Goal: Communication & Community: Share content

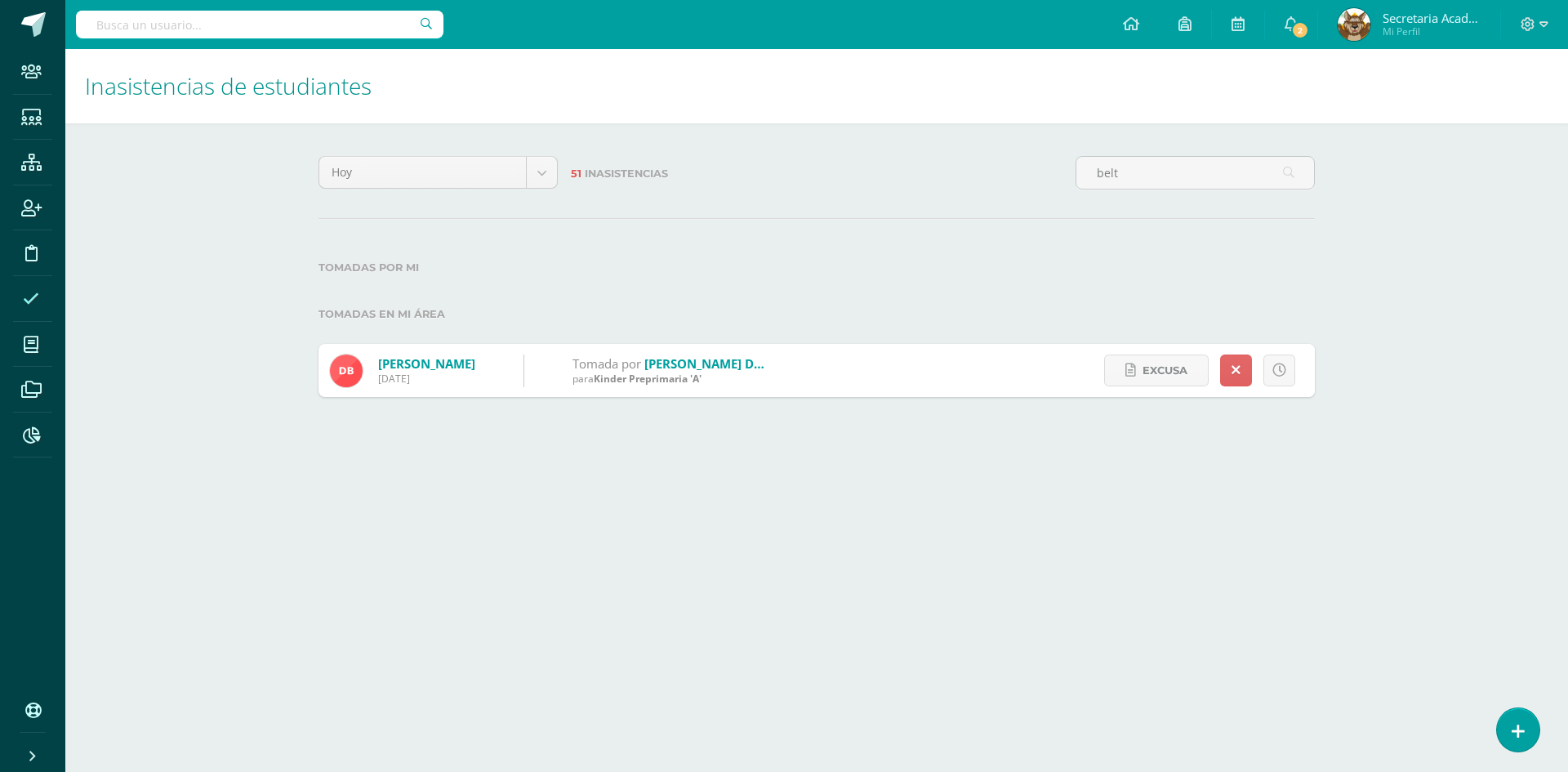
type input "belt"
click at [1144, 369] on span "Excusa" at bounding box center [1165, 370] width 45 height 30
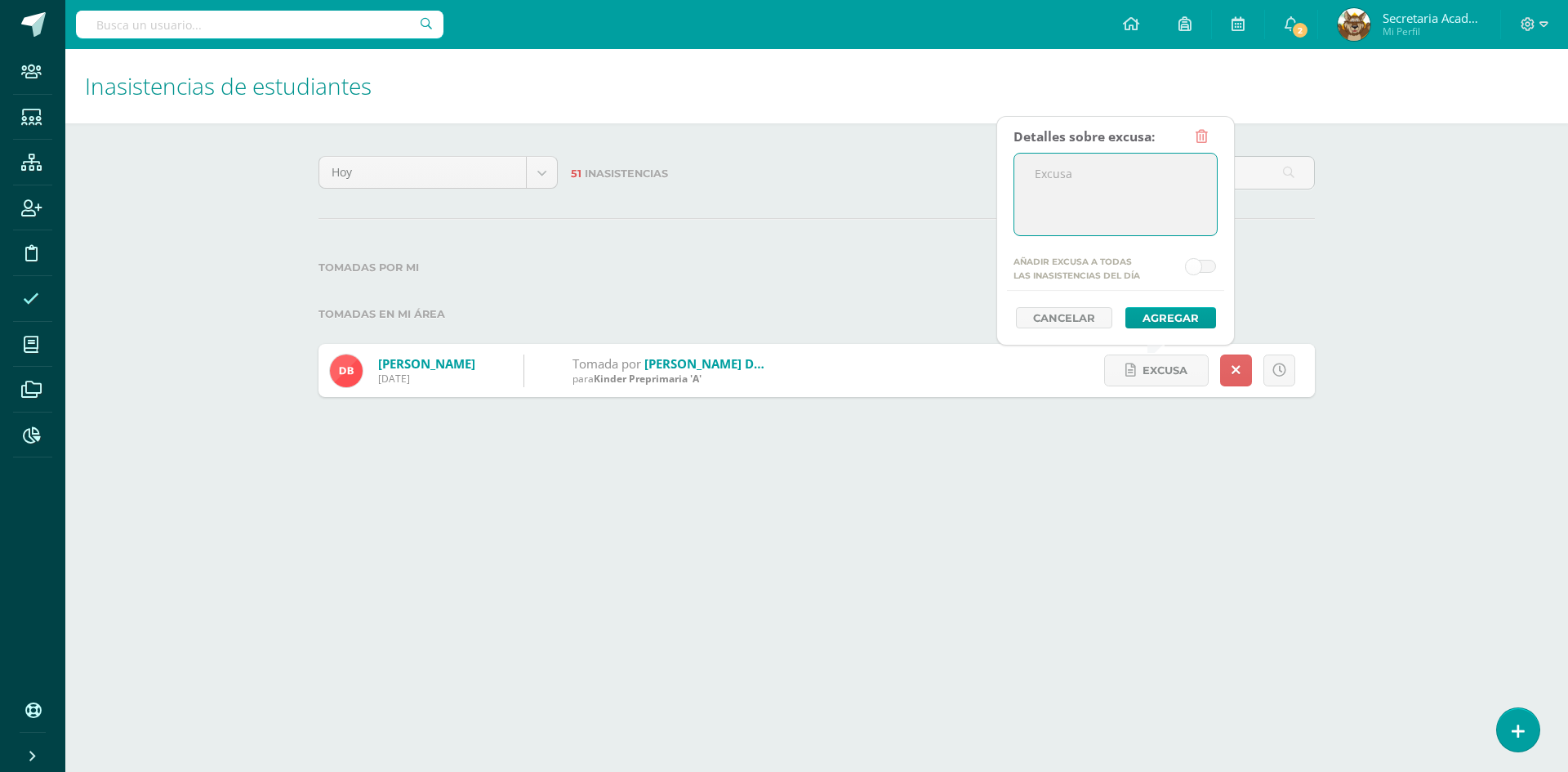
click at [1074, 210] on textarea at bounding box center [1115, 194] width 203 height 82
paste textarea "Cita pediatría"
type textarea "La alumna se encuentra ausente por Cita pediatría"
click at [1154, 313] on button "Agregar" at bounding box center [1170, 317] width 90 height 21
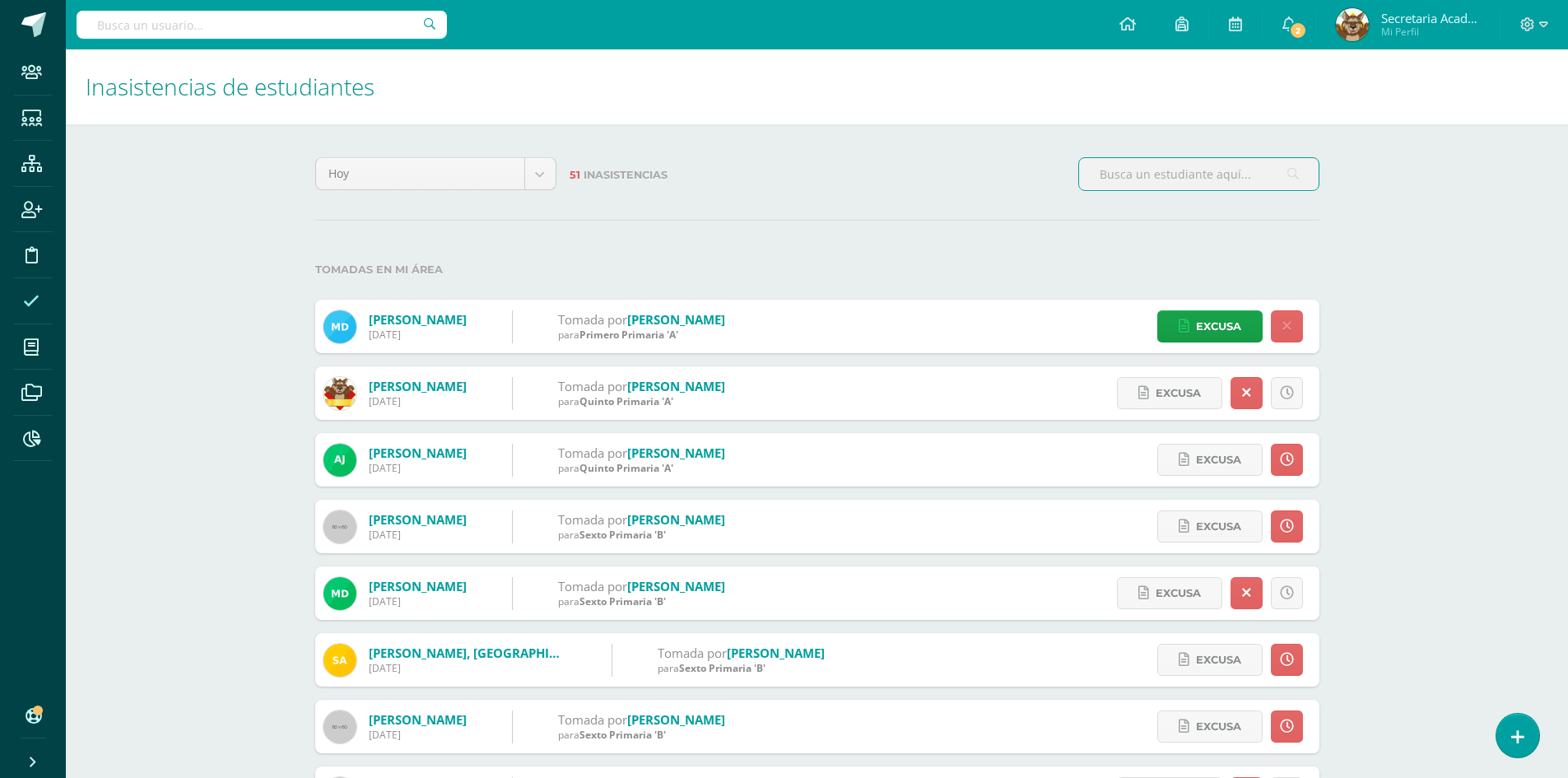
click at [1112, 163] on input "text" at bounding box center [1199, 174] width 240 height 32
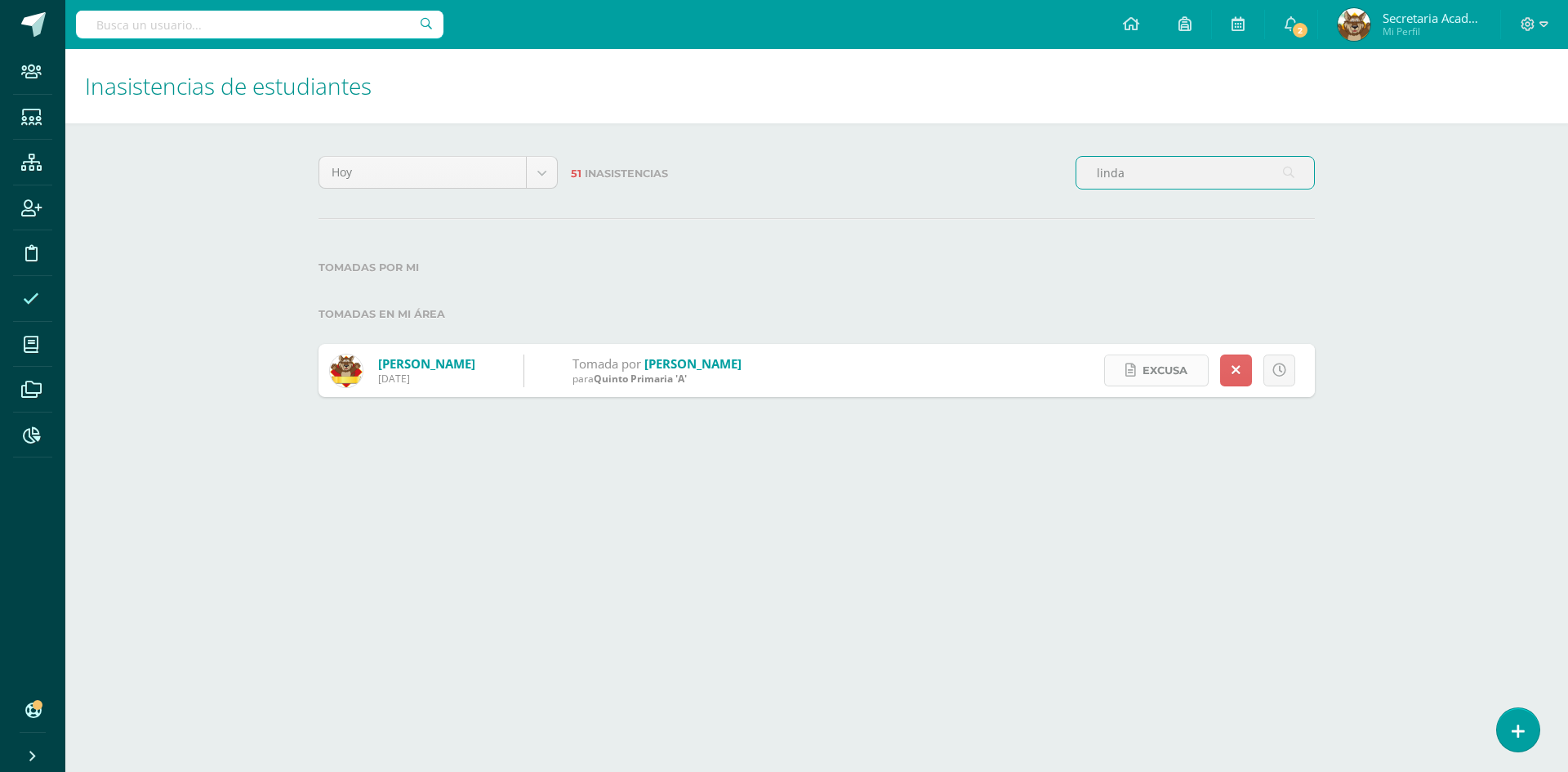
type input "linda"
click at [1159, 371] on span "Excusa" at bounding box center [1165, 370] width 45 height 30
click at [0, 0] on textarea at bounding box center [0, 0] width 0 height 0
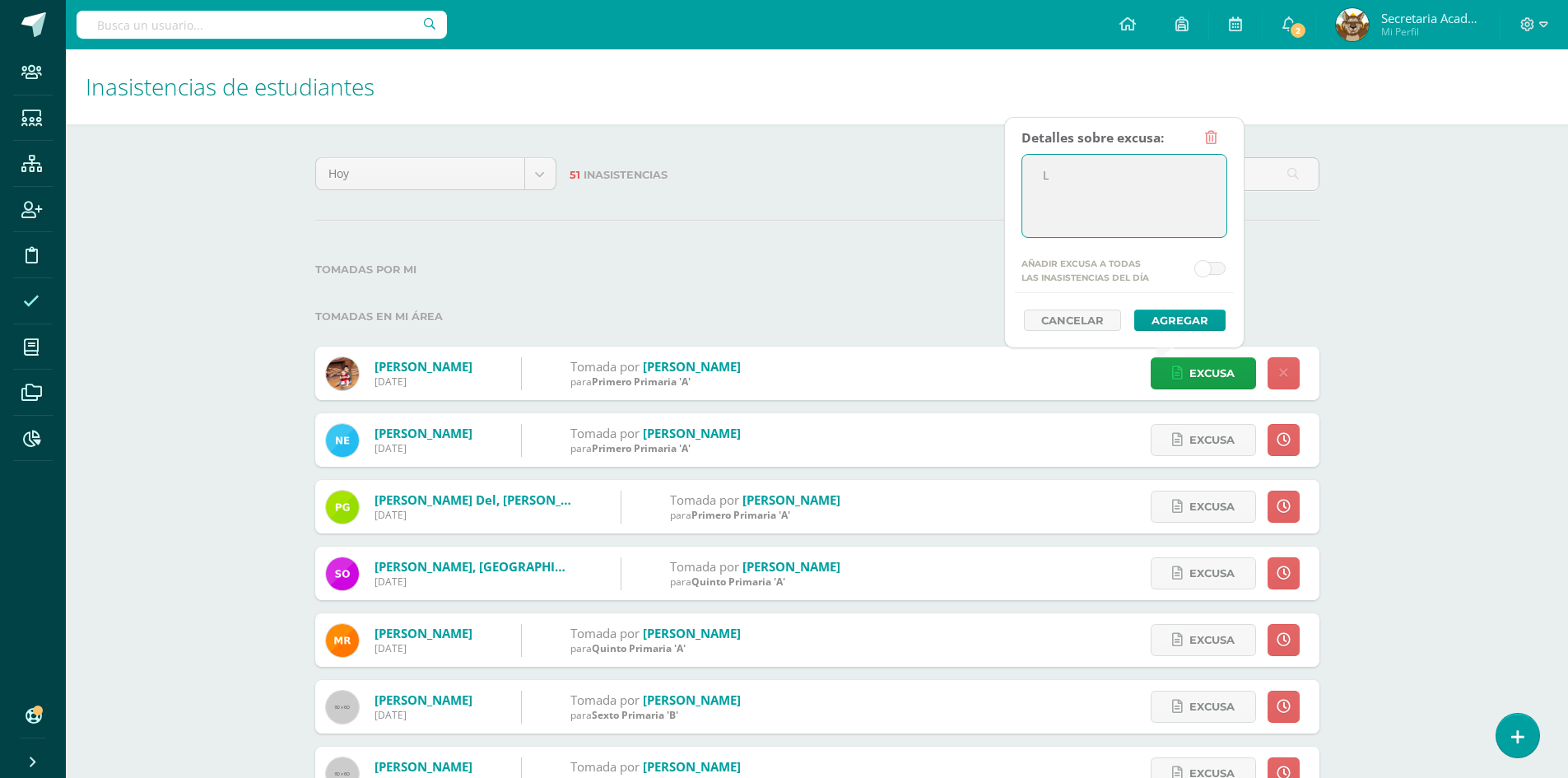
type textarea "L"
click at [1283, 178] on input "linda" at bounding box center [1199, 174] width 240 height 32
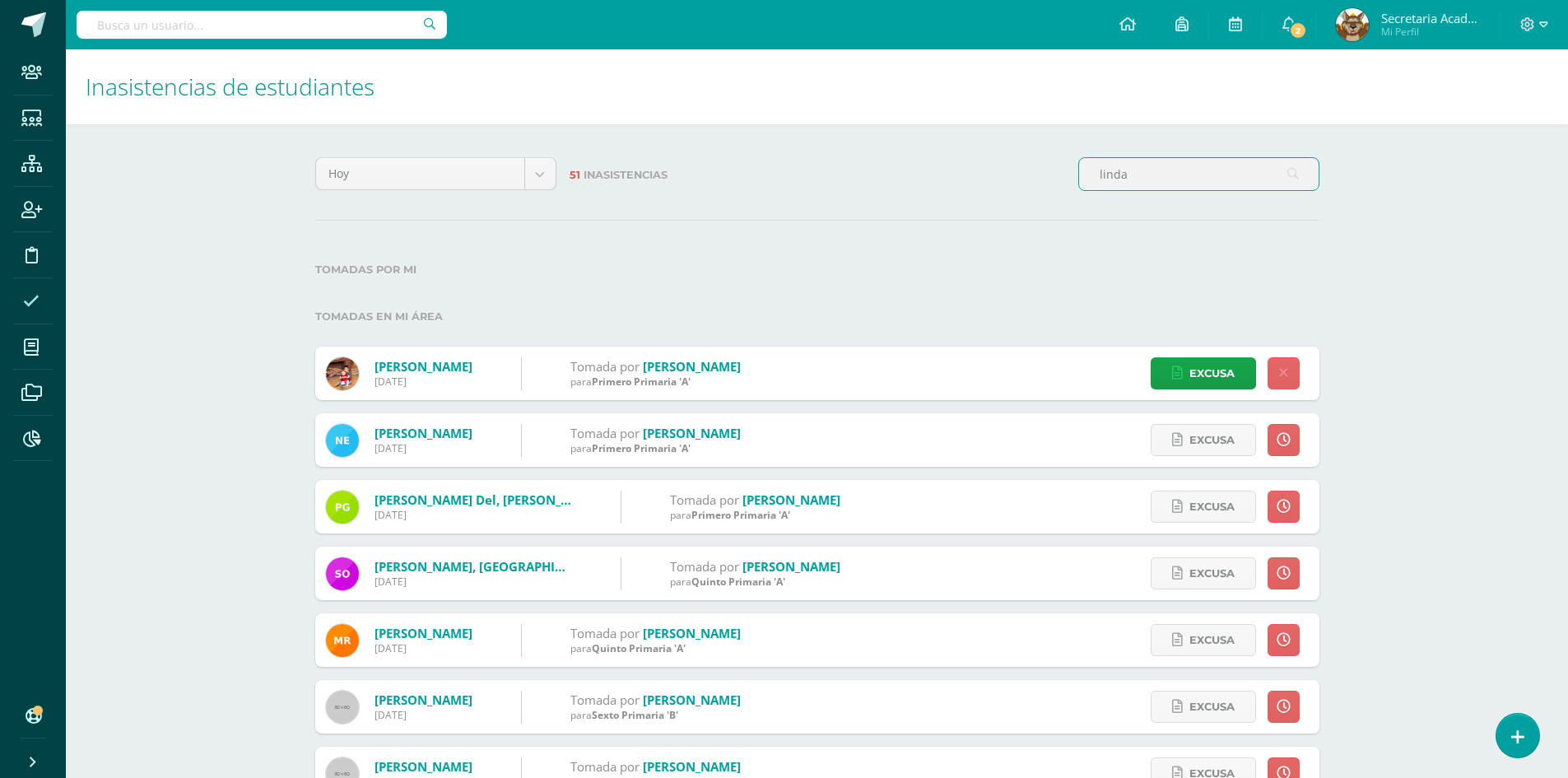
click at [1183, 175] on input "linda" at bounding box center [1199, 174] width 240 height 32
type input "linda"
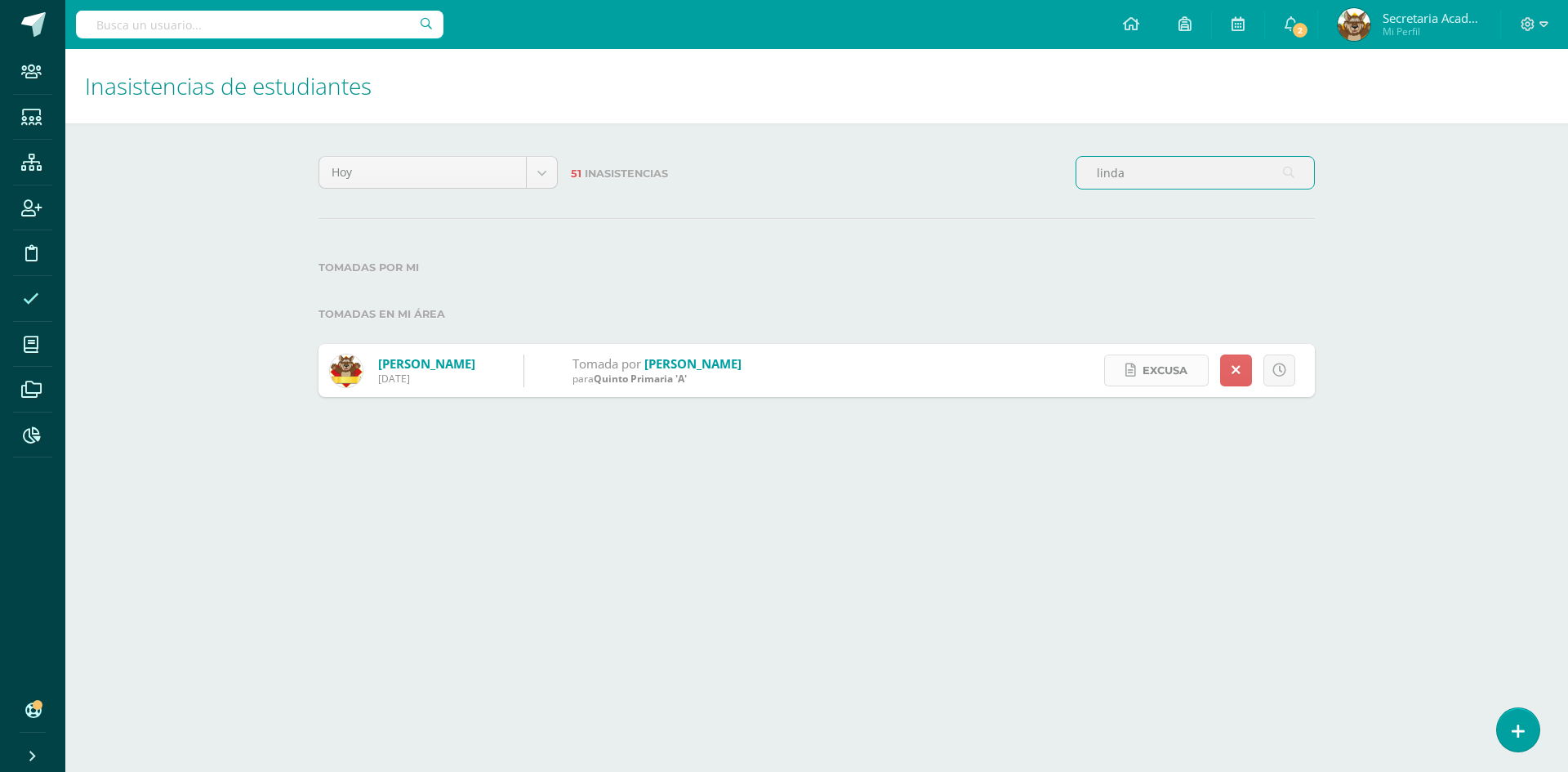
click at [1168, 371] on span "Excusa" at bounding box center [1165, 370] width 45 height 30
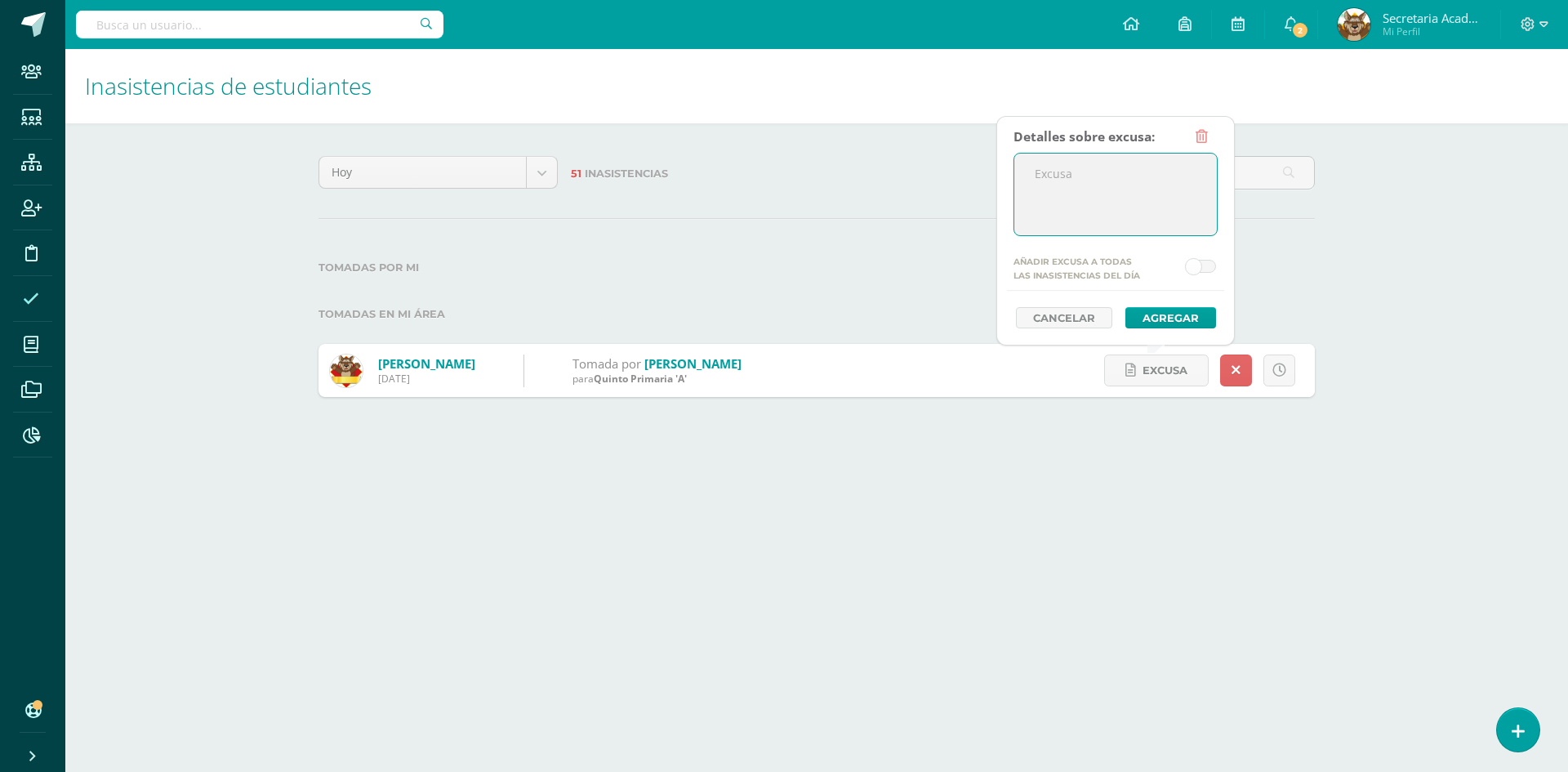
click at [1128, 198] on textarea at bounding box center [1115, 194] width 203 height 82
type textarea "La alumna se encuentra ausente por enfermedad (dolor de cuerpo y cabeza)"
click at [1141, 312] on button "Agregar" at bounding box center [1170, 317] width 90 height 21
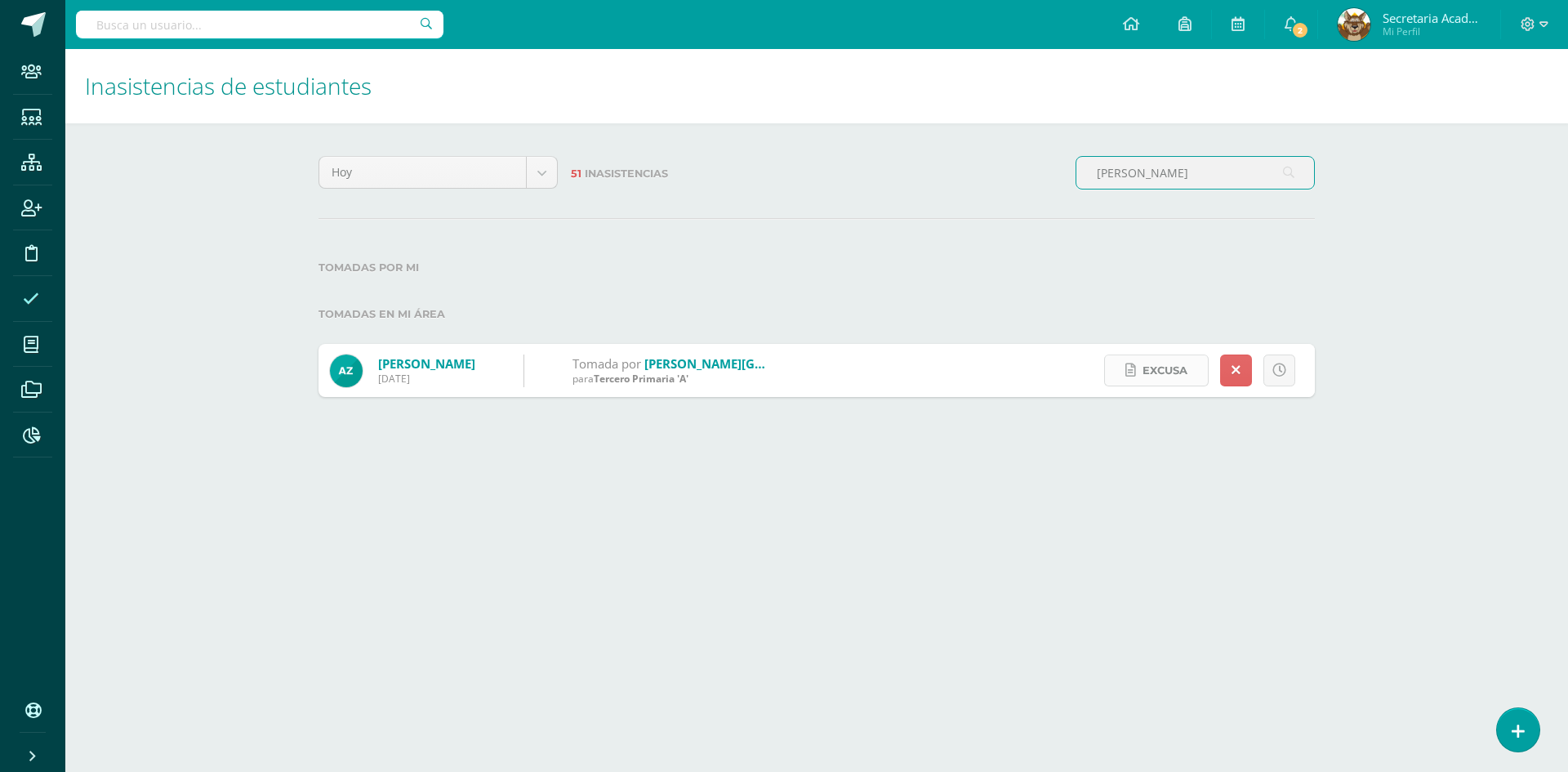
type input "ana p"
click at [1167, 369] on span "Excusa" at bounding box center [1165, 370] width 45 height 30
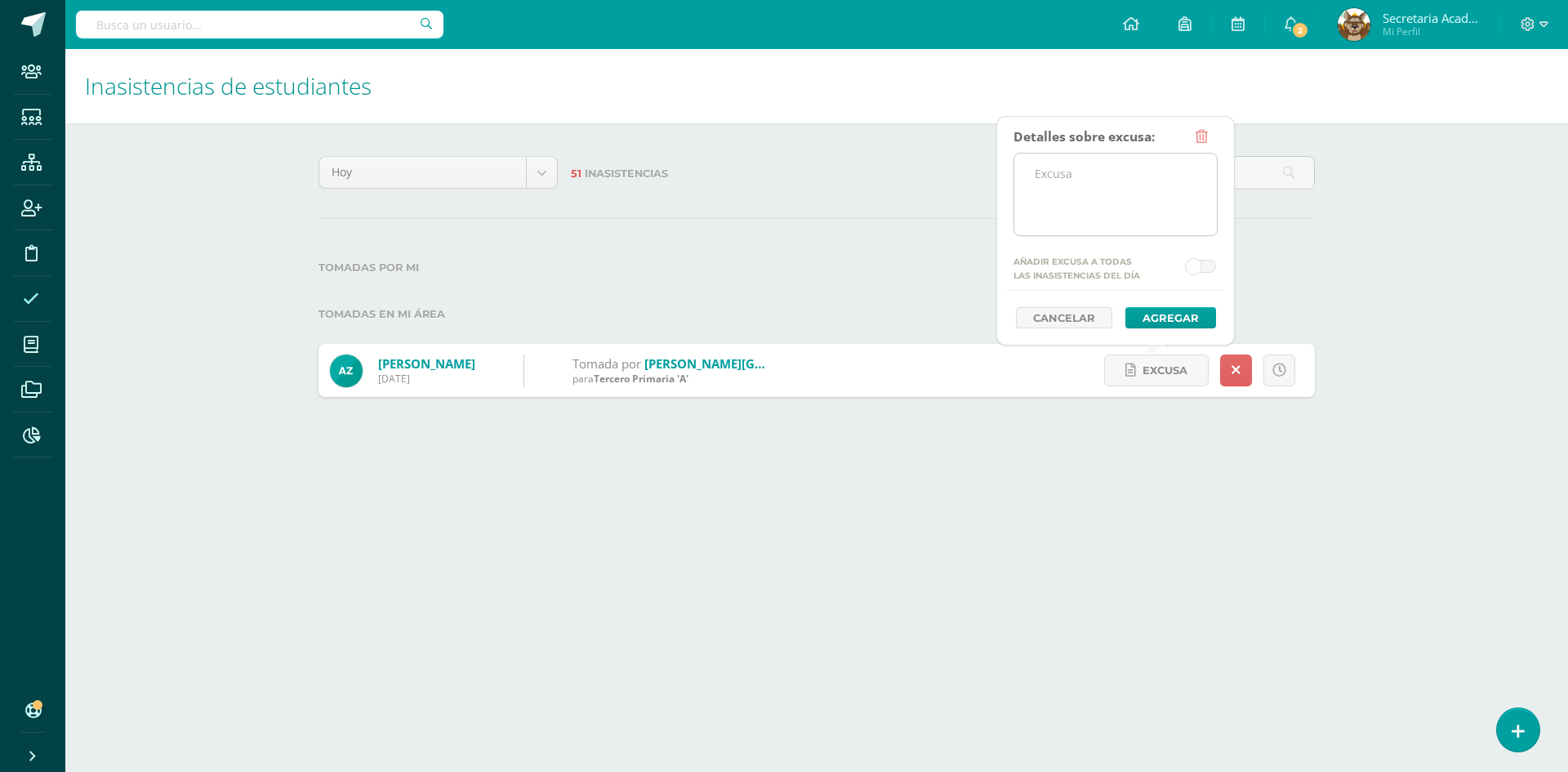
click at [1149, 199] on textarea at bounding box center [1115, 194] width 203 height 82
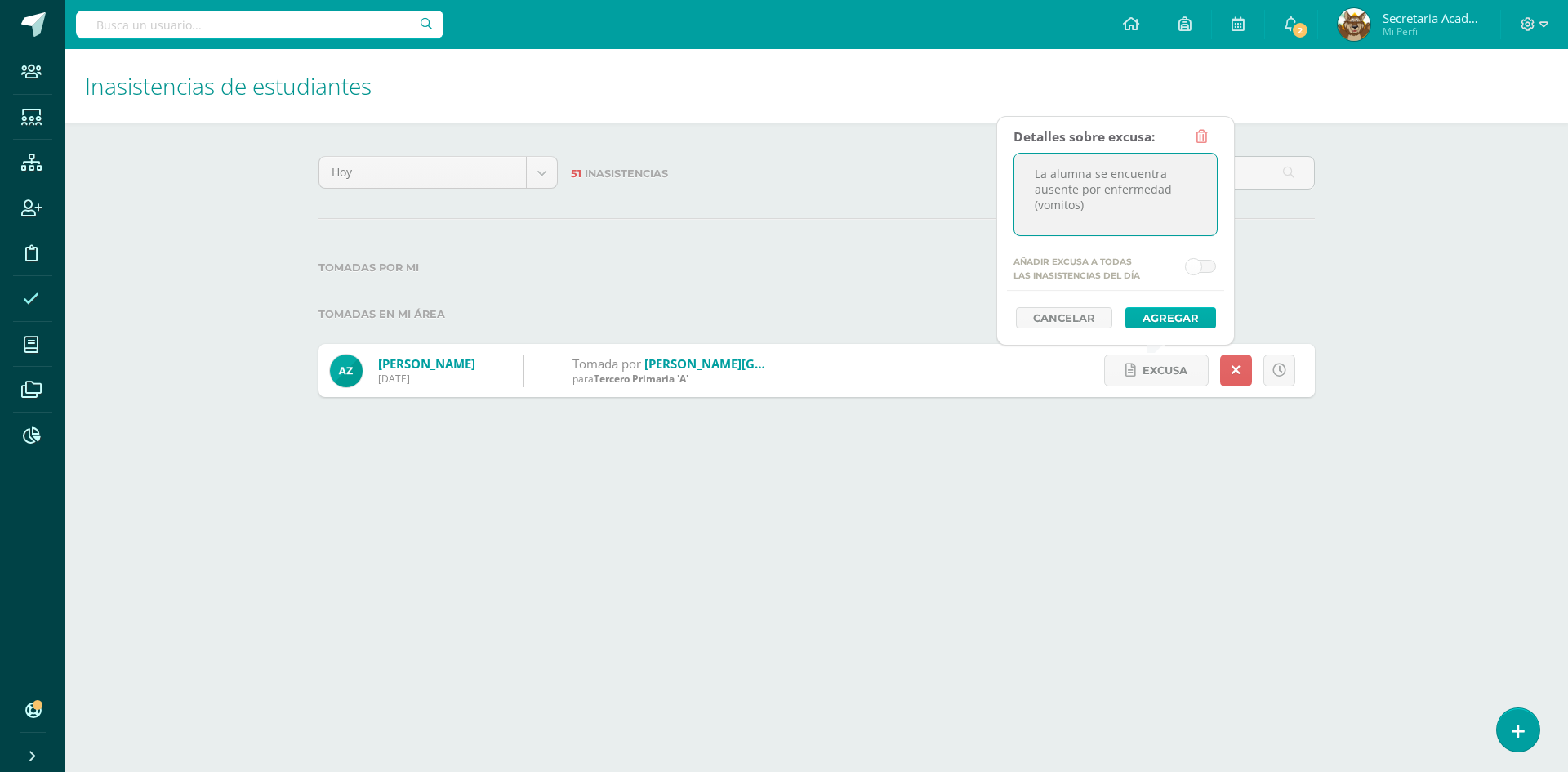
type textarea "La alumna se encuentra ausente por enfermedad (vomitos)"
click at [1170, 313] on button "Agregar" at bounding box center [1170, 317] width 90 height 21
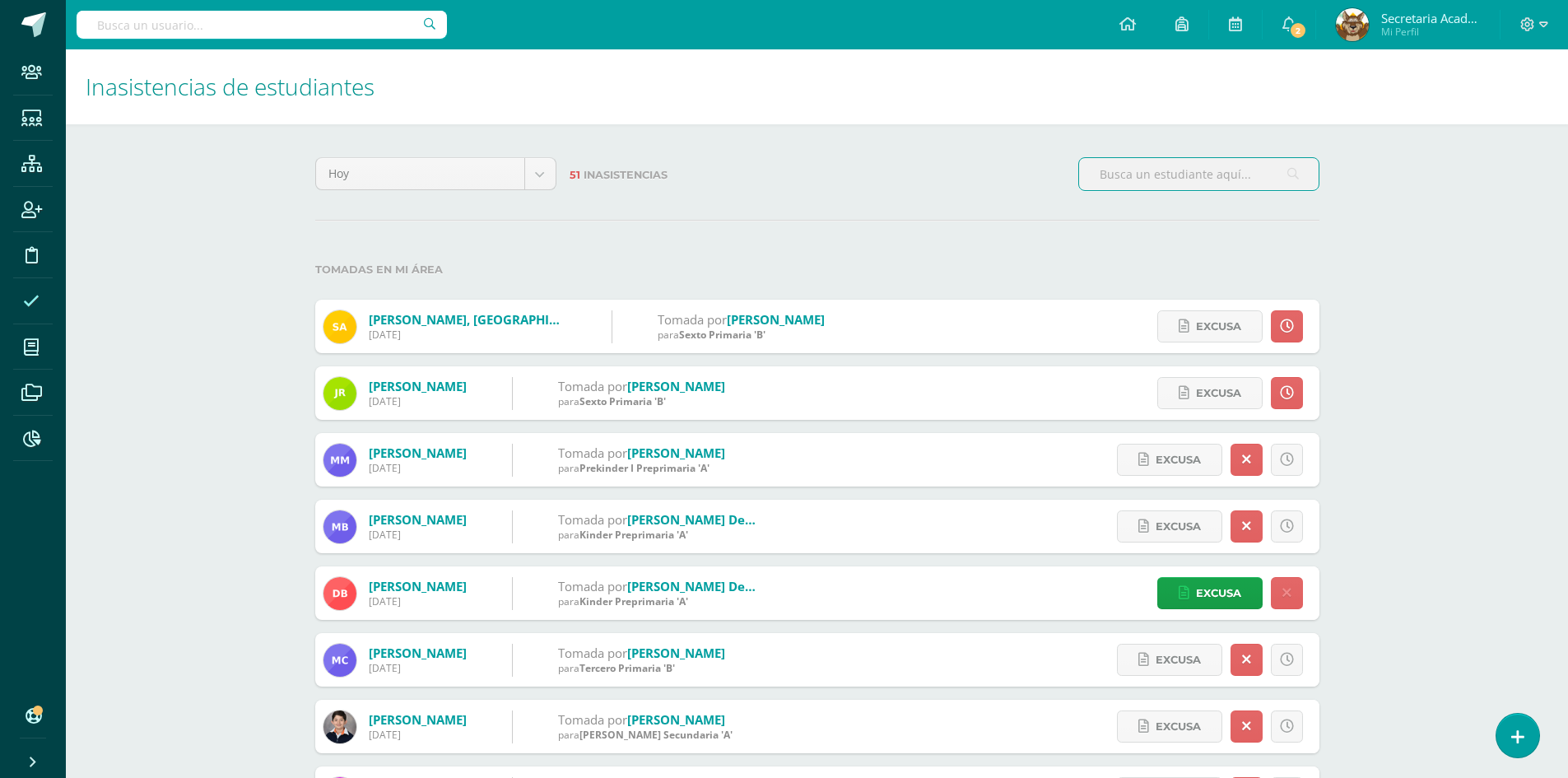
click at [1166, 174] on input "text" at bounding box center [1199, 174] width 240 height 32
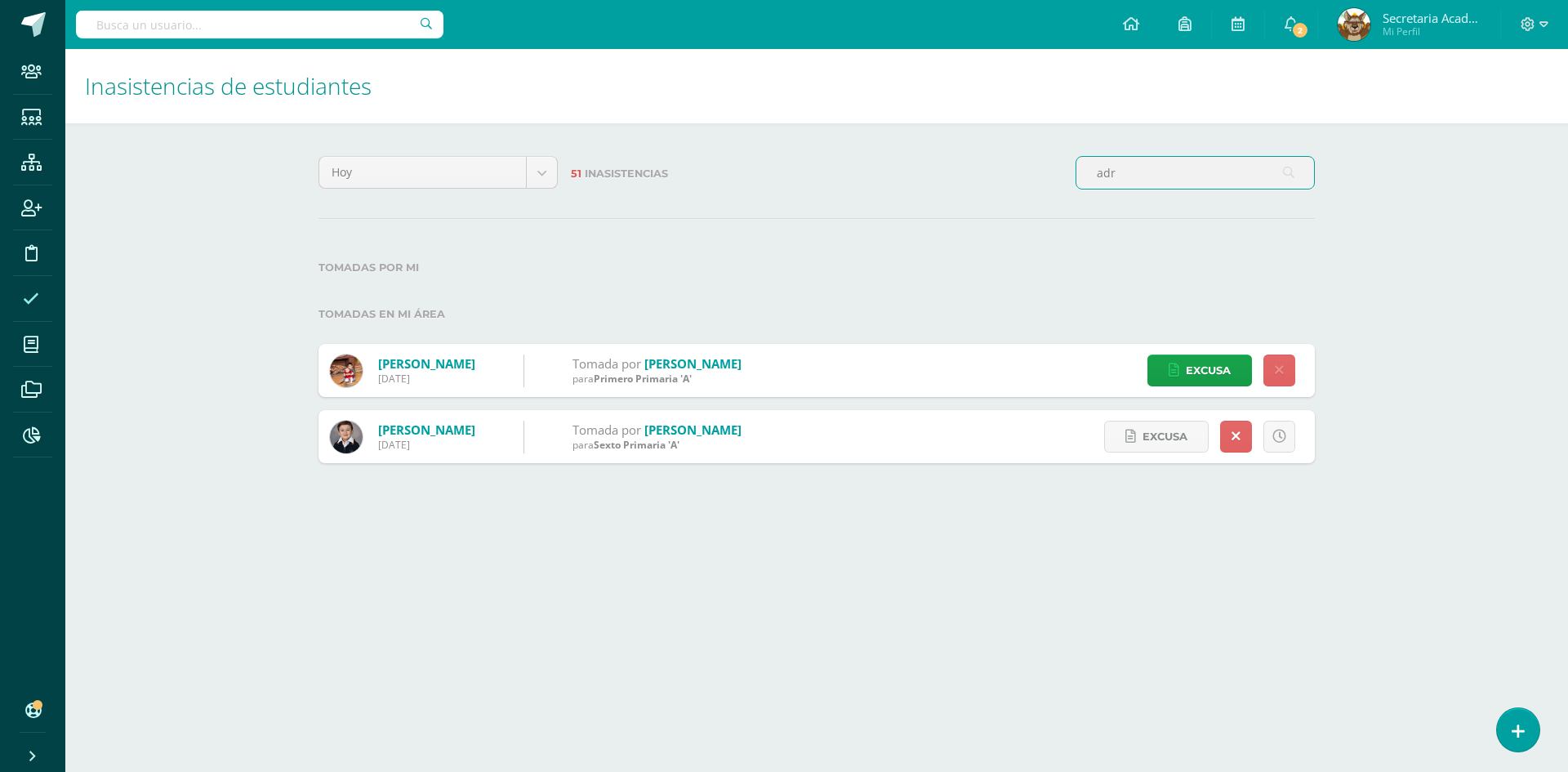
drag, startPoint x: 1164, startPoint y: 175, endPoint x: 1033, endPoint y: 162, distance: 131.6
click at [1033, 162] on div "Hoy Hoy Esta semana Este mes Este ciclo 51 Inasistencias adr" at bounding box center [817, 179] width 1009 height 47
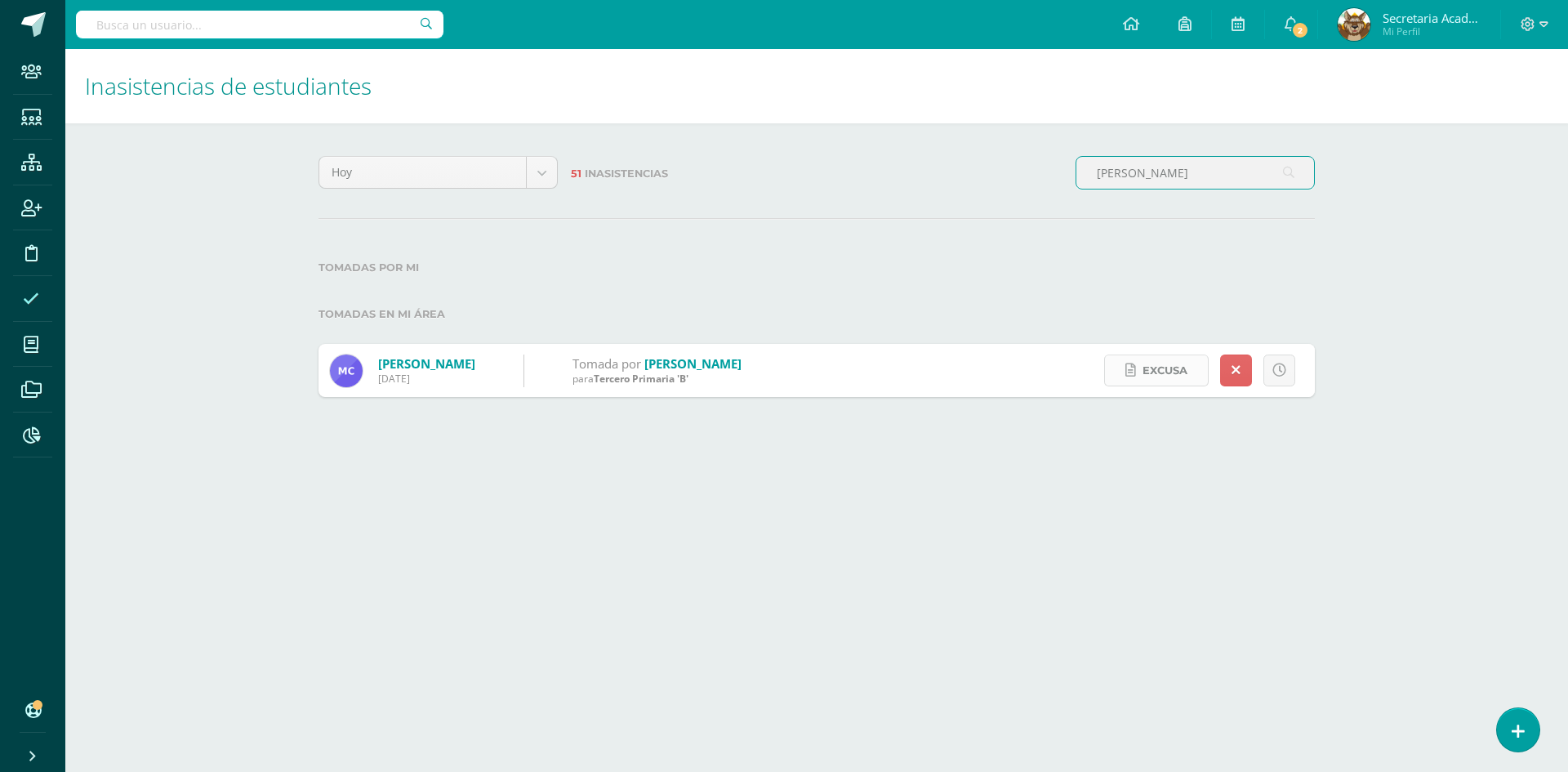
type input "cabrera"
click at [1132, 370] on icon at bounding box center [1131, 370] width 11 height 14
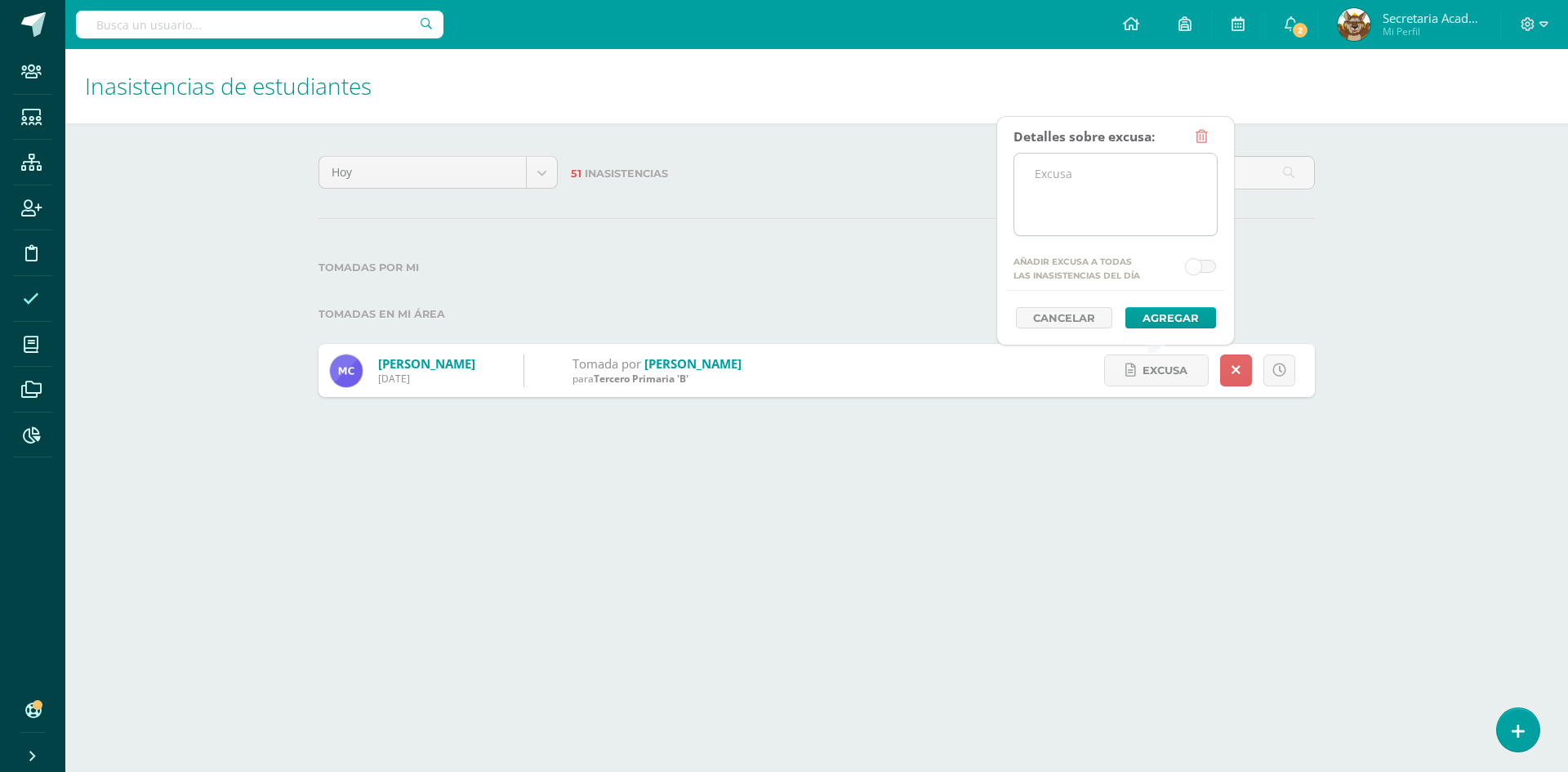
click at [1148, 202] on textarea at bounding box center [1115, 194] width 203 height 82
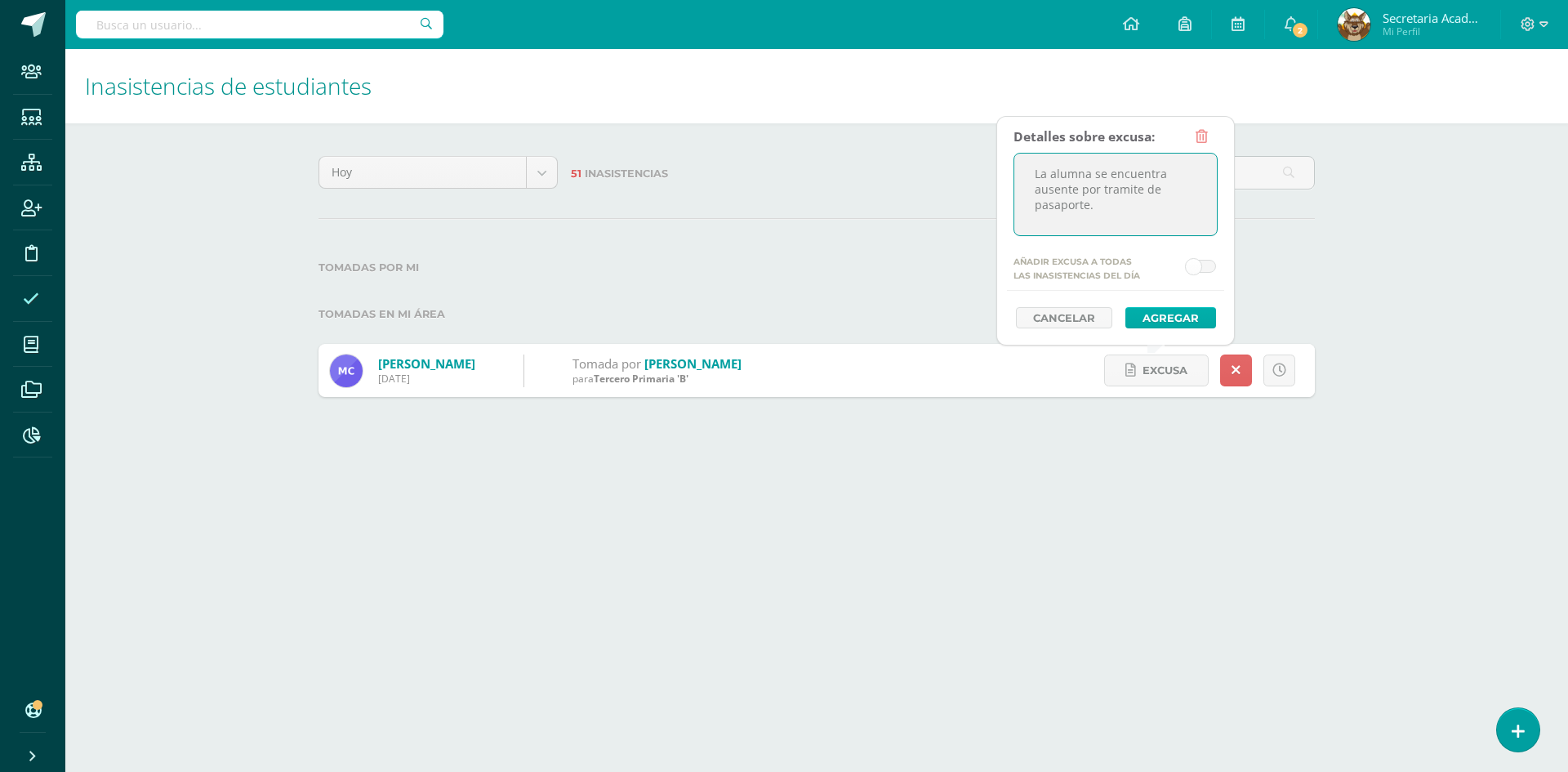
type textarea "La alumna se encuentra ausente por tramite de pasaporte."
click at [1170, 311] on button "Agregar" at bounding box center [1170, 317] width 90 height 21
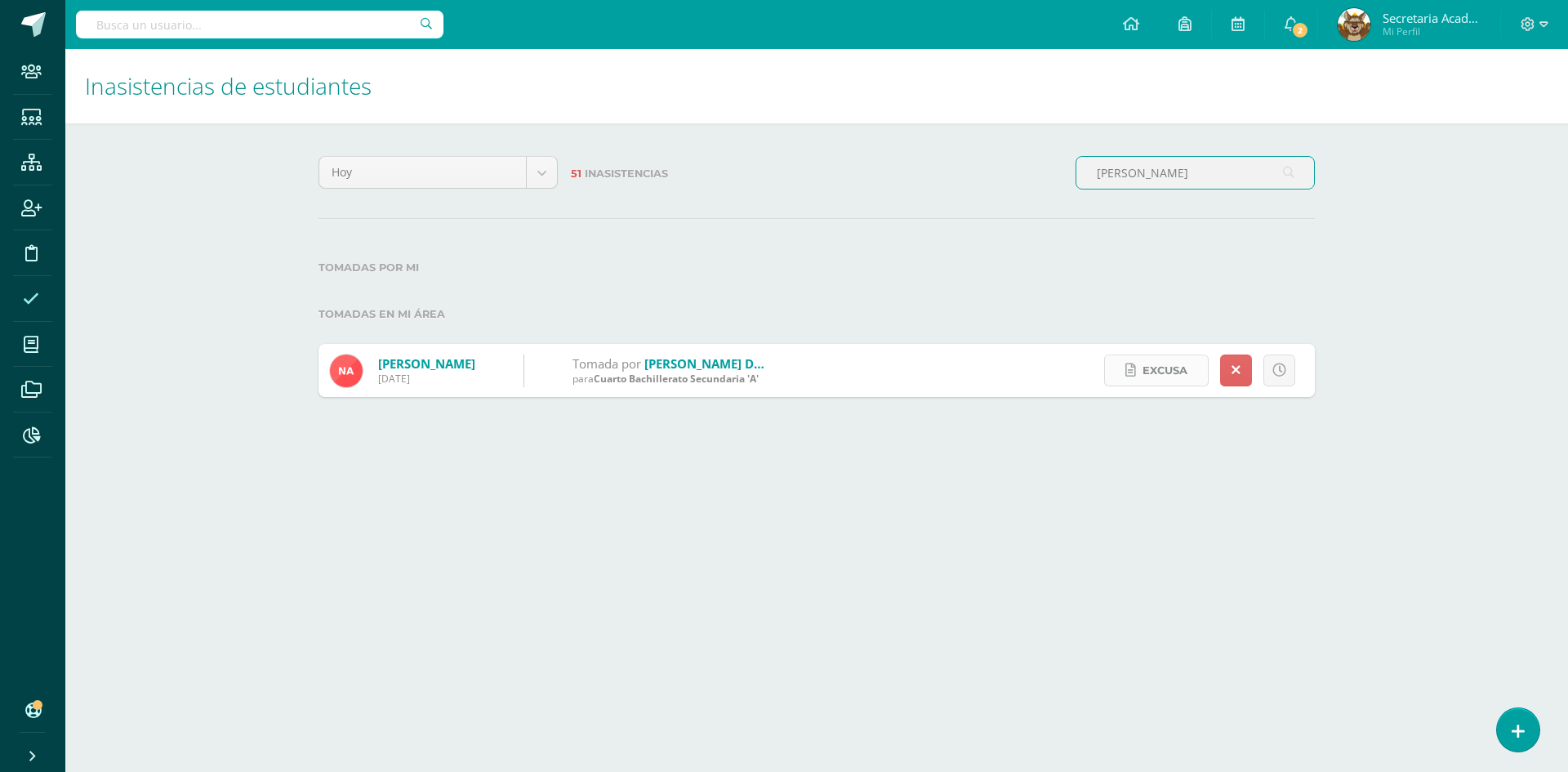
type input "[PERSON_NAME]"
click at [1158, 369] on span "Excusa" at bounding box center [1165, 370] width 45 height 30
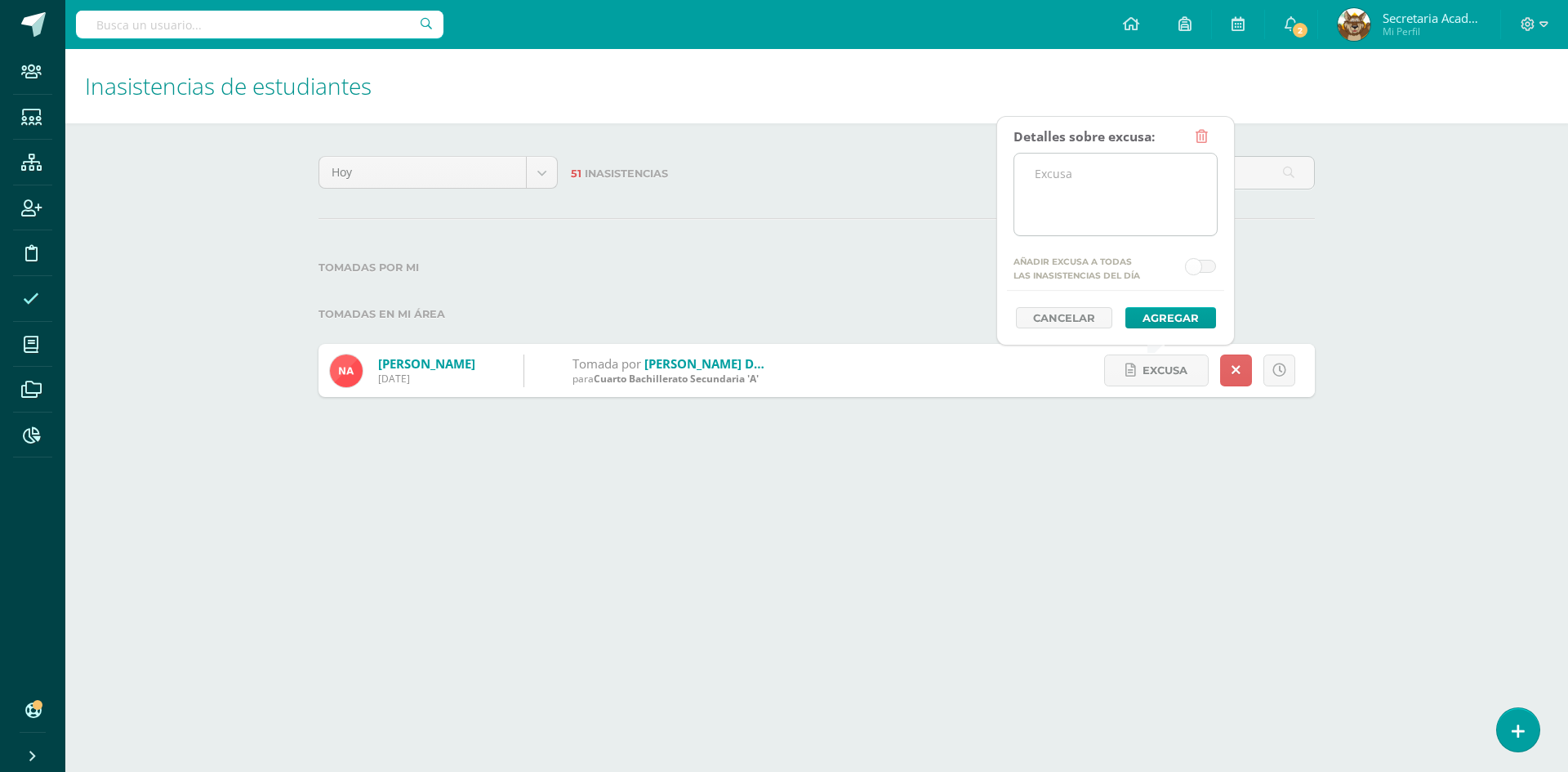
click at [1156, 212] on textarea at bounding box center [1115, 194] width 203 height 82
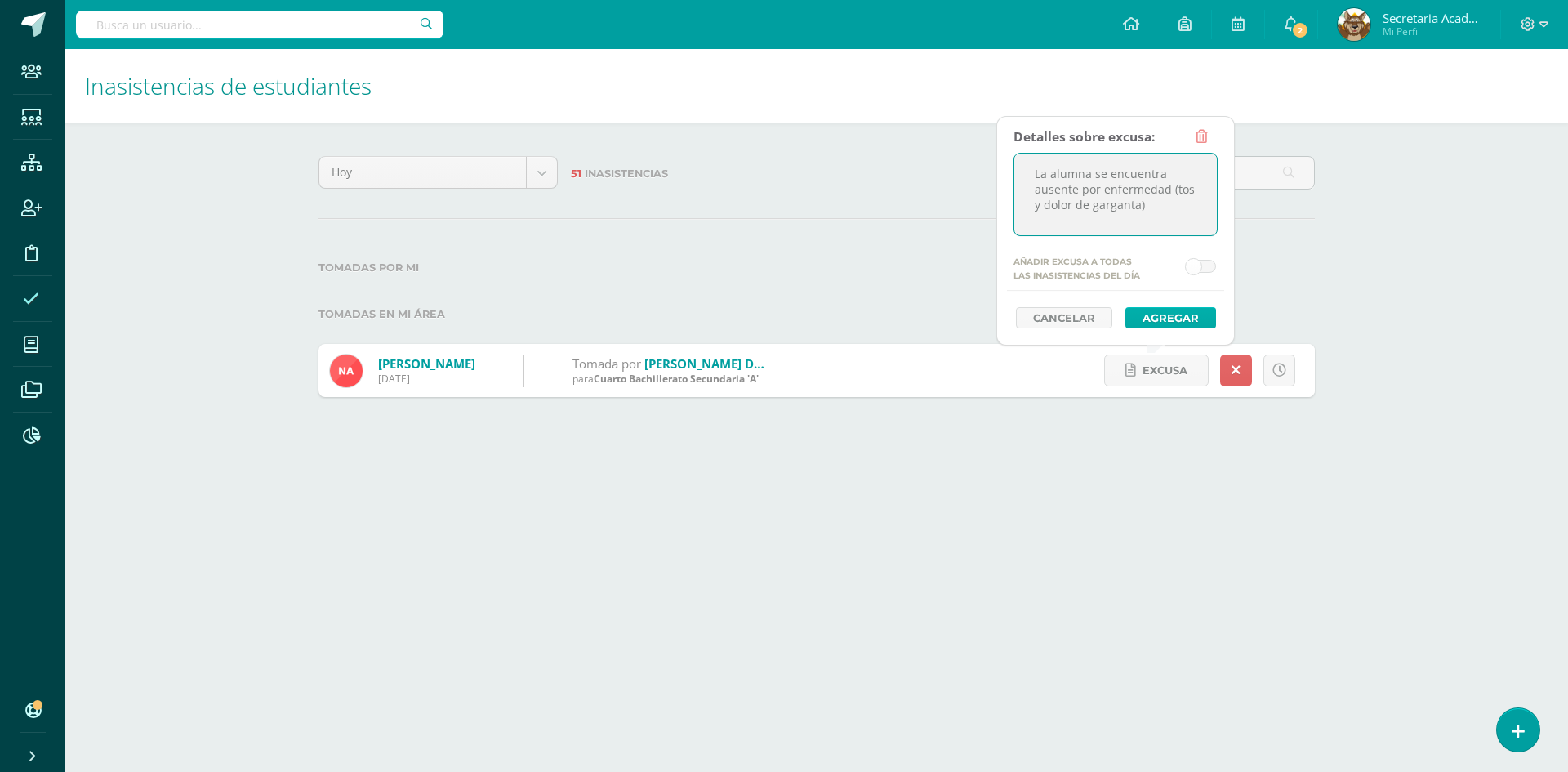
type textarea "La alumna se encuentra ausente por enfermedad (tos y dolor de garganta)"
click at [1152, 314] on button "Agregar" at bounding box center [1170, 317] width 90 height 21
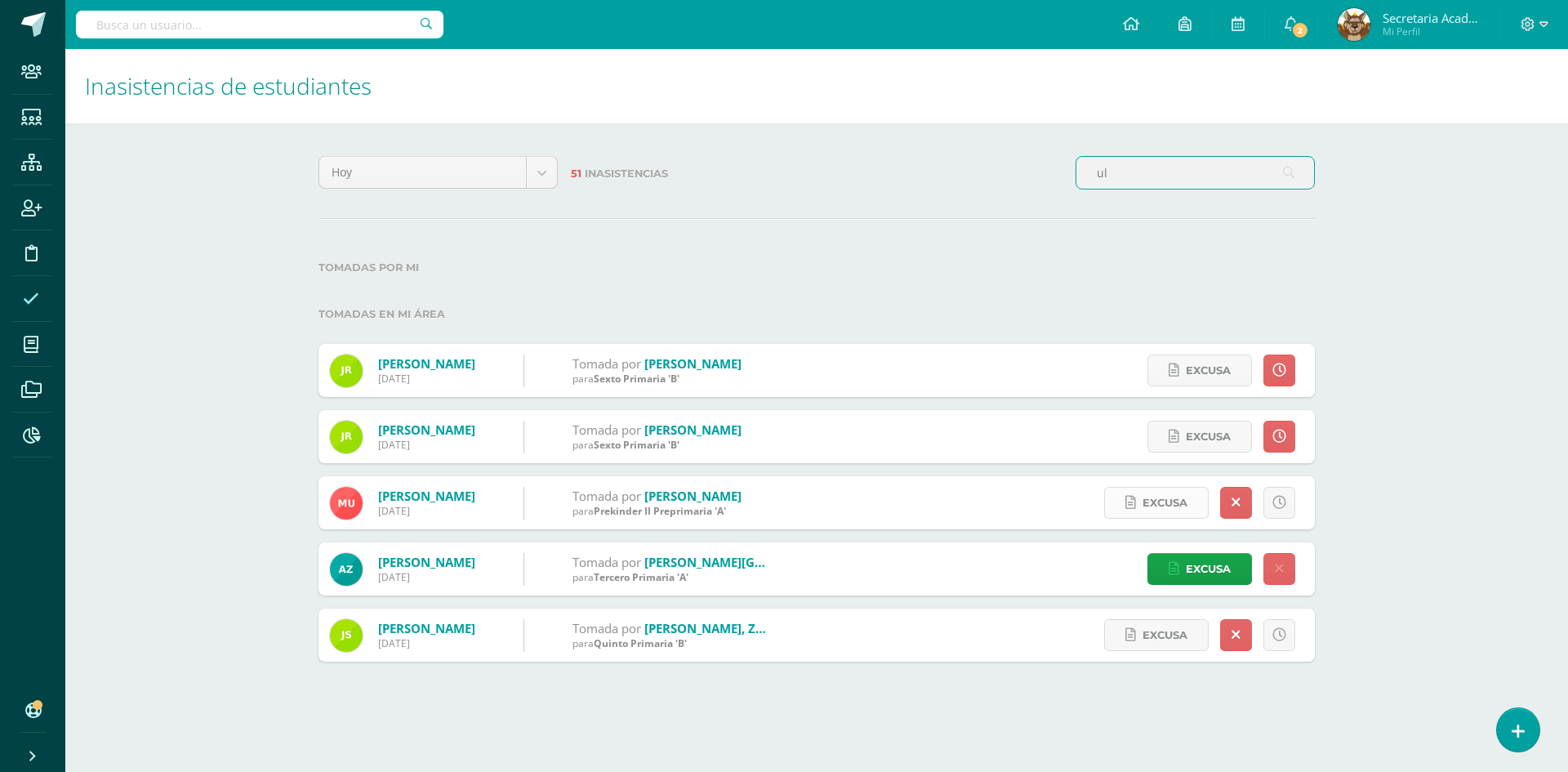
type input "ul"
click at [1153, 504] on span "Excusa" at bounding box center [1165, 502] width 45 height 30
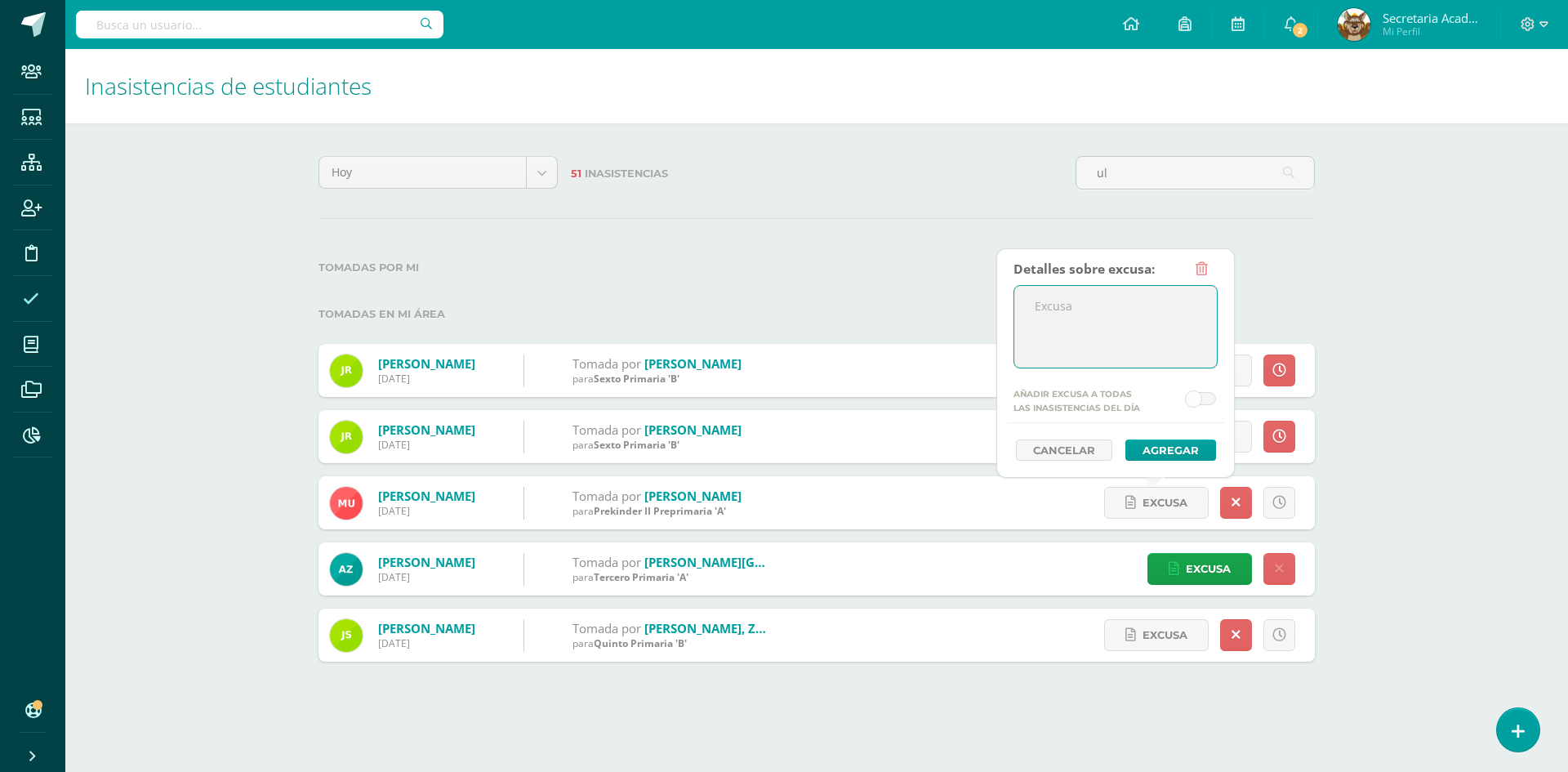
click at [1149, 330] on textarea at bounding box center [1115, 326] width 203 height 82
type textarea "La alumna se encuentra ausente por enfermedad (tos)"
click at [1164, 448] on button "Agregar" at bounding box center [1170, 450] width 90 height 21
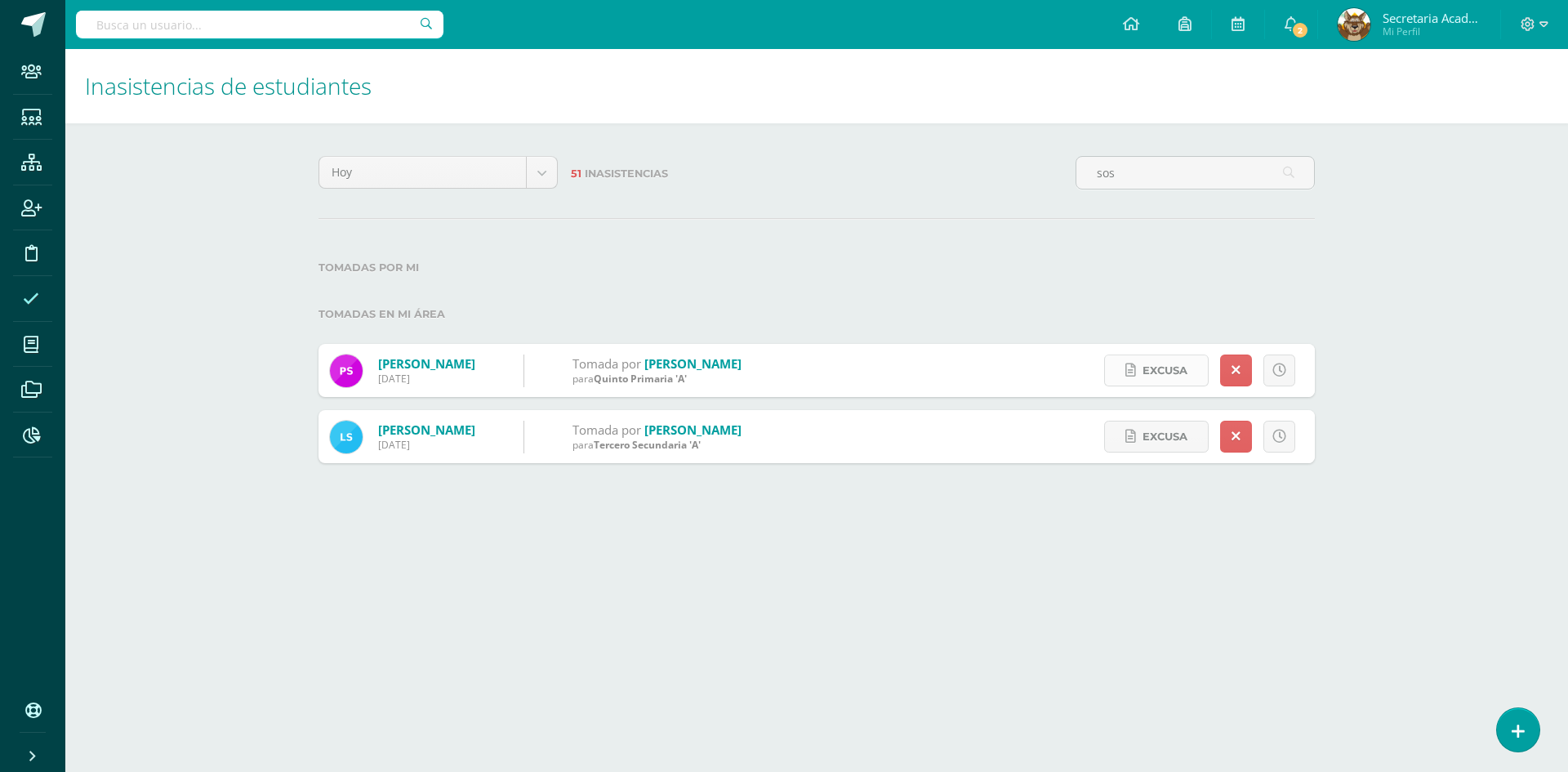
type input "sos"
click at [1151, 371] on span "Excusa" at bounding box center [1165, 370] width 45 height 30
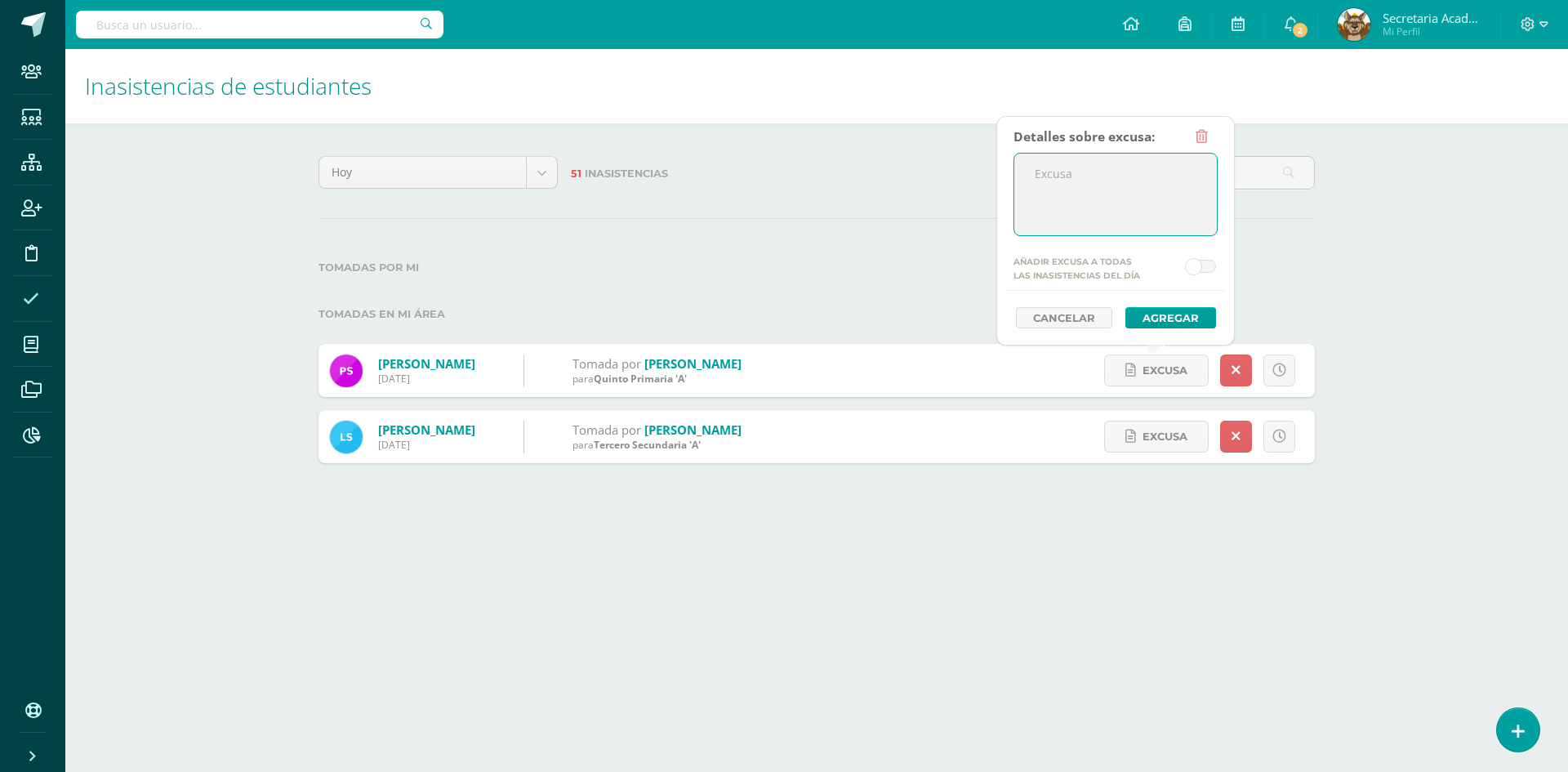
click at [1122, 185] on textarea at bounding box center [1115, 194] width 203 height 82
type textarea "El alumno se encuentra ausente por viaje familiar."
click at [1177, 318] on button "Agregar" at bounding box center [1170, 317] width 90 height 21
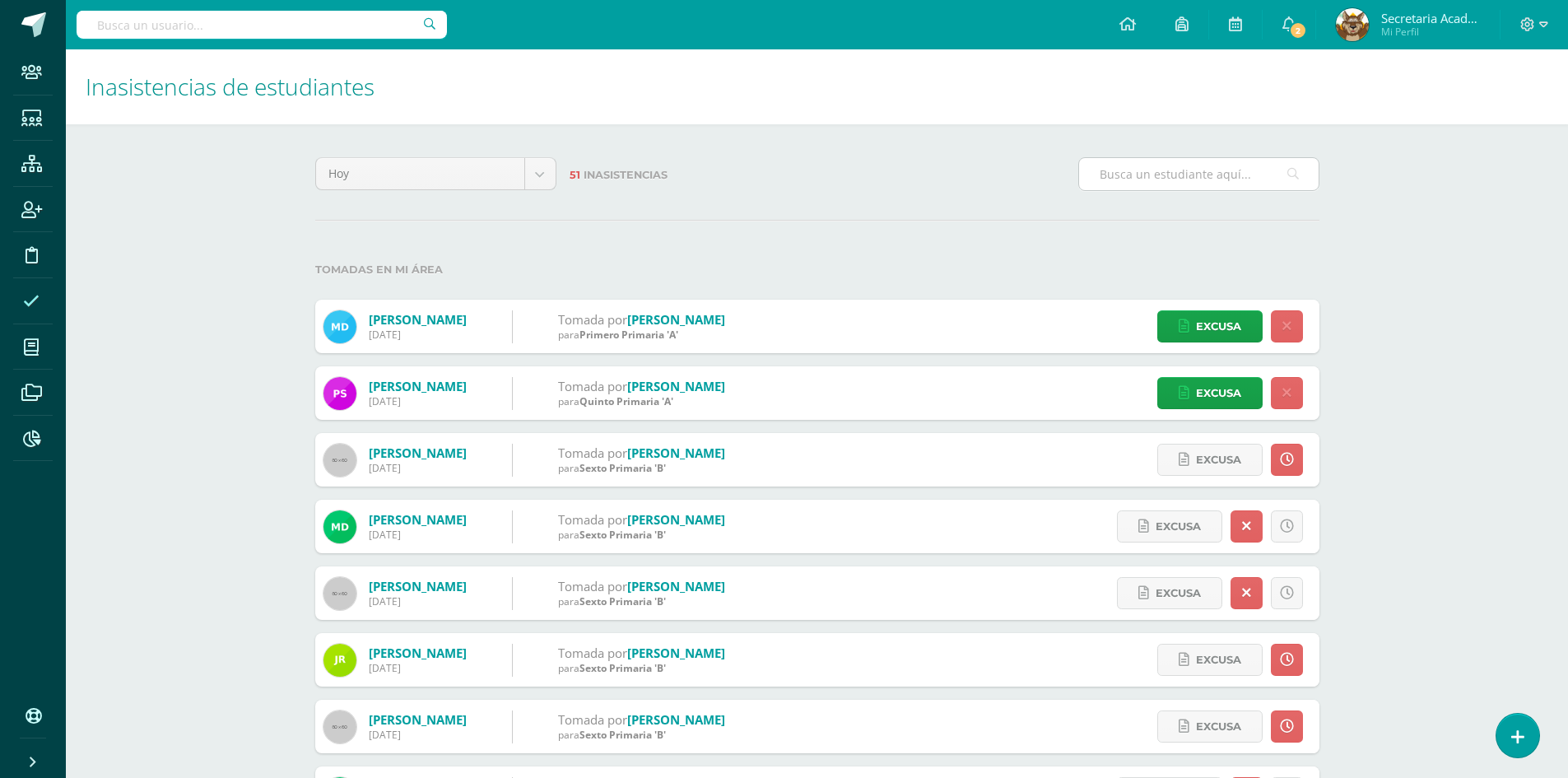
click at [1157, 181] on input "text" at bounding box center [1199, 174] width 240 height 32
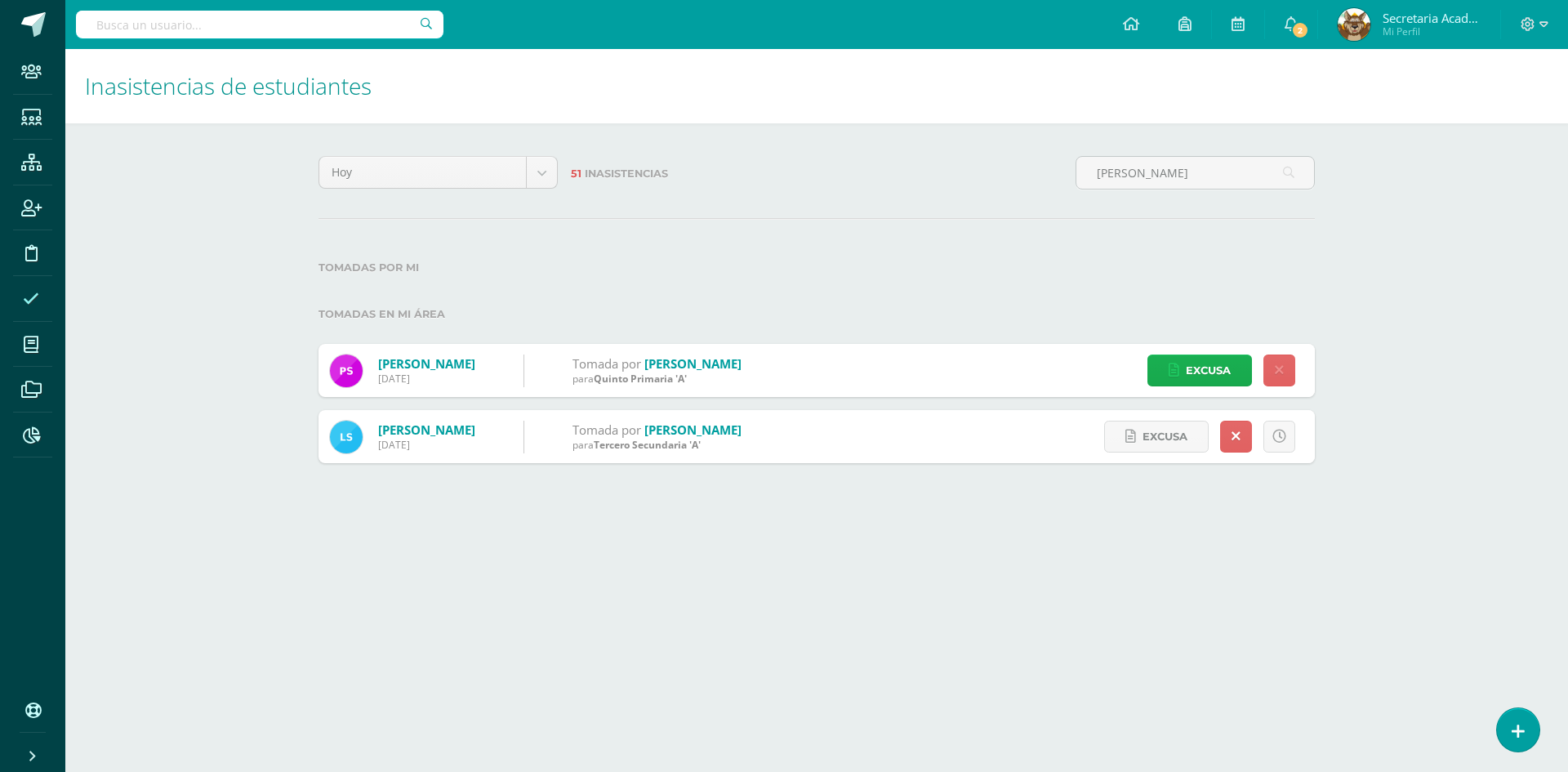
type input "[PERSON_NAME]"
click at [1186, 379] on span "Excusa" at bounding box center [1208, 370] width 45 height 30
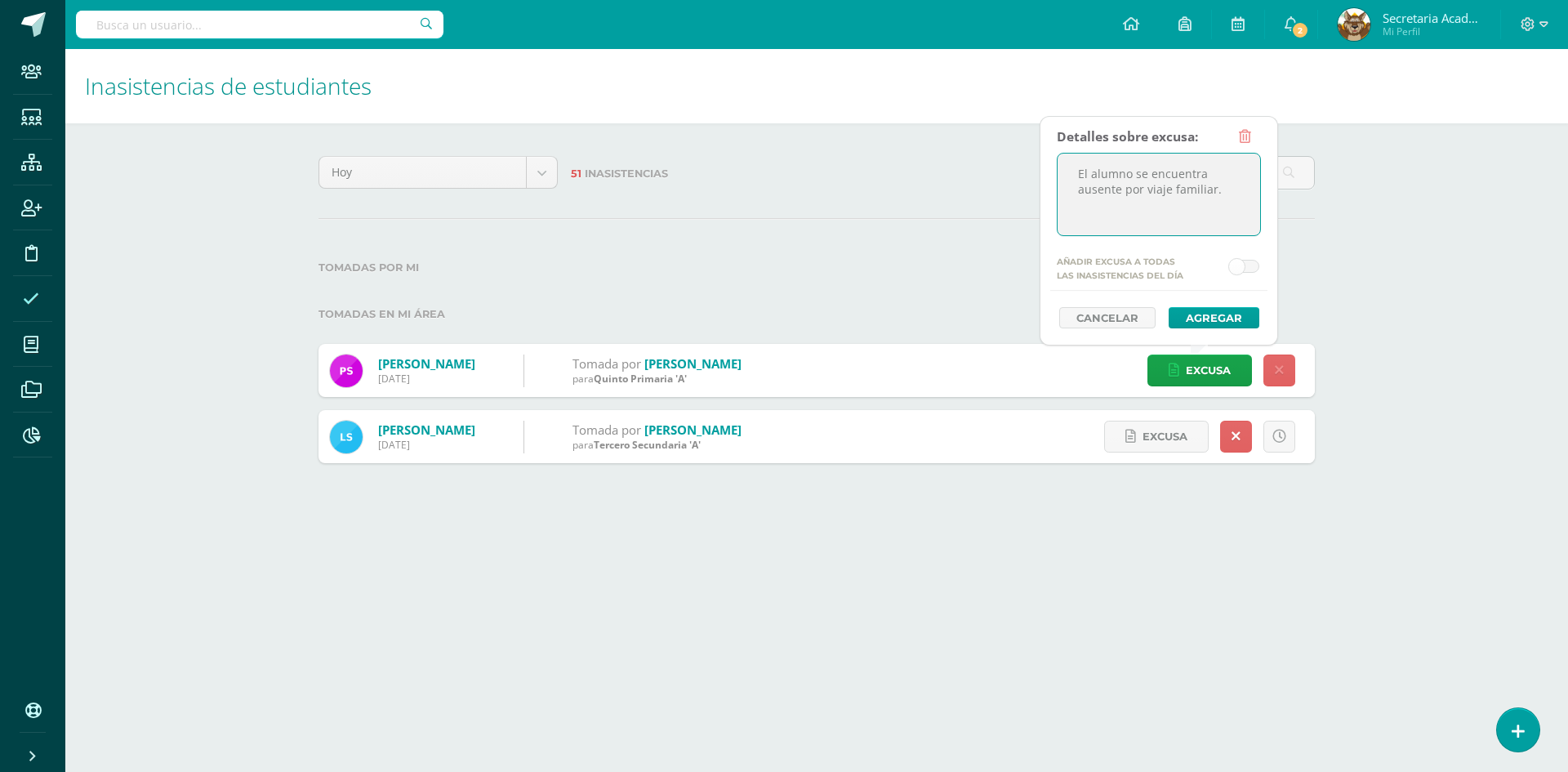
drag, startPoint x: 1237, startPoint y: 205, endPoint x: 1029, endPoint y: 172, distance: 210.6
click at [1029, 172] on body "Staff Estudiantes Estructura Inscripción Disciplina Asistencia Mis cursos Archi…" at bounding box center [784, 248] width 1568 height 496
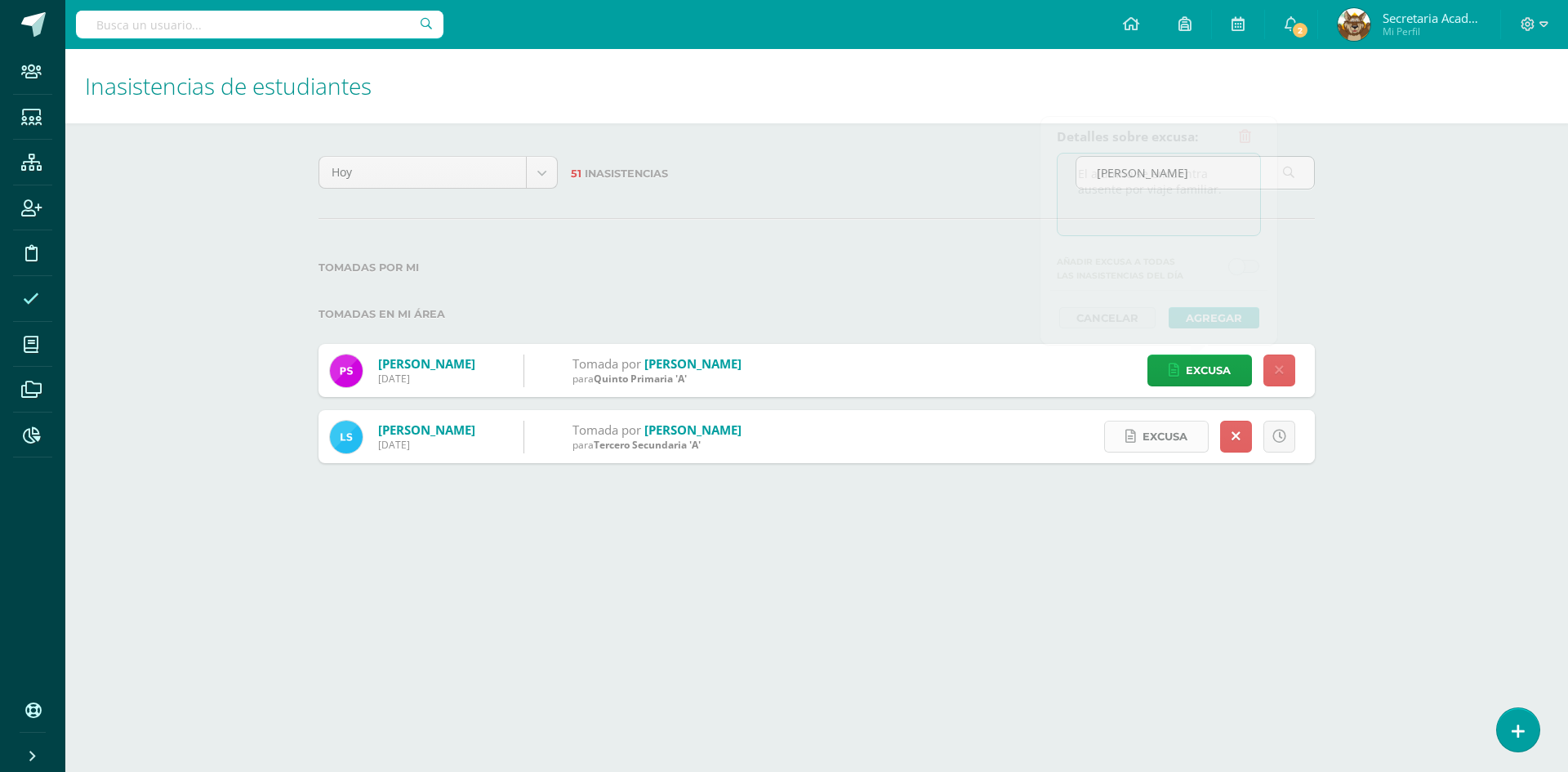
click at [1139, 432] on link "Excusa" at bounding box center [1156, 437] width 105 height 32
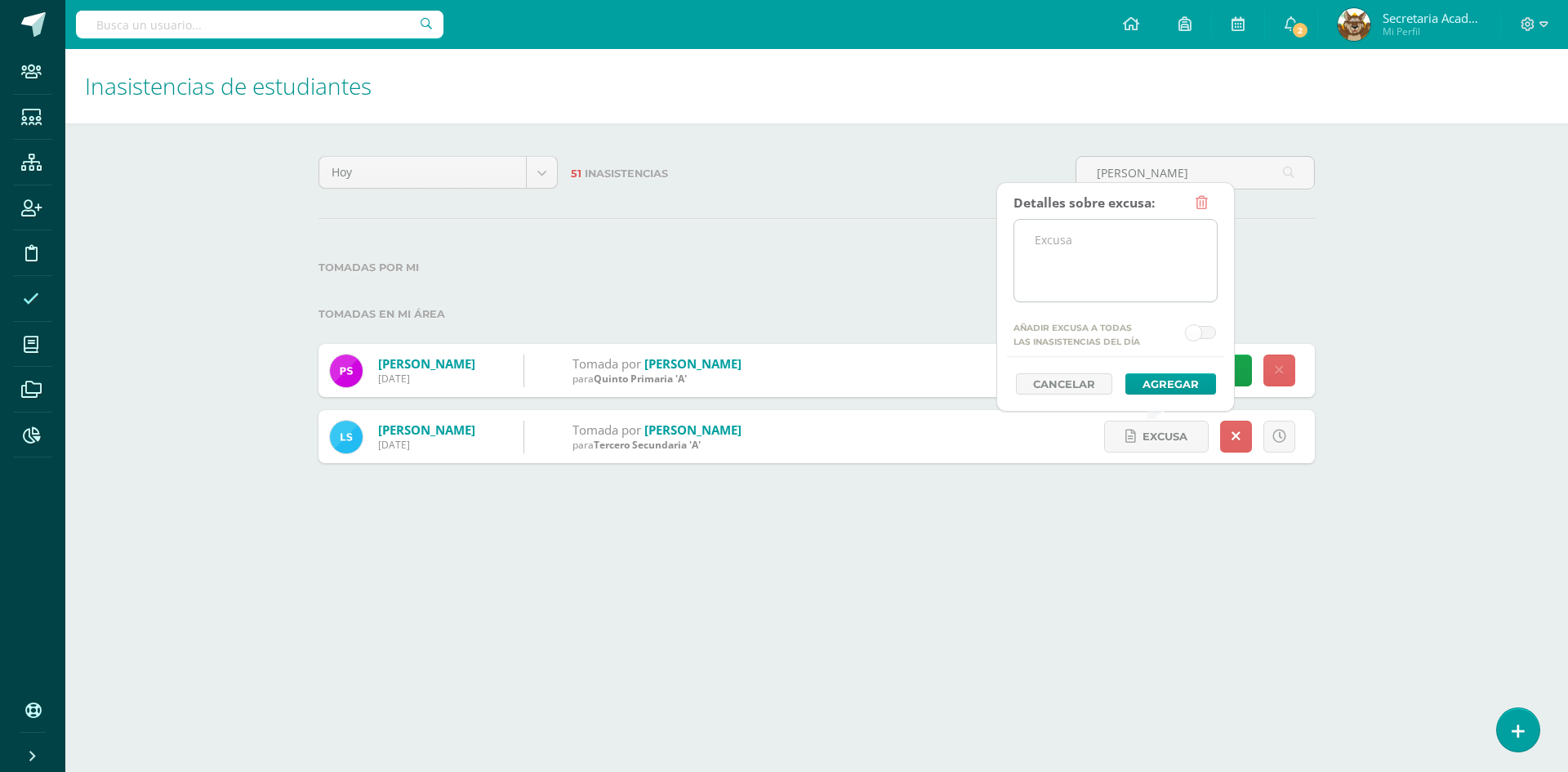
click at [1164, 262] on textarea at bounding box center [1115, 261] width 203 height 82
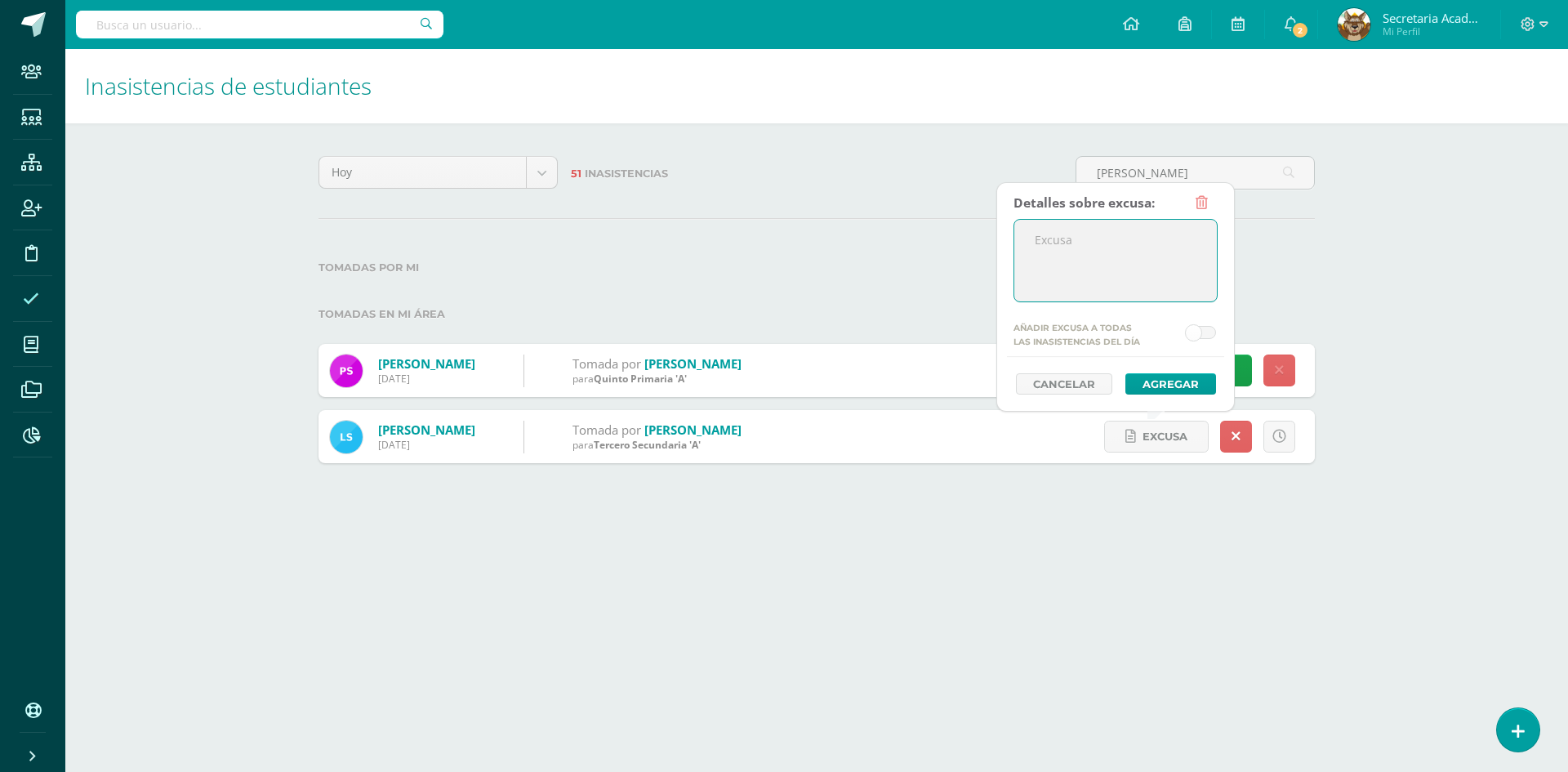
paste textarea "El alumno se encuentra ausente por viaje familiar."
type textarea "El alumno se encuentra ausente por viaje familiar."
click at [1161, 381] on button "Agregar" at bounding box center [1170, 383] width 90 height 21
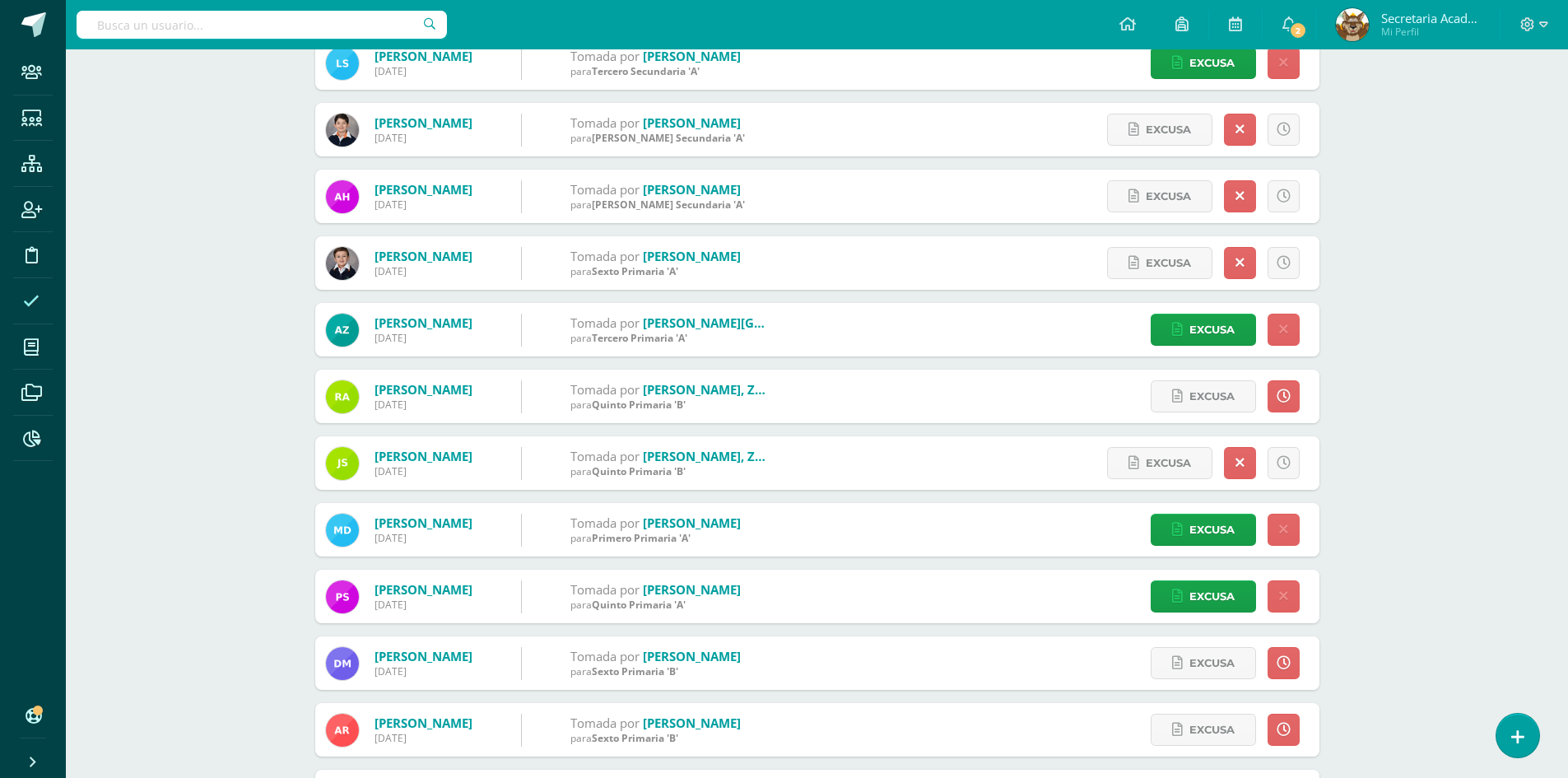
scroll to position [830, 0]
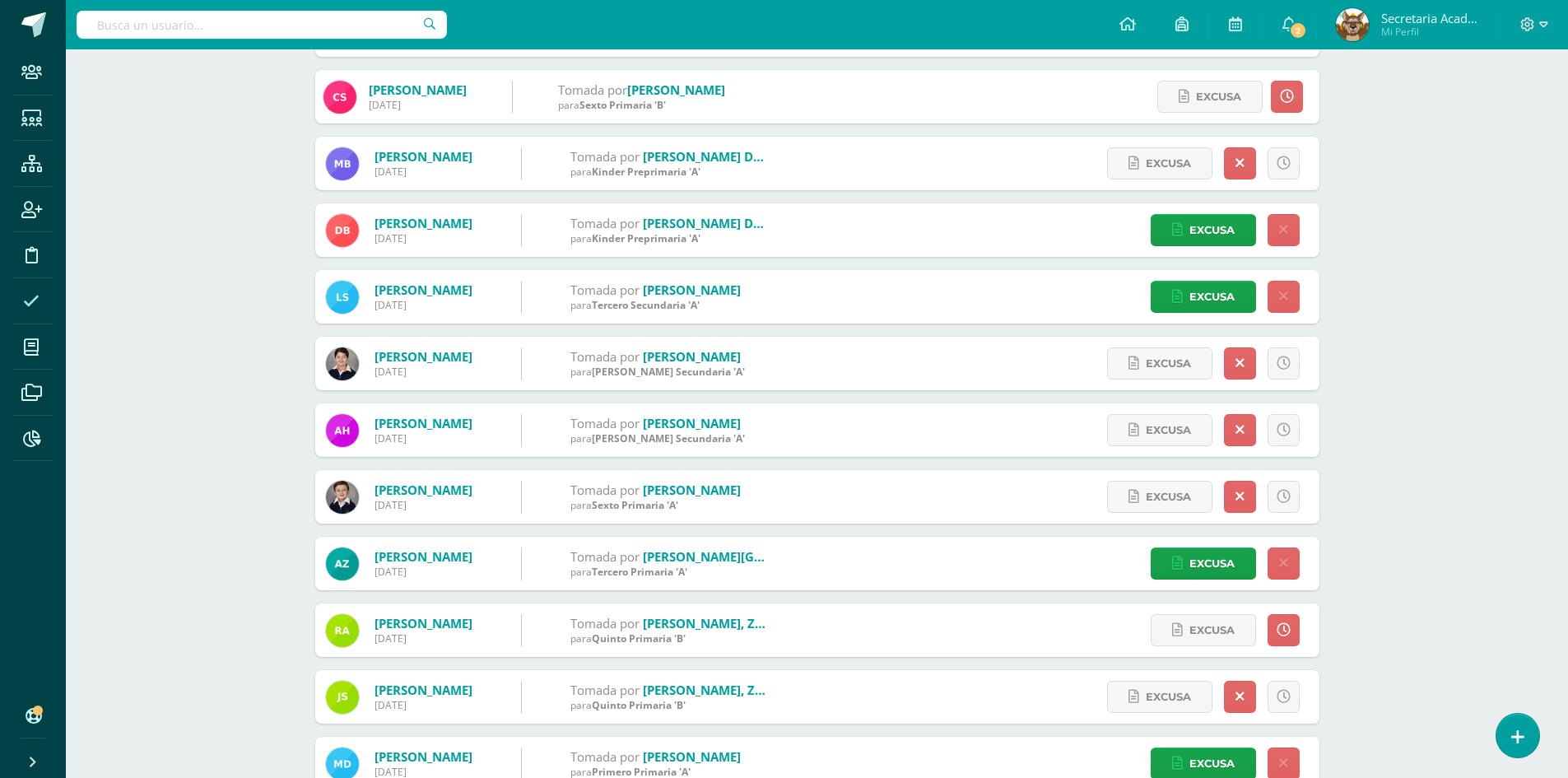
click at [1015, 731] on div "Tomadas en mi área [PERSON_NAME] [DATE] Tomada por [PERSON_NAME] para Primero P…" at bounding box center [818, 787] width 1004 height 2729
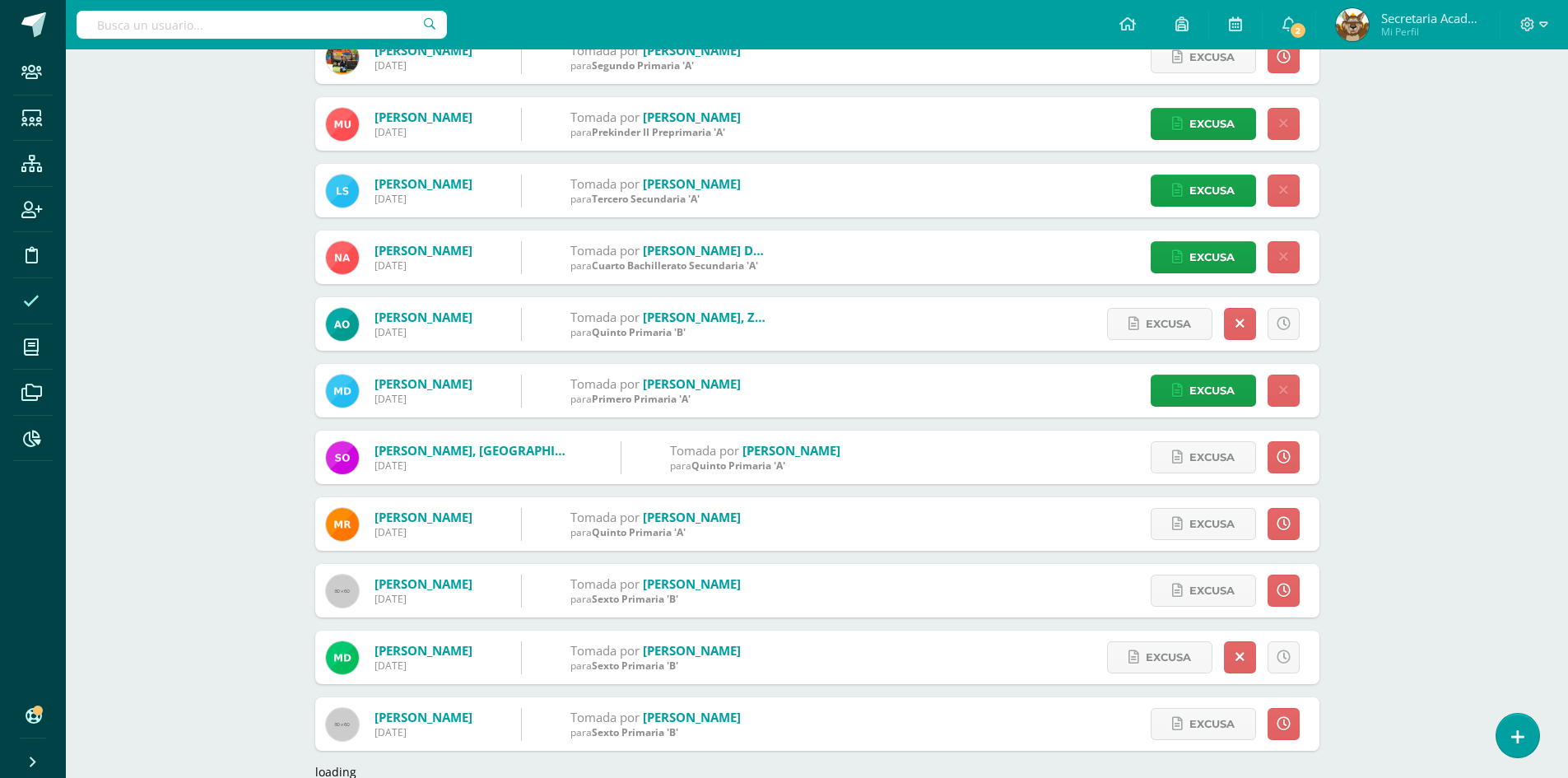
scroll to position [2237, 0]
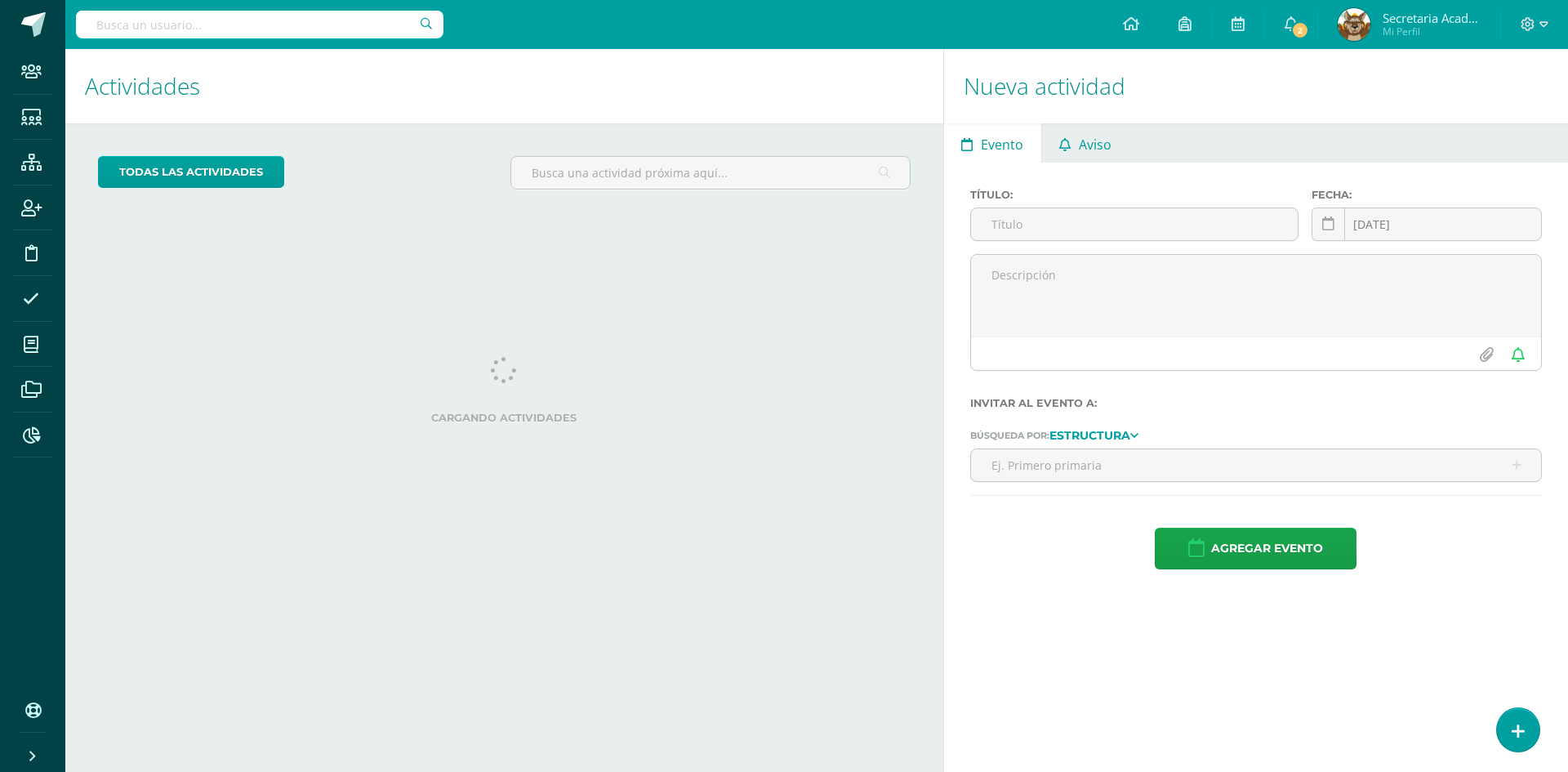
click at [1099, 152] on span "Aviso" at bounding box center [1094, 145] width 32 height 40
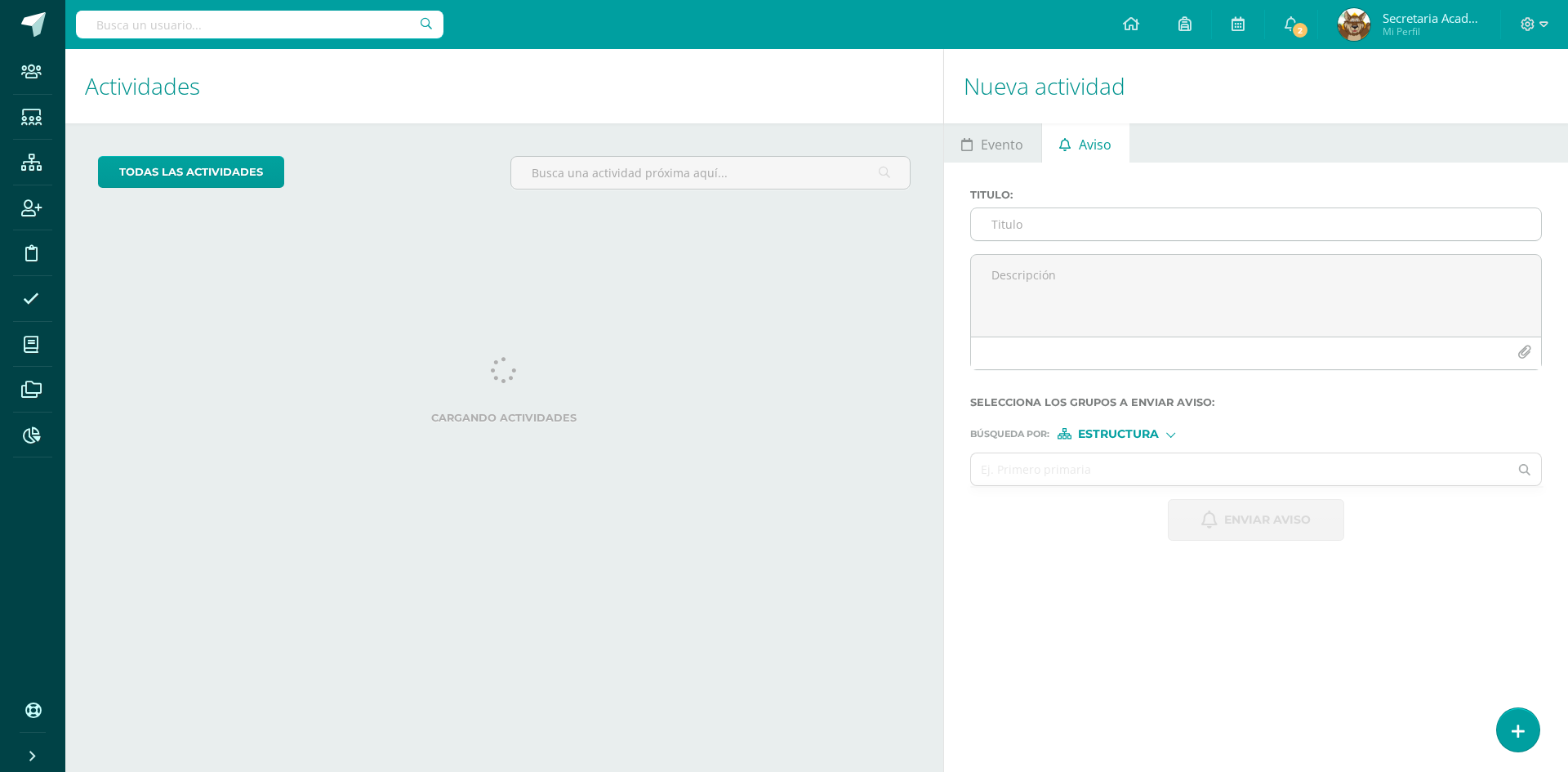
click at [1107, 228] on input "Titulo :" at bounding box center [1255, 224] width 570 height 32
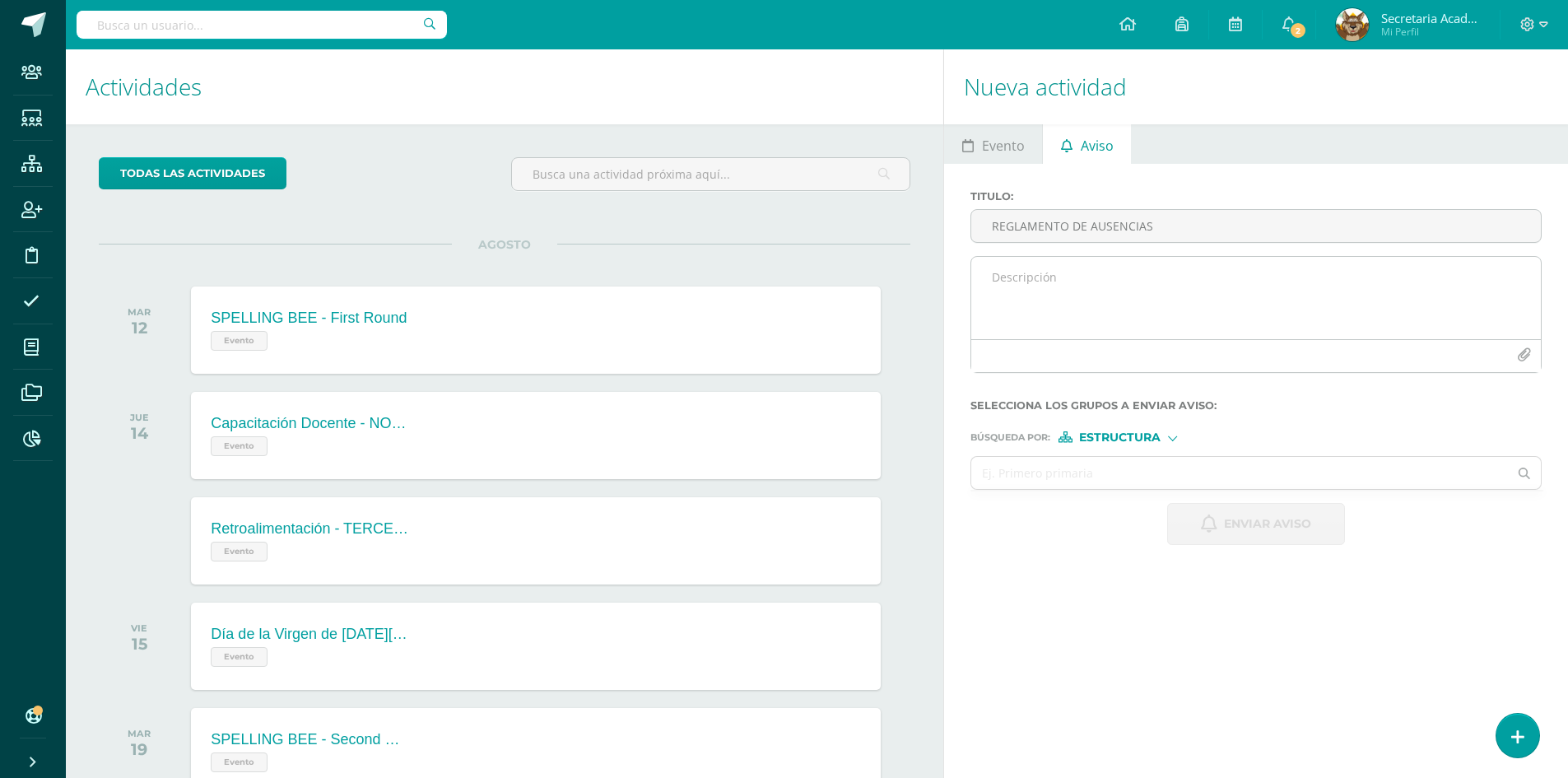
type input "REGLAMENTO DE AUSENCIAS"
click at [1066, 273] on textarea at bounding box center [1256, 298] width 570 height 83
click at [1133, 305] on textarea at bounding box center [1256, 298] width 570 height 83
paste textarea "Buena tarde estimados padres de familia. Le agradecemos seguir estas indicacion…"
drag, startPoint x: 1216, startPoint y: 276, endPoint x: 1452, endPoint y: 324, distance: 240.8
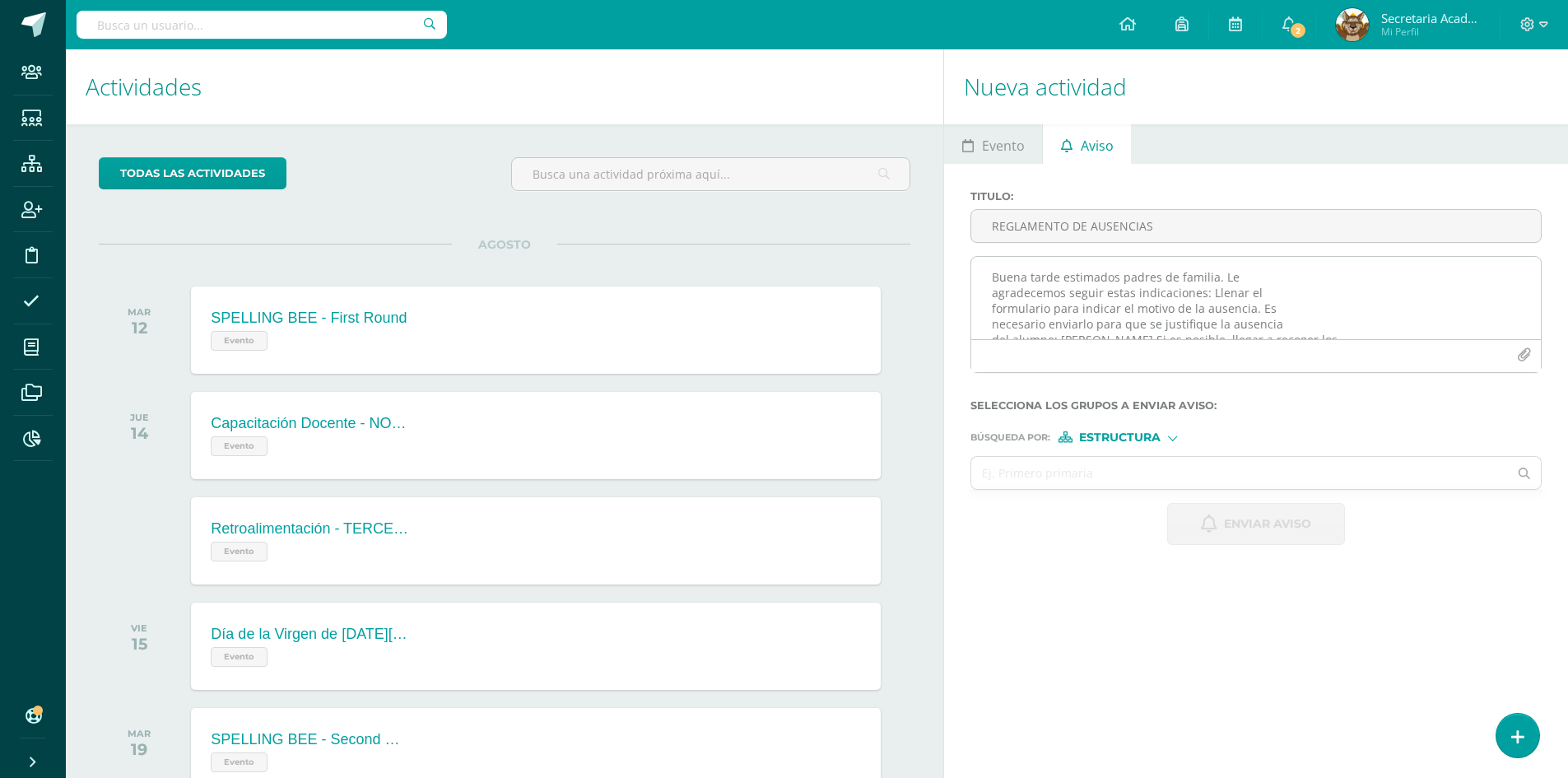
click at [1222, 276] on textarea "Buena tarde estimados padres de familia. Le agradecemos seguir estas indicacion…" at bounding box center [1256, 298] width 570 height 83
click at [992, 314] on textarea "Buena tarde estimados padres de familia. Le agradecemos seguir estas indicacion…" at bounding box center [1256, 298] width 570 height 83
click at [1217, 293] on textarea "Buena tarde estimados padres de familia. Le agradecemos seguir estas indicacion…" at bounding box center [1256, 298] width 570 height 83
click at [1341, 295] on textarea "Buena tarde estimados padres de familia. Le agradecemos seguir estas indicacion…" at bounding box center [1256, 298] width 570 height 83
click at [989, 305] on textarea "Buena tarde estimados padres de familia. Le agradecemos seguir estas indicacion…" at bounding box center [1256, 298] width 570 height 83
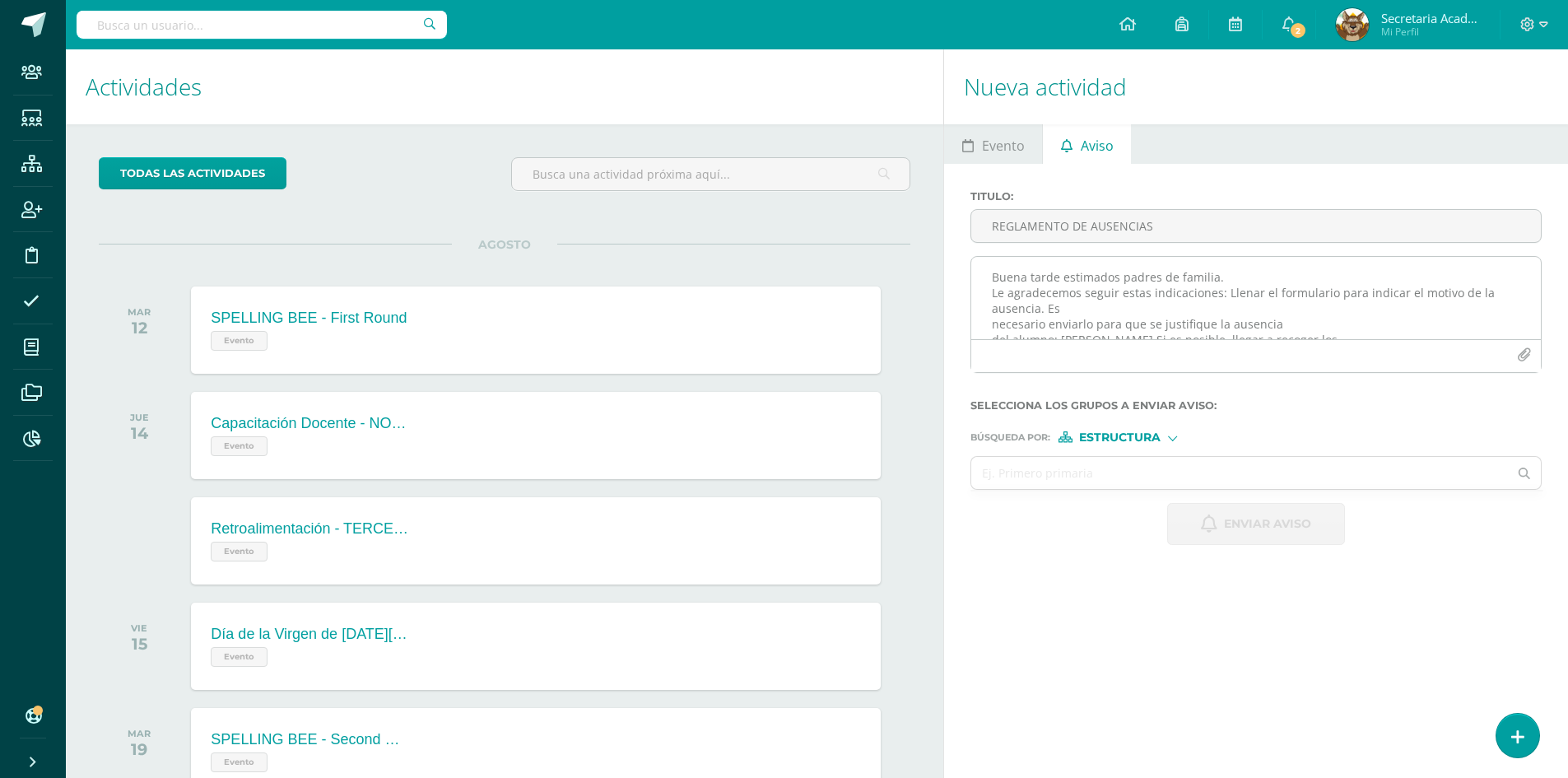
click at [1048, 315] on textarea "Buena tarde estimados padres de familia. Le agradecemos seguir estas indicacion…" at bounding box center [1256, 298] width 570 height 83
click at [989, 326] on textarea "Buena tarde estimados padres de familia. Le agradecemos seguir estas indicacion…" at bounding box center [1256, 298] width 570 height 83
click at [991, 326] on textarea "Buena tarde estimados padres de familia. Le agradecemos seguir estas indicacion…" at bounding box center [1256, 298] width 570 height 83
click at [1450, 308] on textarea "Buena tarde estimados padres de familia. Le agradecemos seguir estas indicacion…" at bounding box center [1256, 298] width 570 height 83
click at [1449, 305] on textarea "Buena tarde estimados padres de familia. Le agradecemos seguir estas indicacion…" at bounding box center [1256, 298] width 570 height 83
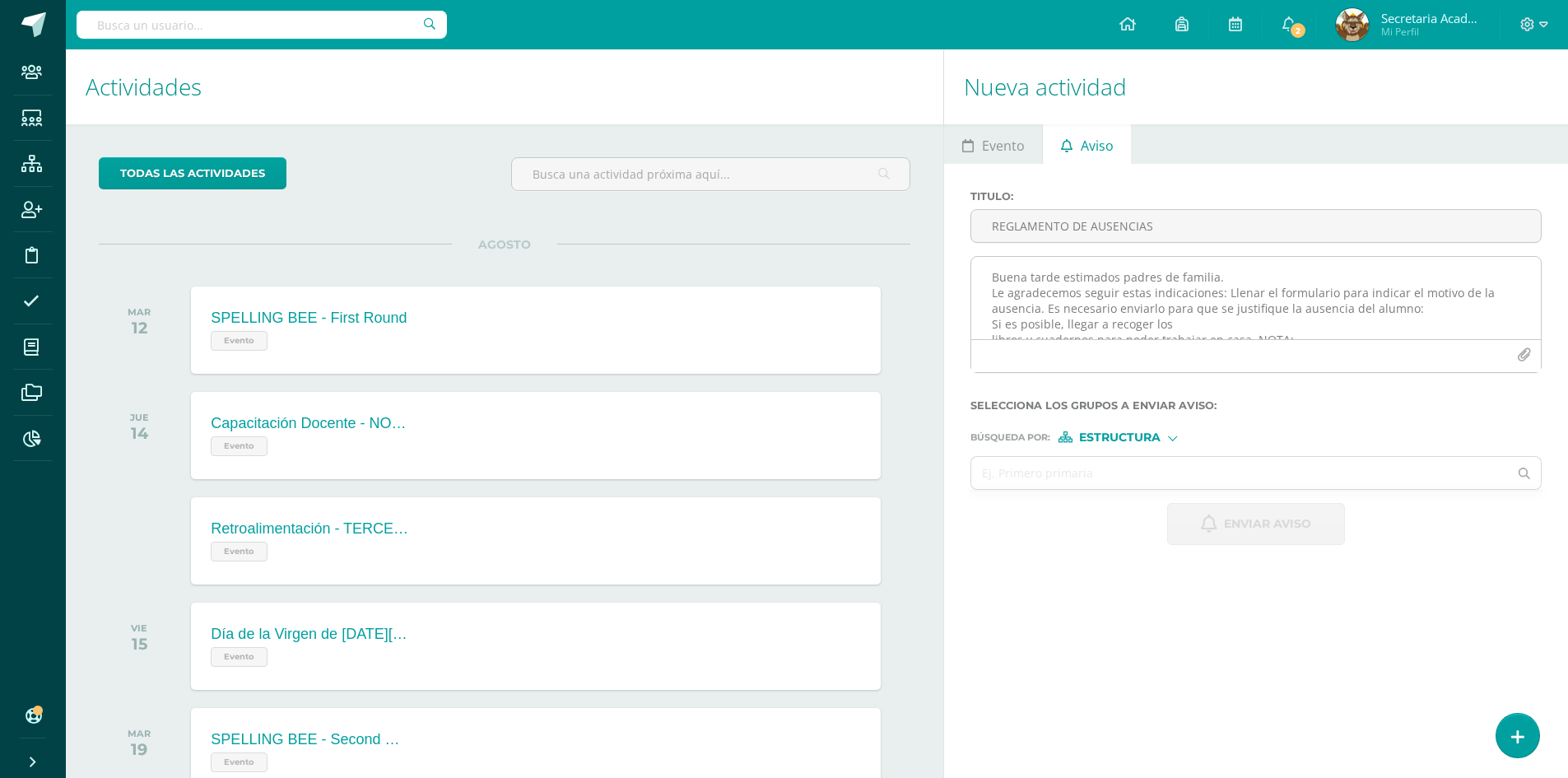
paste textarea "[URL][DOMAIN_NAME]"
click at [990, 285] on textarea "Buena tarde estimados padres de familia. Le agradecemos seguir estas indicacion…" at bounding box center [1256, 298] width 570 height 83
click at [1424, 279] on textarea "Buena tarde estimados padres de familia. Le agradecemos seguir estas indicacion…" at bounding box center [1256, 298] width 570 height 83
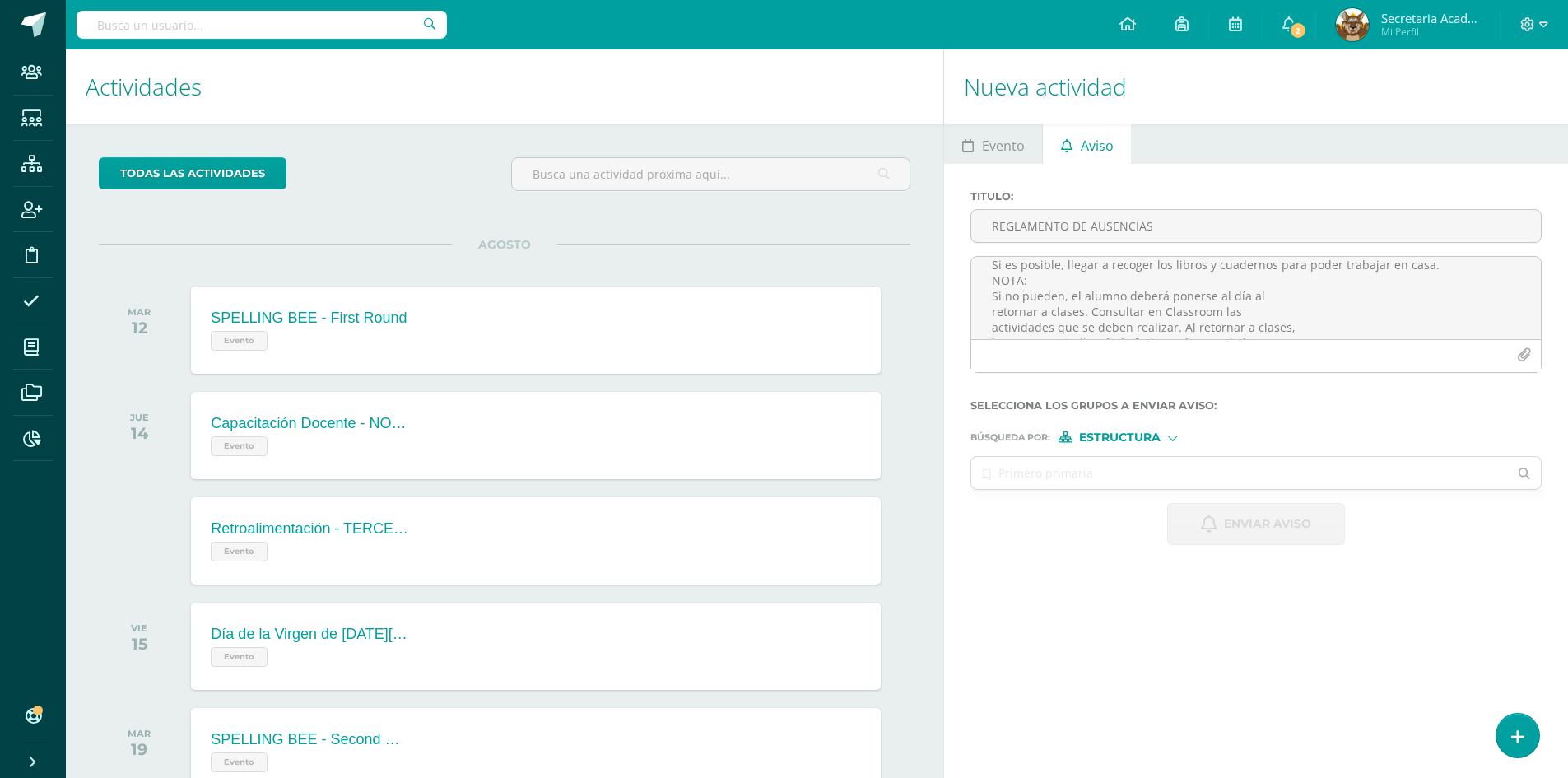
scroll to position [91, 0]
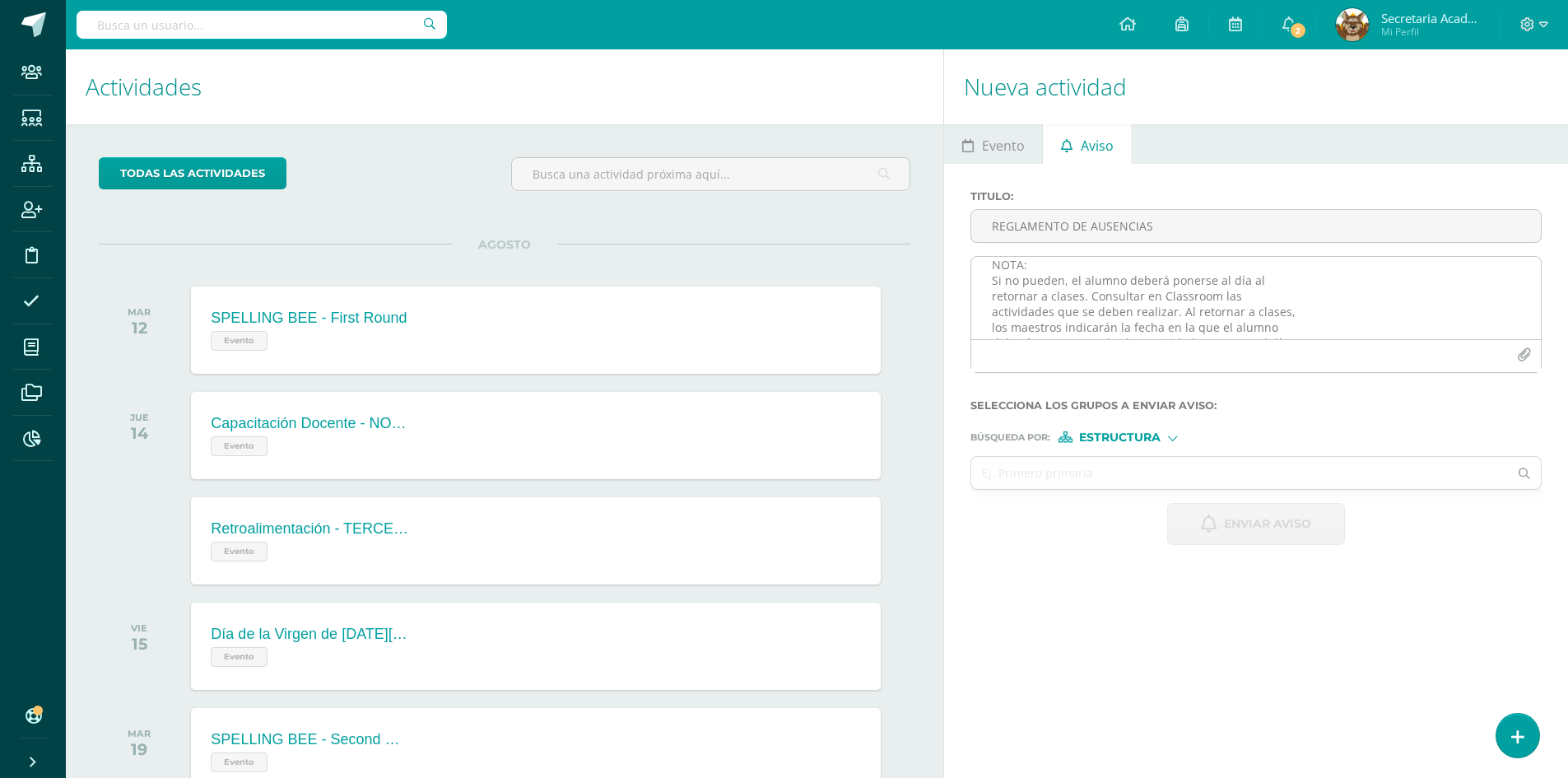
click at [986, 318] on textarea "Buena tarde estimados padres de familia. Le agradecemos seguir estas indicacion…" at bounding box center [1256, 298] width 570 height 83
click at [991, 329] on textarea "Buena tarde estimados padres de familia. Le agradecemos seguir estas indicacion…" at bounding box center [1256, 298] width 570 height 83
click at [992, 321] on textarea "Buena tarde estimados padres de familia. Le agradecemos seguir estas indicacion…" at bounding box center [1256, 298] width 570 height 83
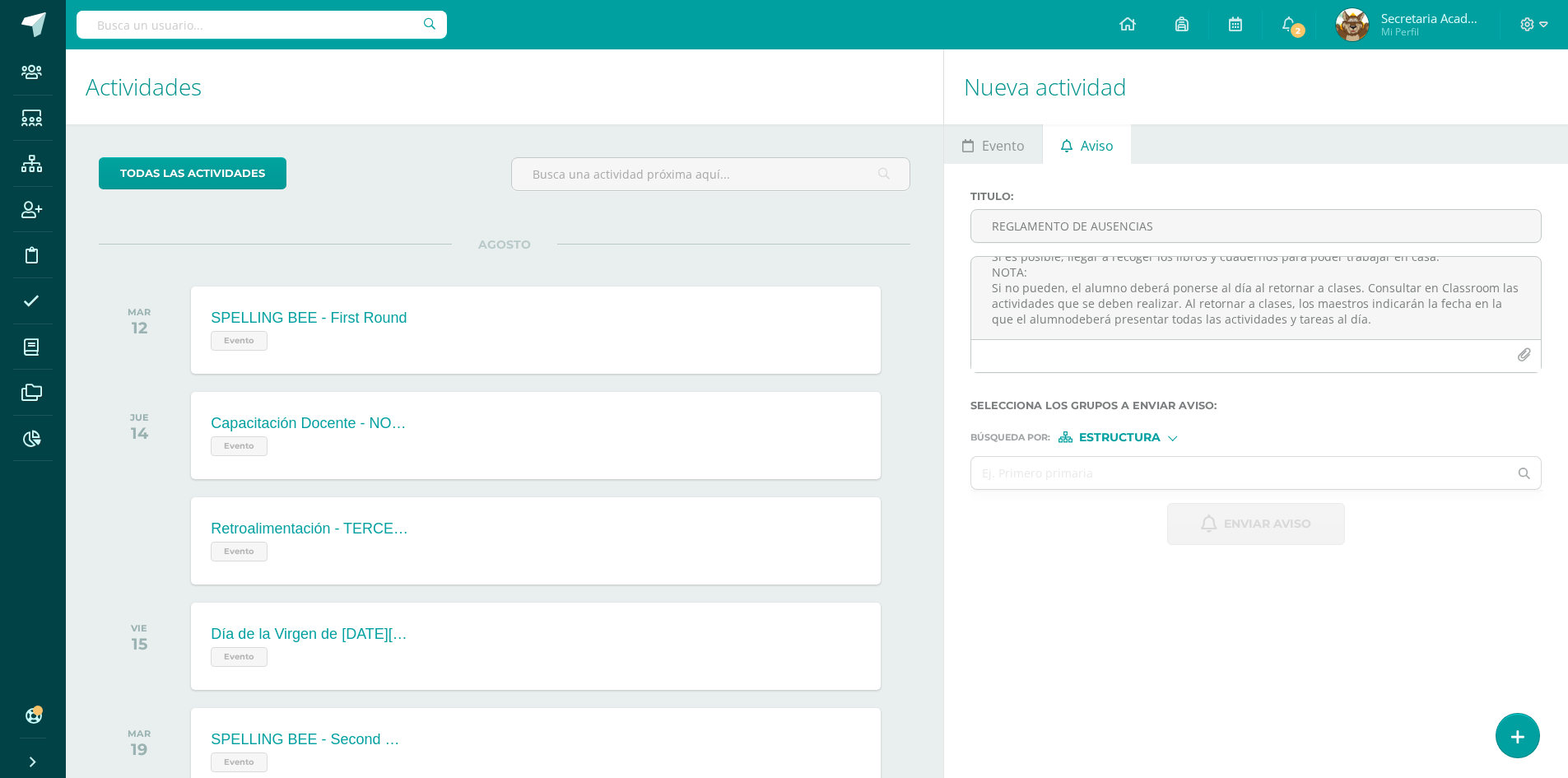
scroll to position [98, 0]
click at [1175, 305] on textarea "Buena tarde estimados padres de familia. Le agradecemos seguir estas indicacion…" at bounding box center [1256, 298] width 570 height 83
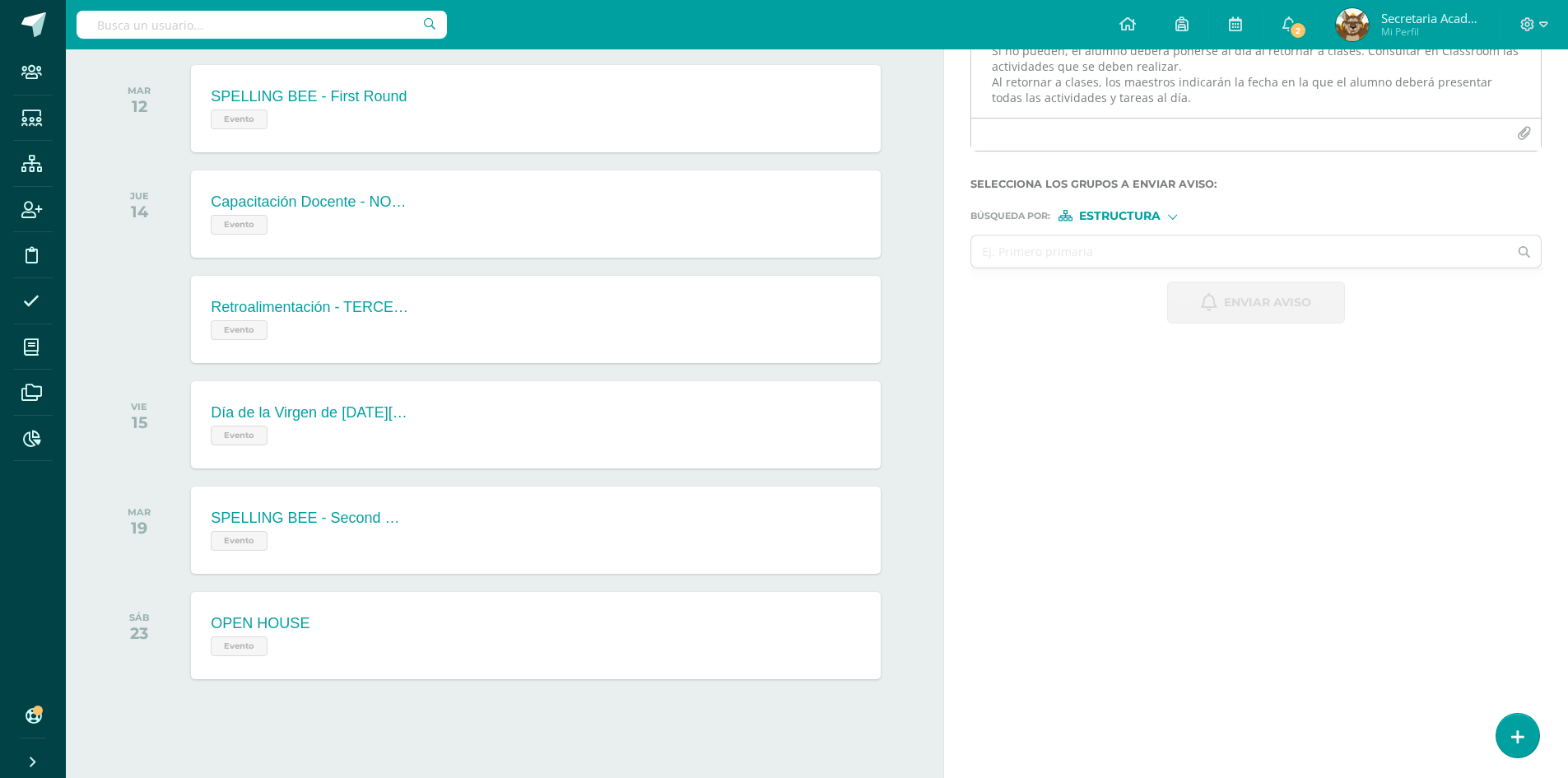
scroll to position [227, 0]
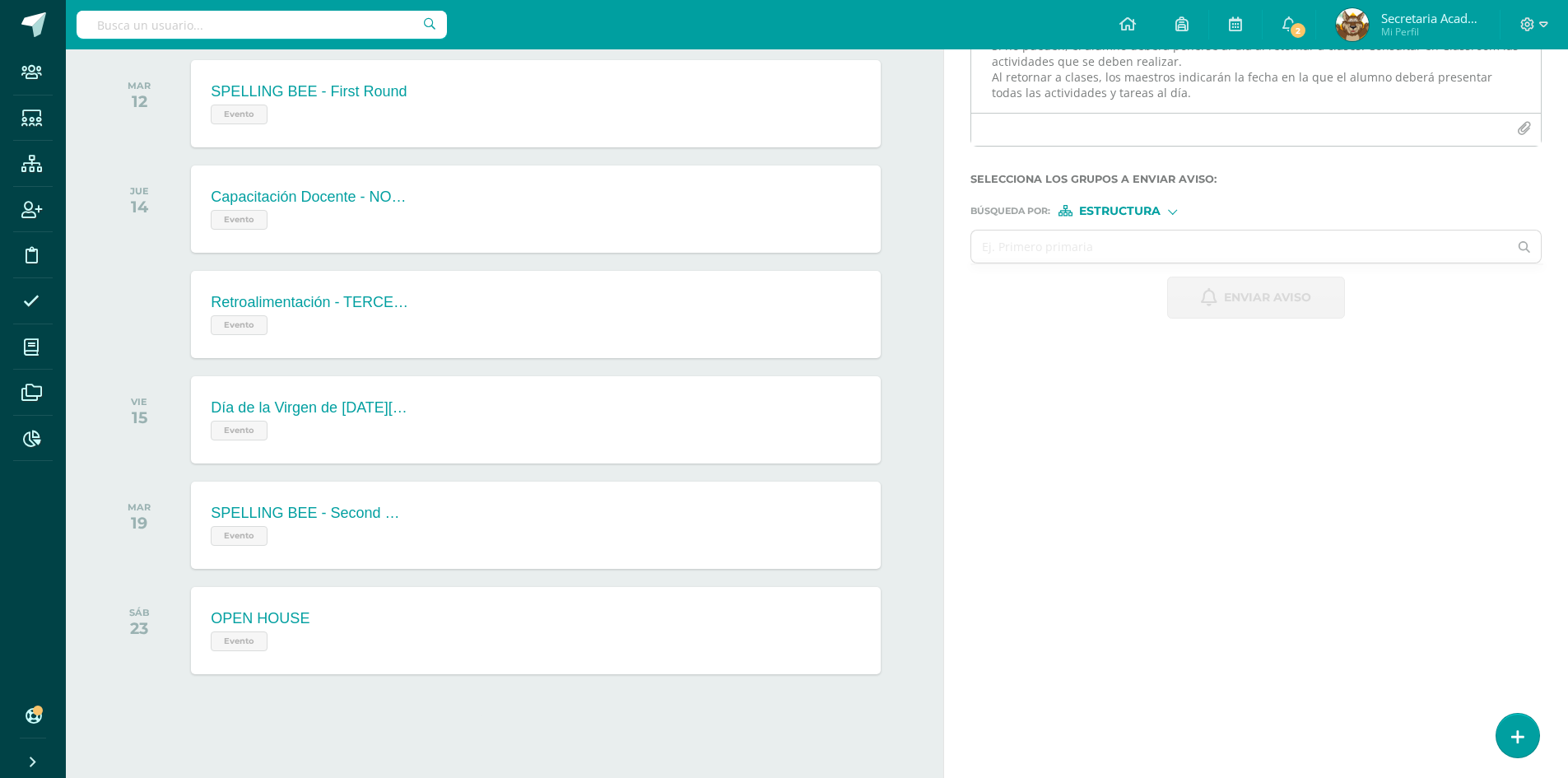
click at [1173, 96] on textarea "Buena tarde estimados padres de familia. Le agradecemos seguir estas indicacion…" at bounding box center [1256, 71] width 570 height 83
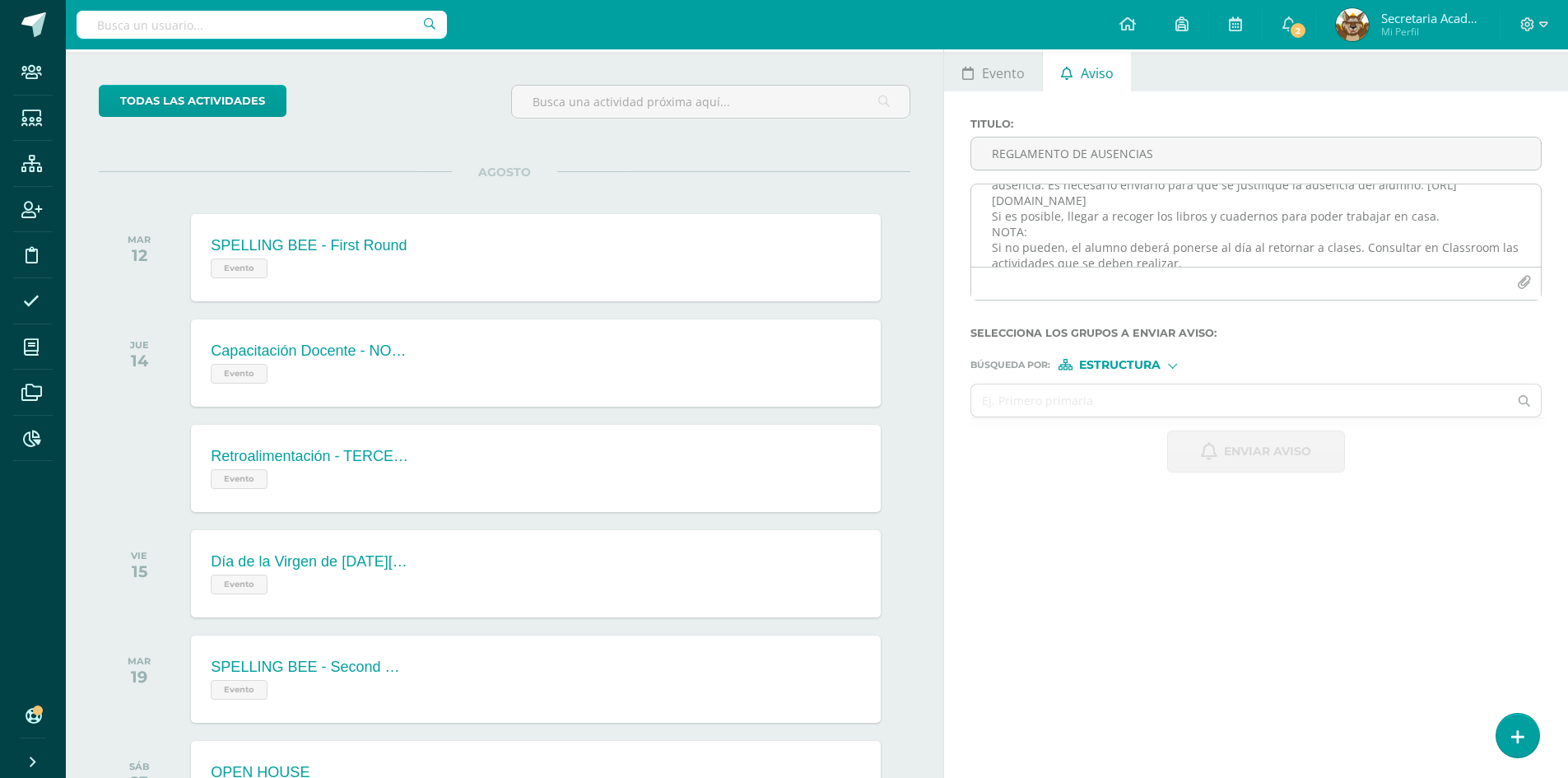
scroll to position [62, 0]
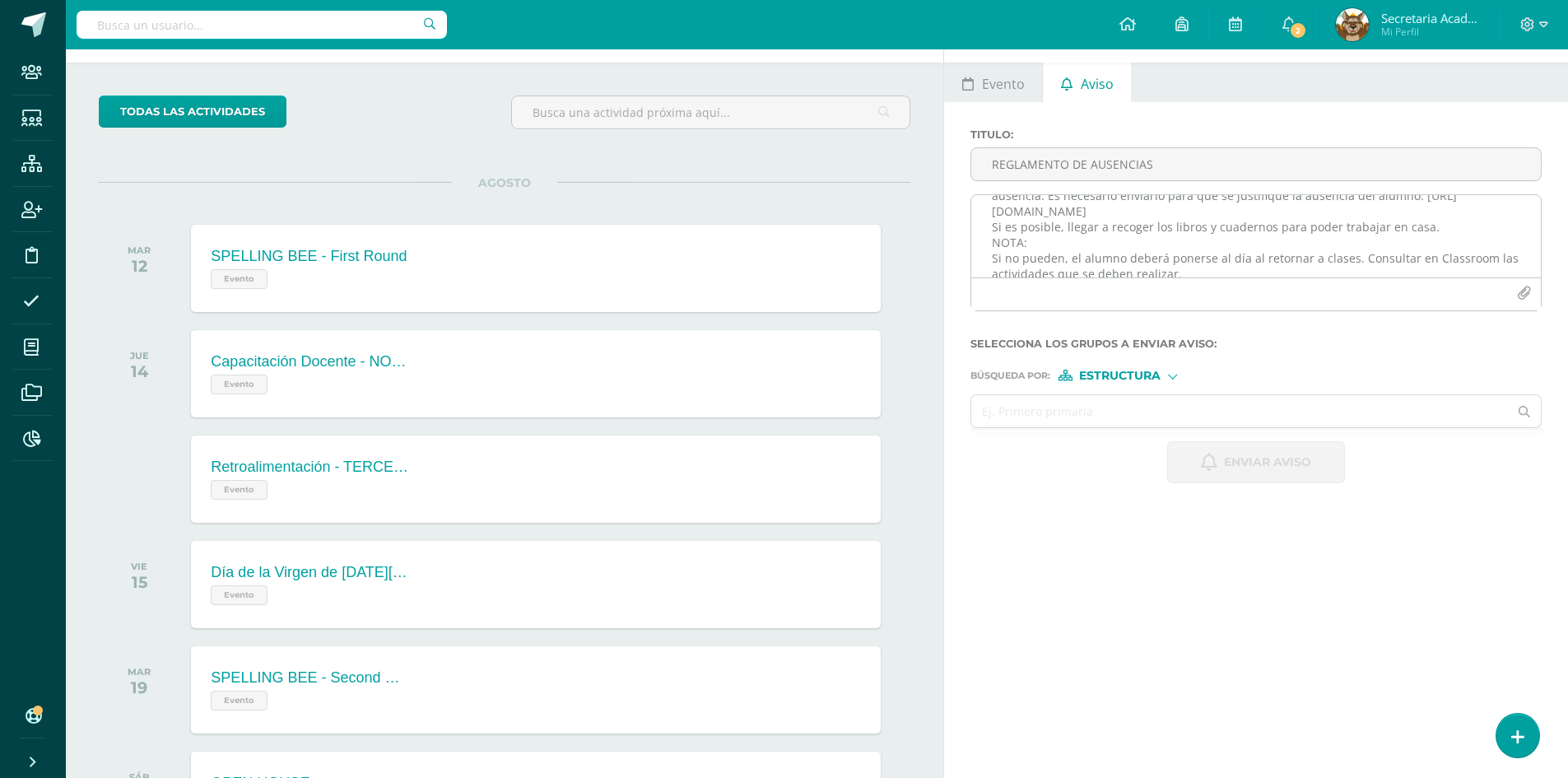
type textarea "Buena tarde estimados padres de familia. Le agradecemos seguir estas indicacion…"
click at [1526, 292] on icon "button" at bounding box center [1523, 293] width 14 height 14
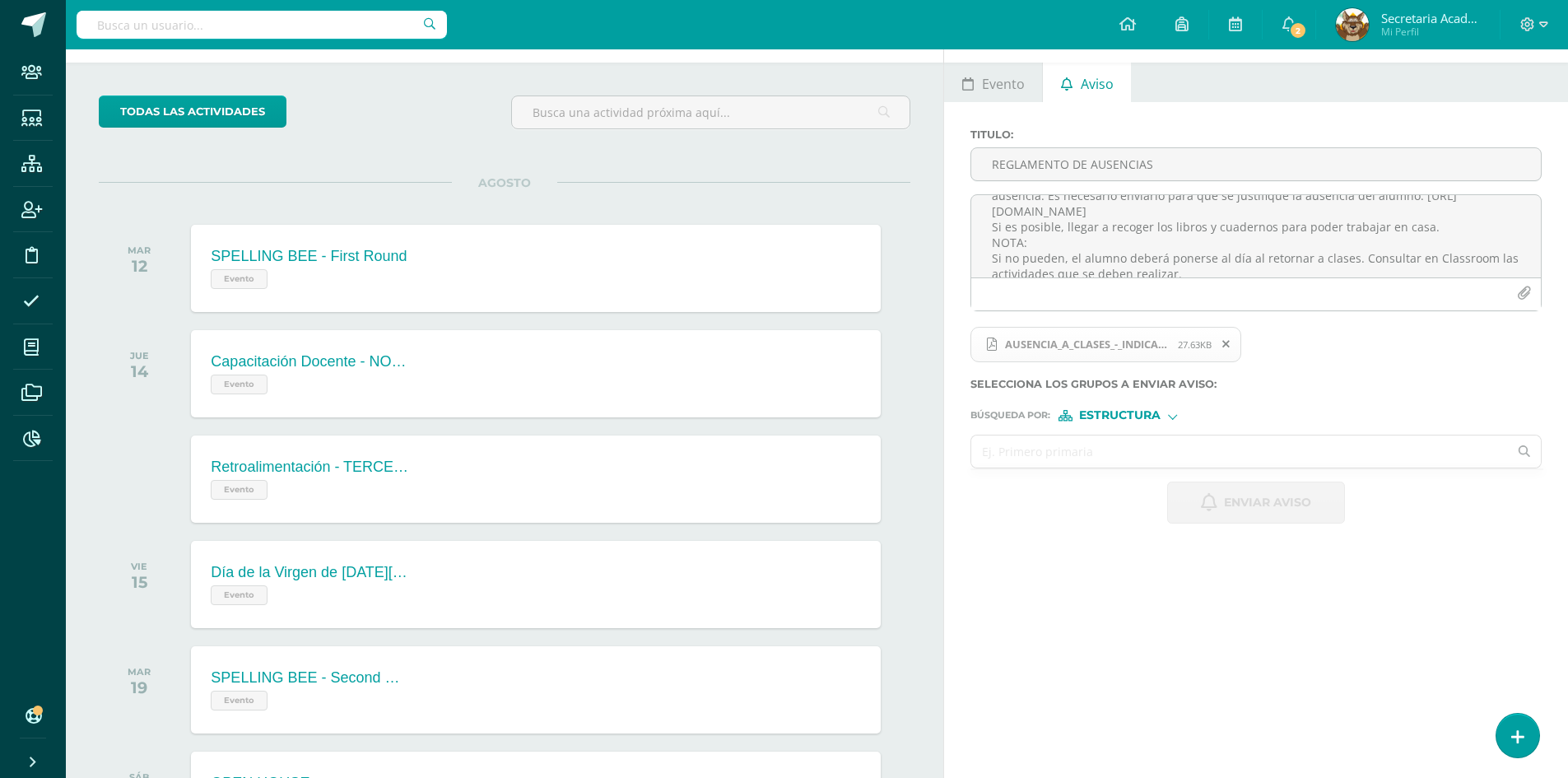
click at [1096, 452] on input "text" at bounding box center [1239, 451] width 537 height 32
click at [1136, 424] on form "Titulo : REGLAMENTO DE AUSENCIAS Buena tarde estimados padres de familia. Le ag…" at bounding box center [1255, 326] width 571 height 395
click at [1138, 417] on span "Estructura" at bounding box center [1120, 415] width 82 height 9
click at [1118, 454] on span "Persona" at bounding box center [1127, 459] width 59 height 9
click at [1061, 448] on input "text" at bounding box center [1239, 451] width 537 height 32
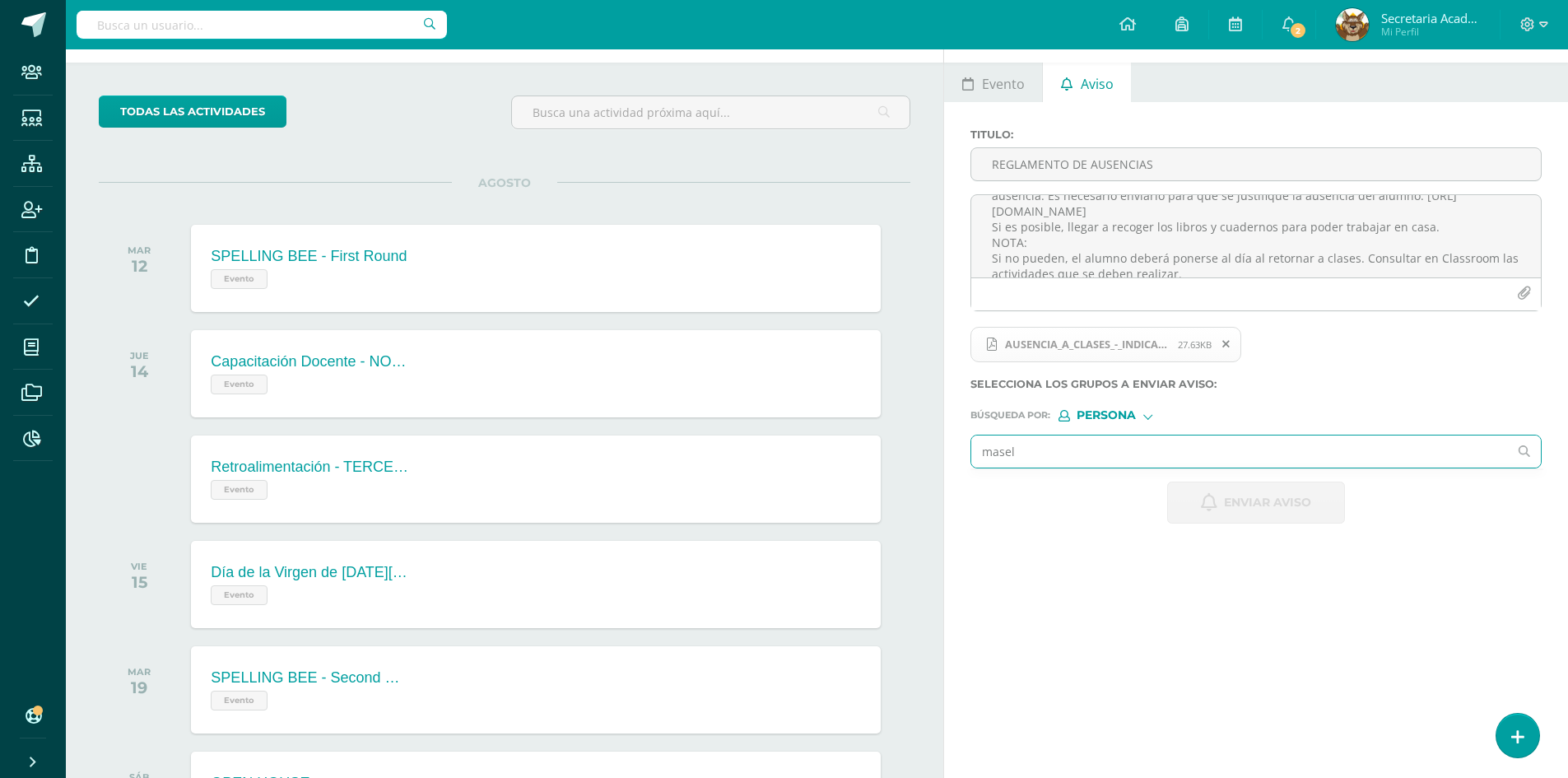
type input "[PERSON_NAME]"
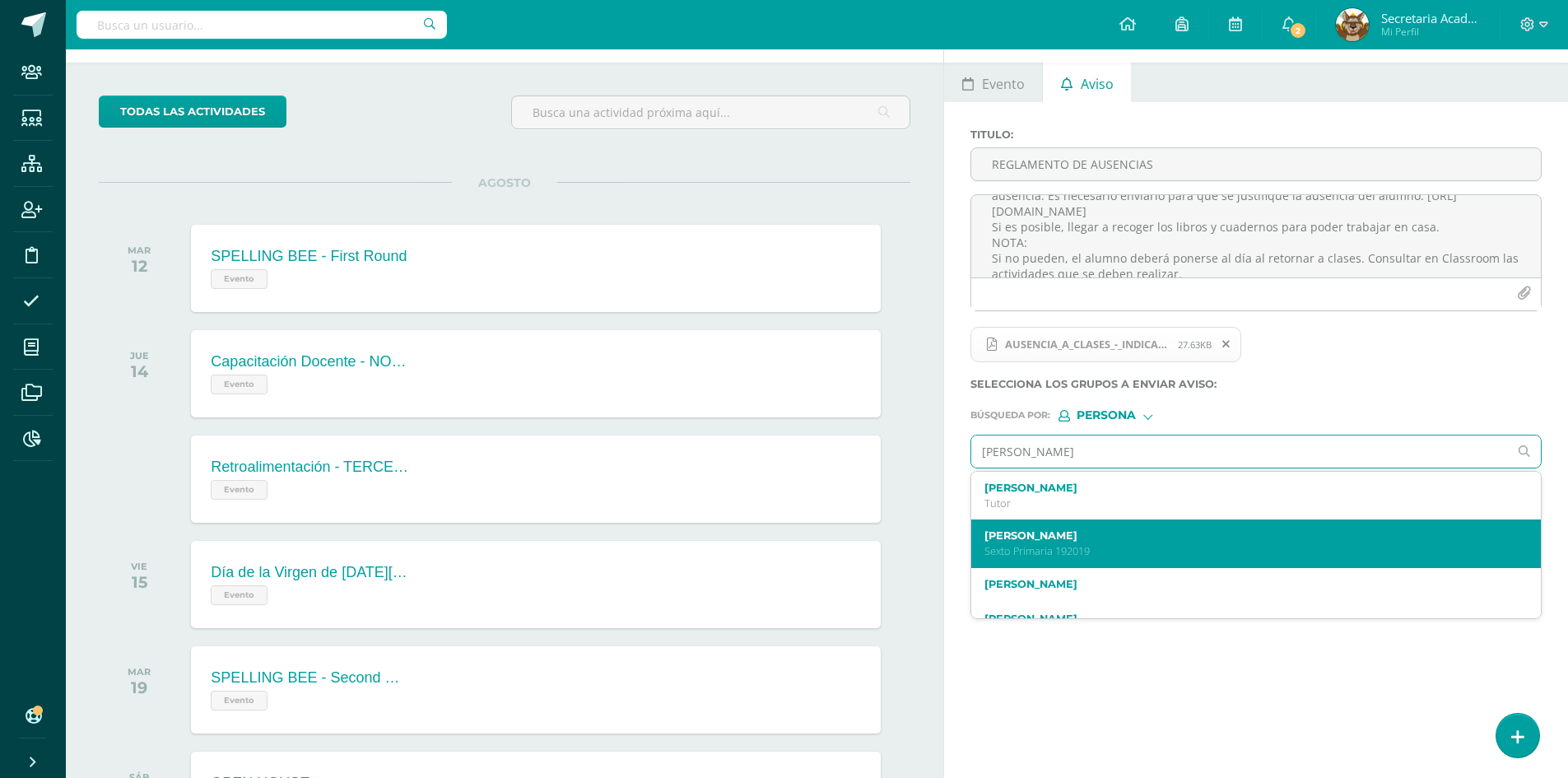
click at [1103, 529] on label "[PERSON_NAME]" at bounding box center [1245, 535] width 520 height 12
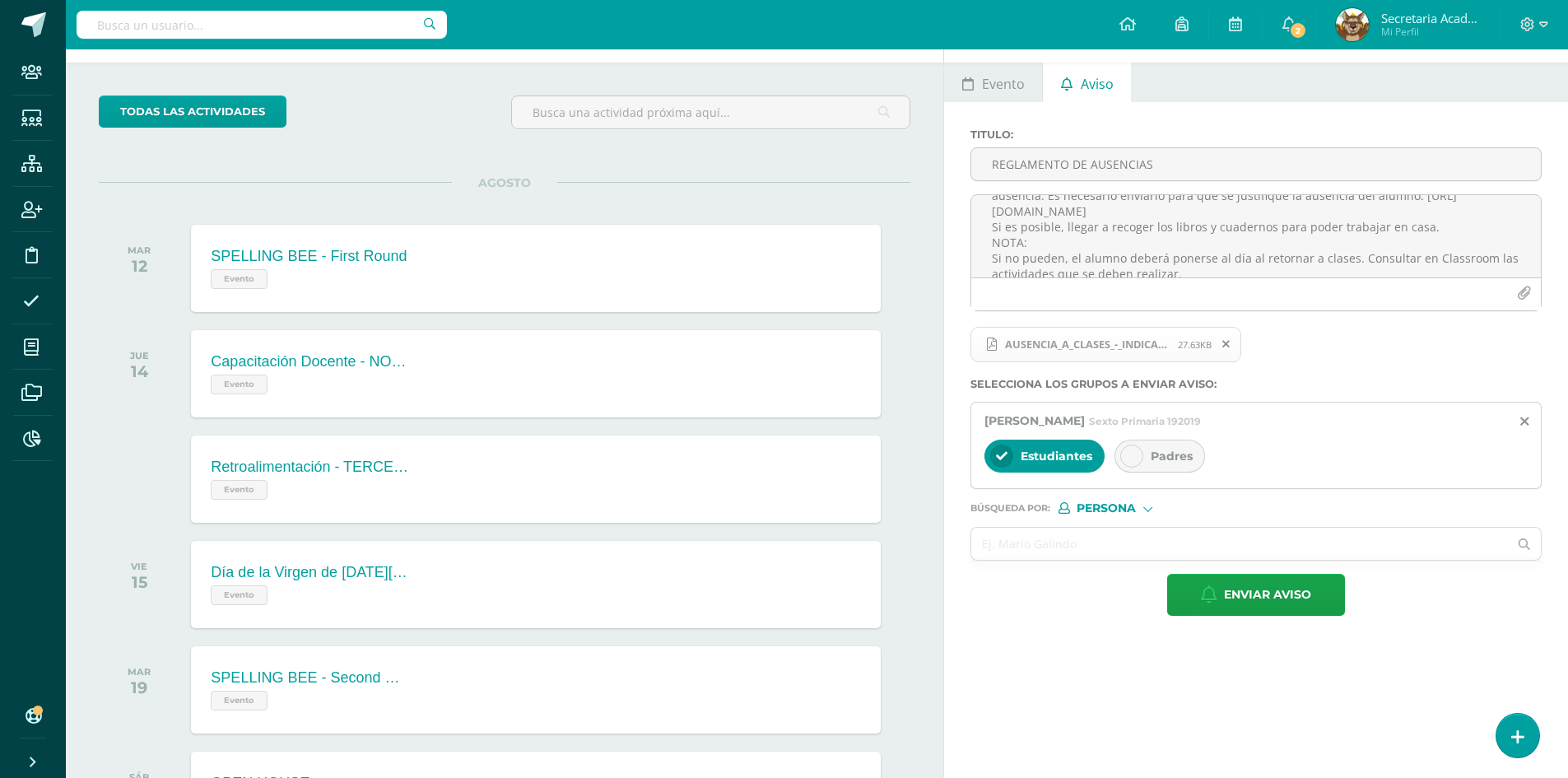
click at [1142, 465] on div "Padres" at bounding box center [1160, 456] width 91 height 32
click at [1093, 551] on input "text" at bounding box center [1239, 543] width 537 height 32
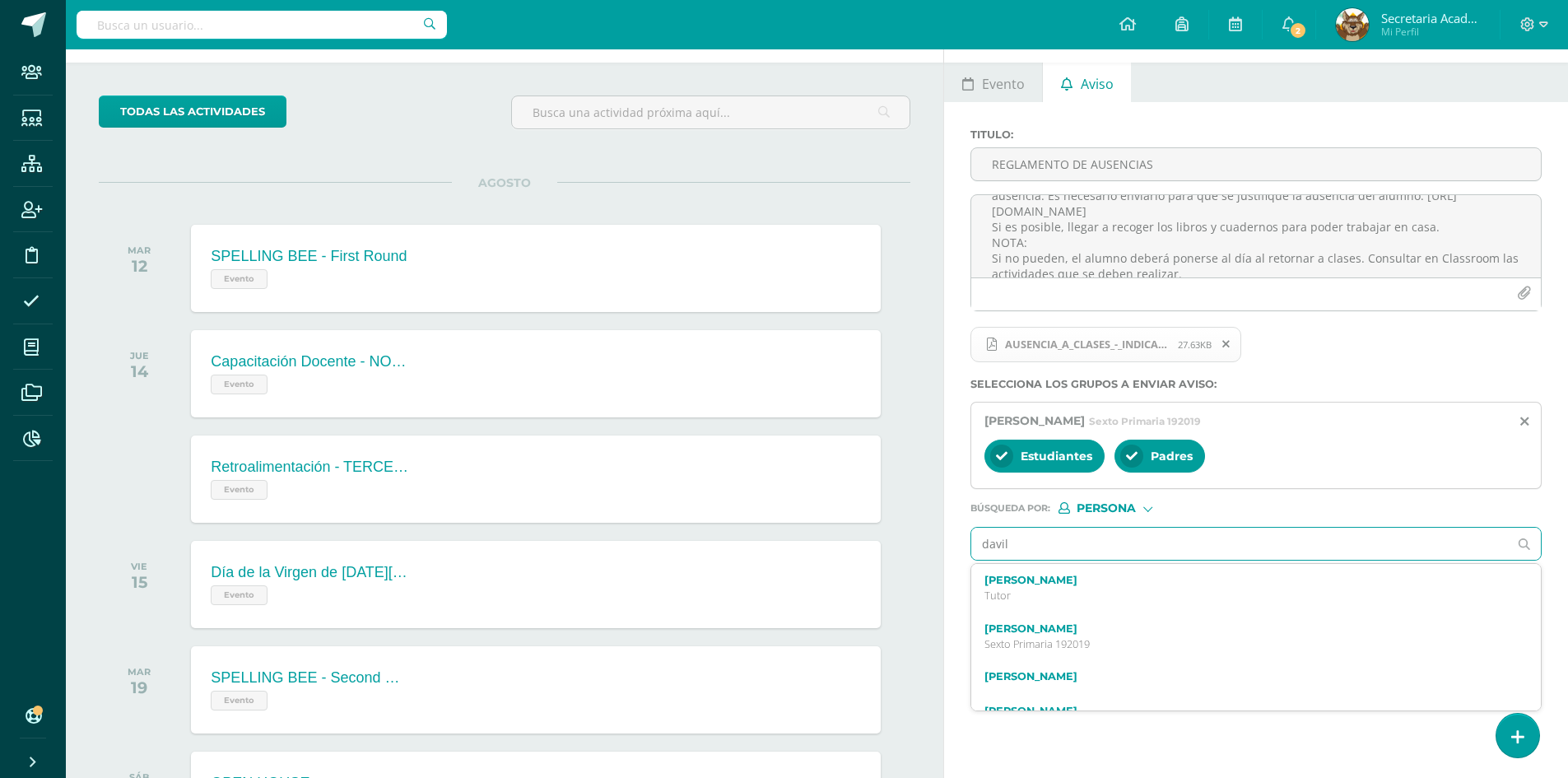
type input "[PERSON_NAME]"
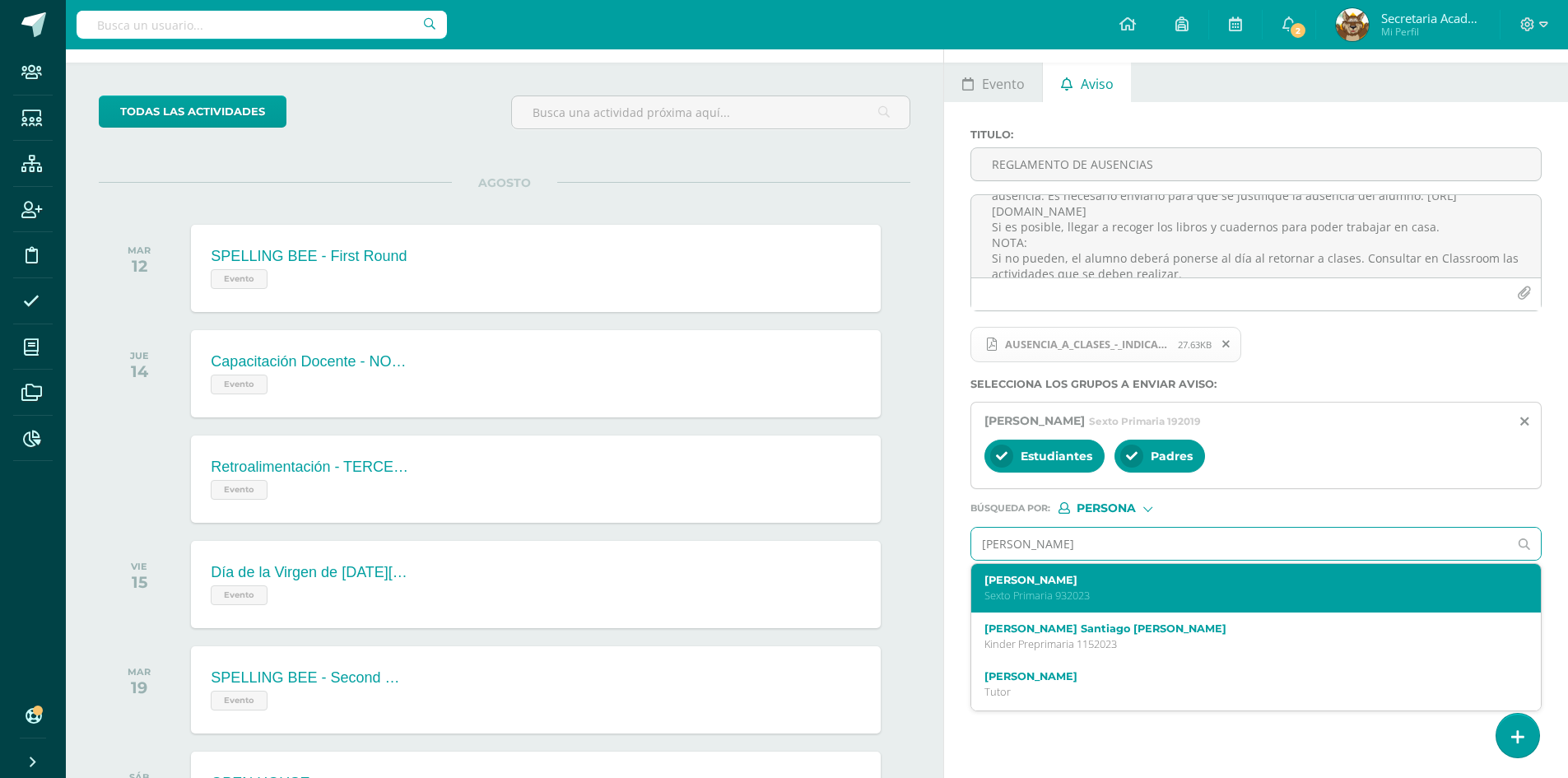
click at [1160, 589] on p "Sexto Primaria 932023" at bounding box center [1245, 595] width 520 height 14
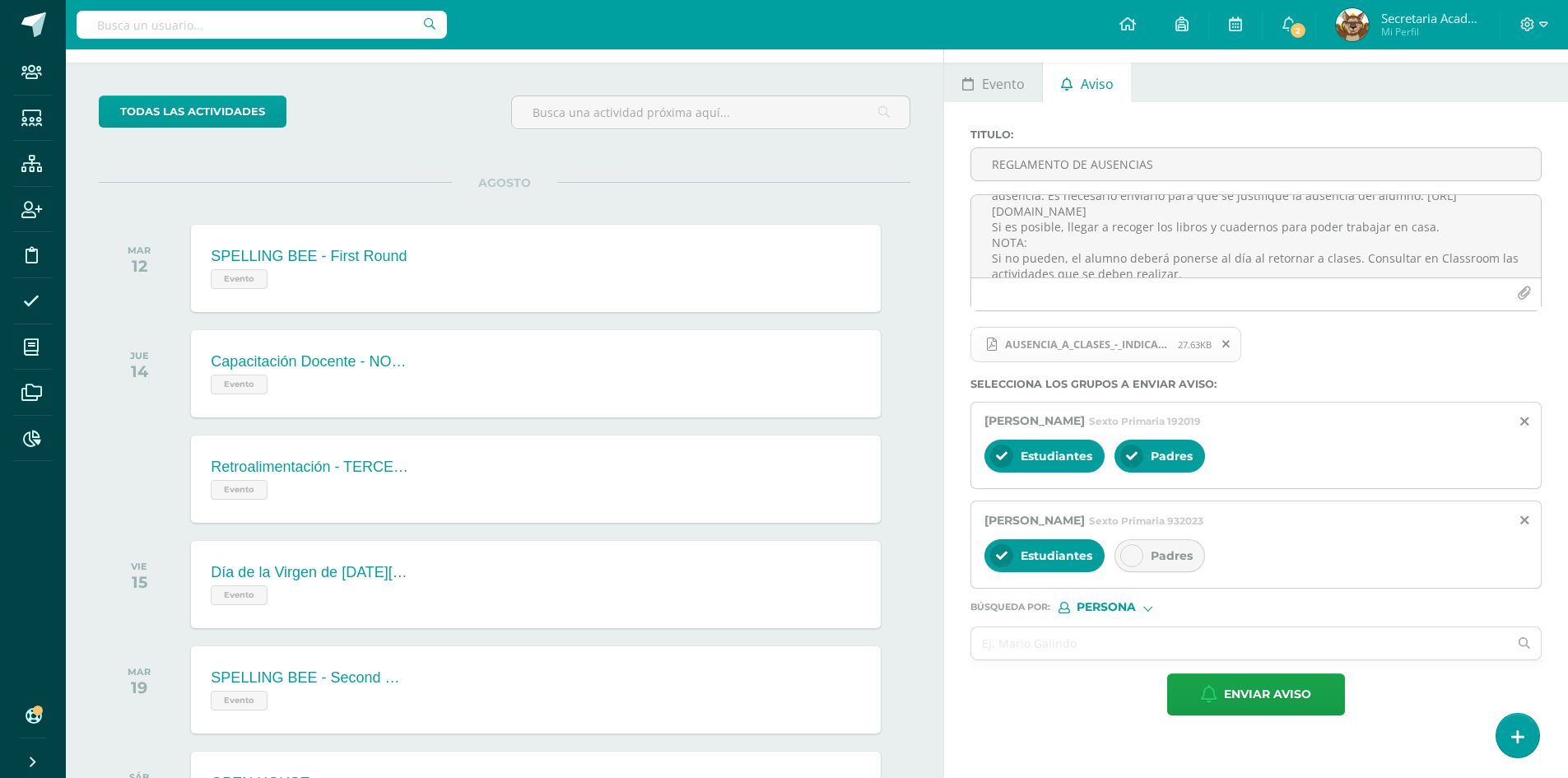
click at [1134, 551] on icon at bounding box center [1132, 555] width 11 height 11
click at [1030, 652] on input "text" at bounding box center [1239, 643] width 537 height 32
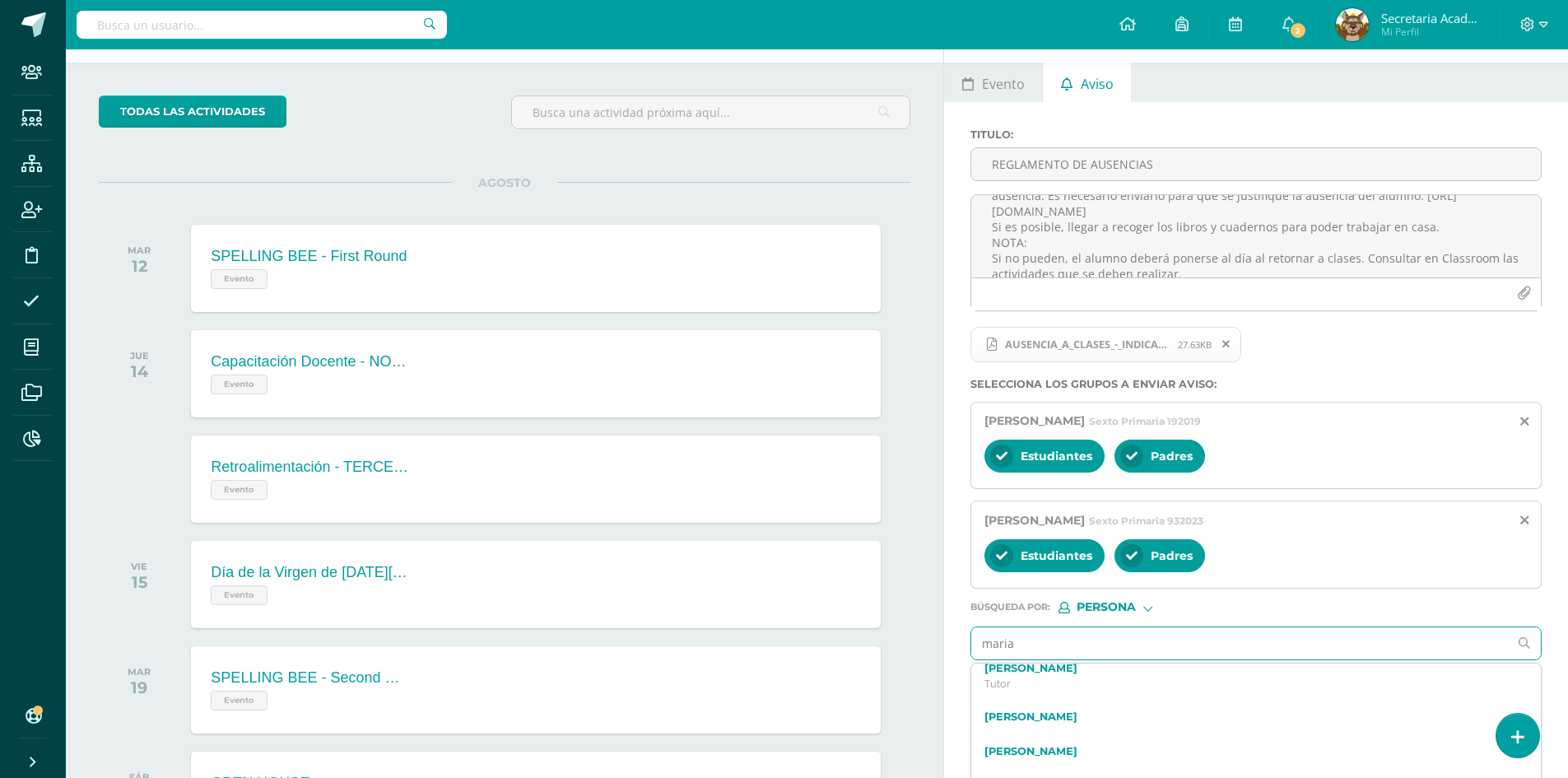
scroll to position [0, 0]
type input "marialaura"
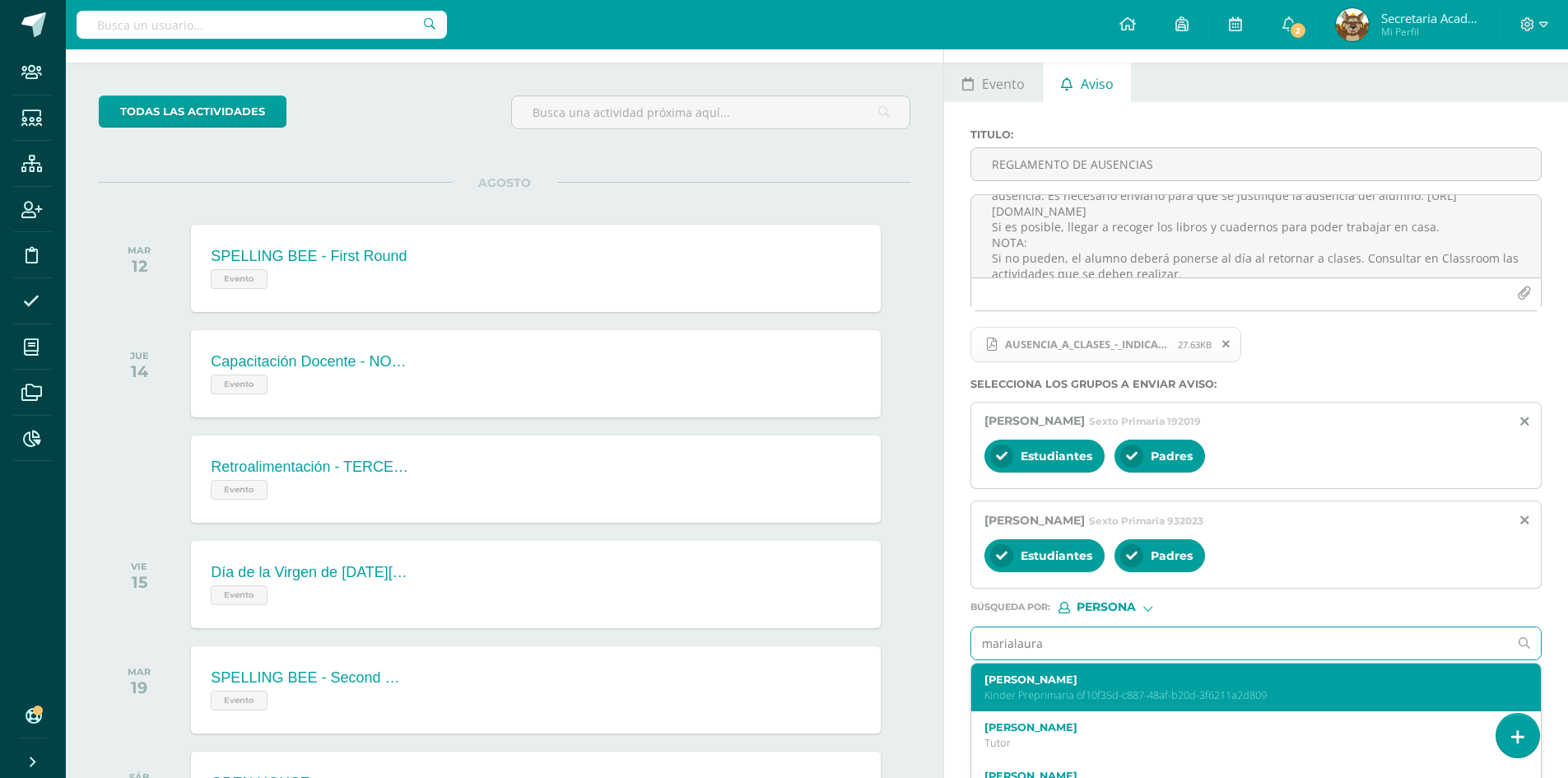
click at [1216, 683] on label "[PERSON_NAME]" at bounding box center [1245, 679] width 520 height 12
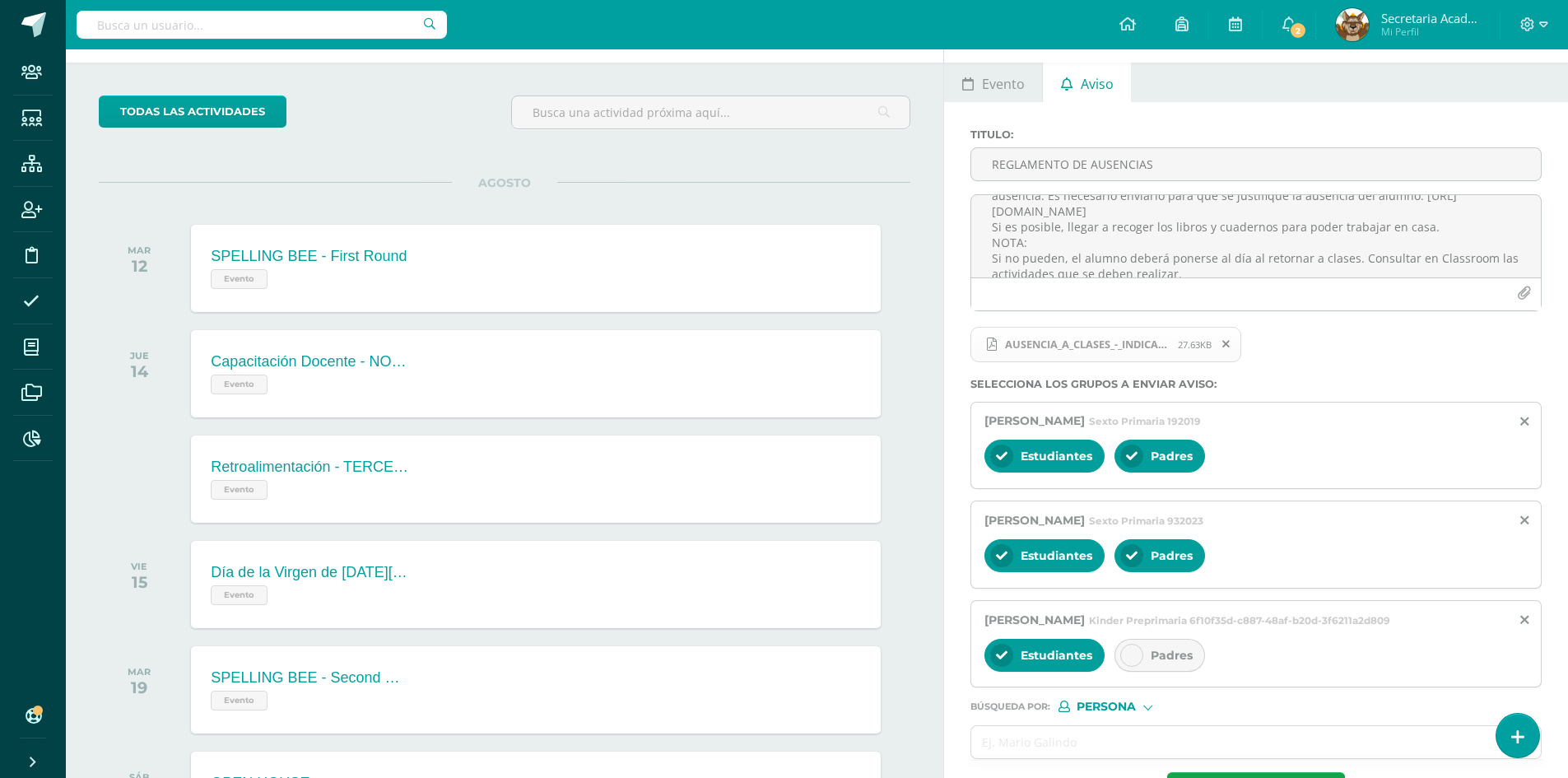
click at [1139, 657] on div at bounding box center [1132, 655] width 23 height 23
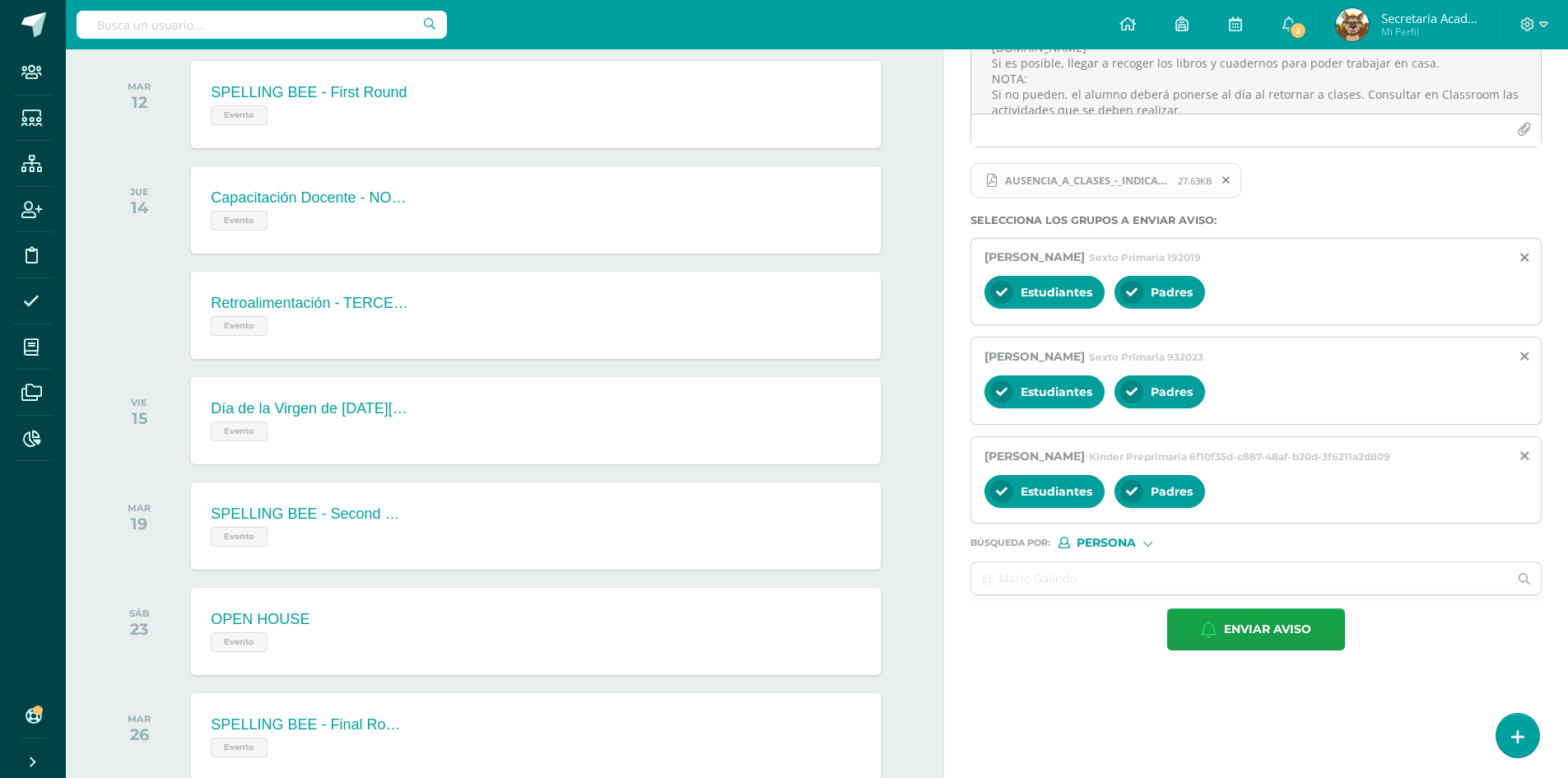
scroll to position [227, 0]
click at [1043, 571] on input "text" at bounding box center [1239, 577] width 537 height 32
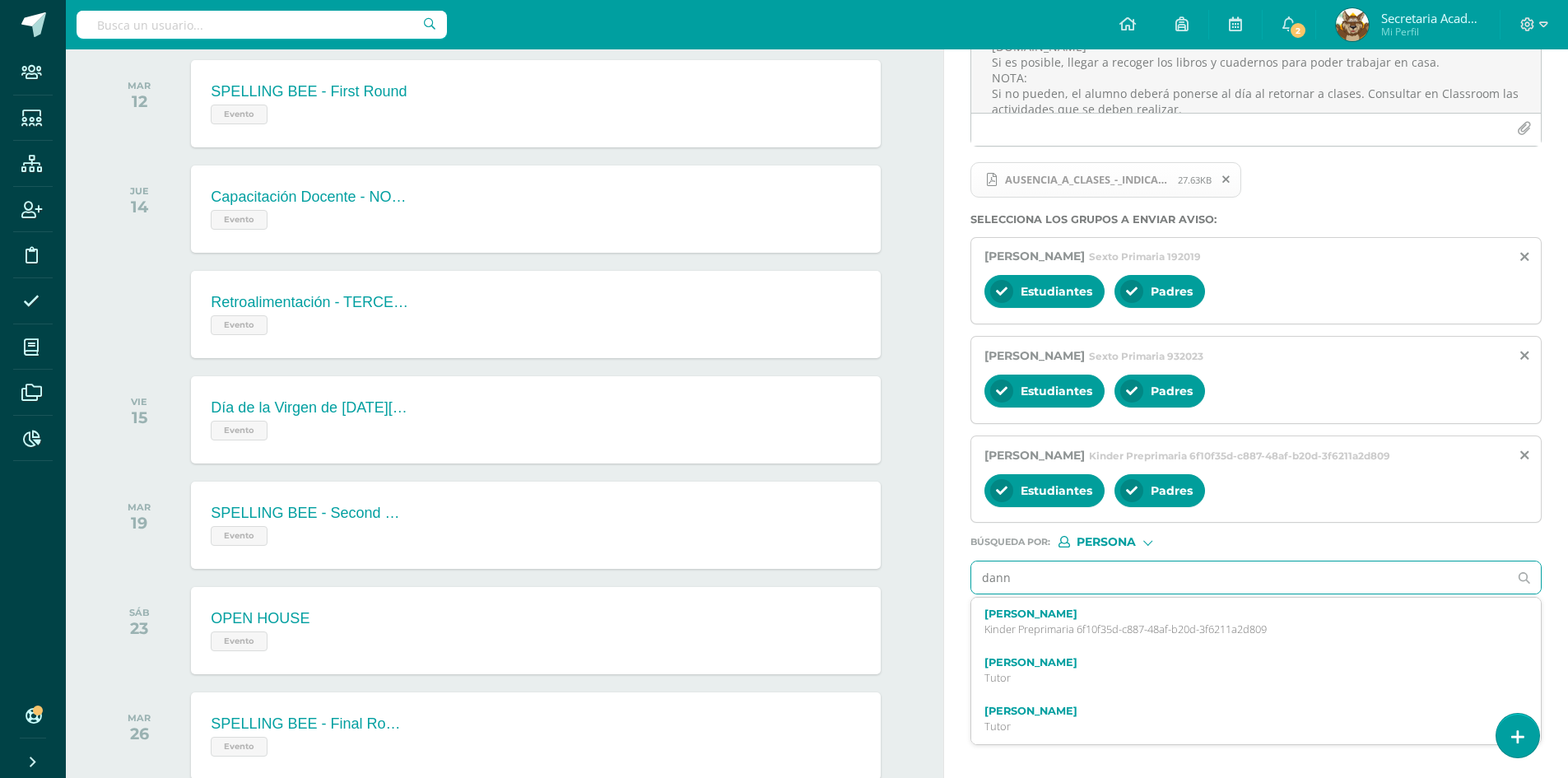
type input "danni"
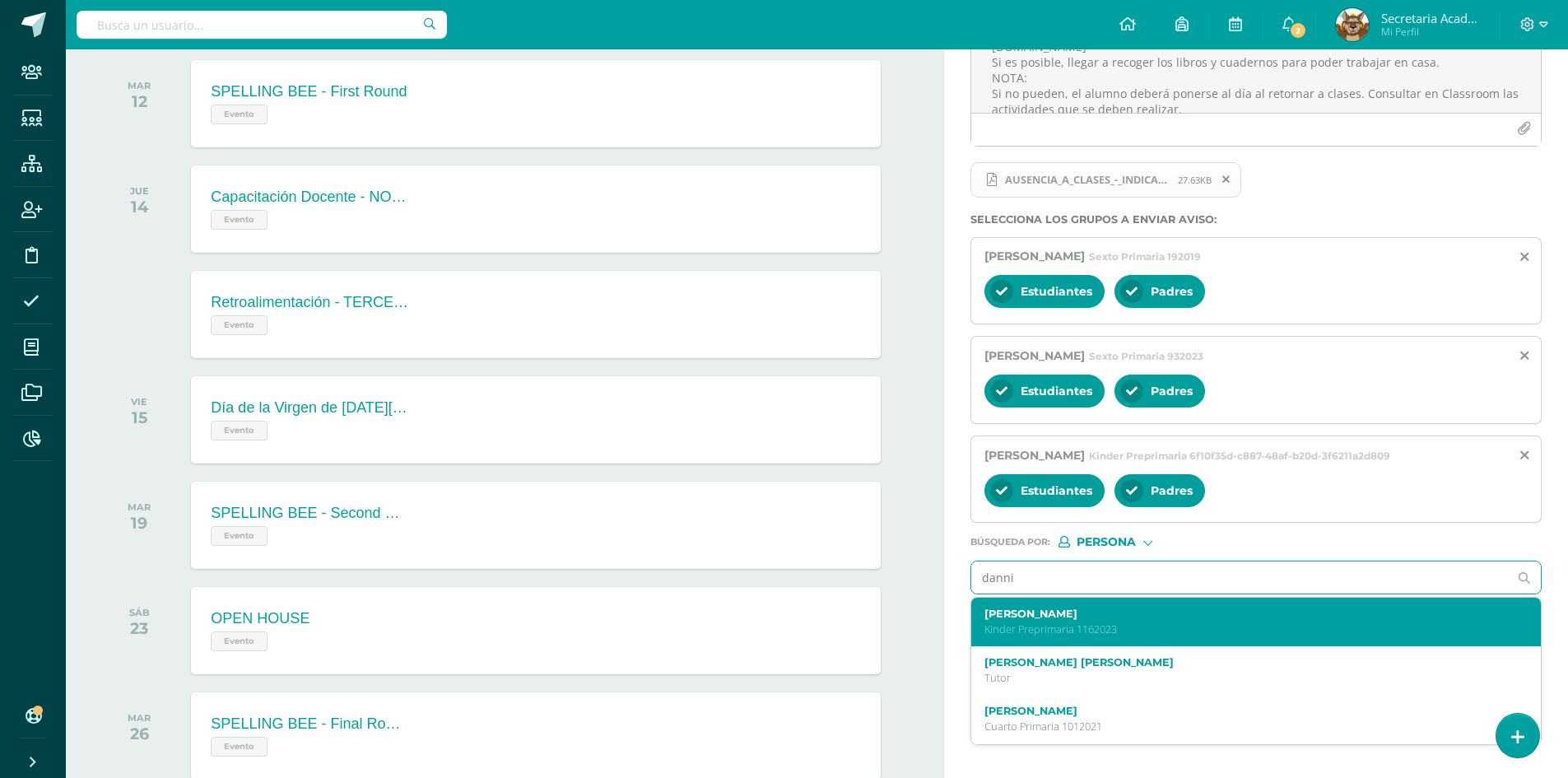
click at [1089, 621] on div "[PERSON_NAME] Kinder Preprimaria 1162023" at bounding box center [1245, 621] width 520 height 29
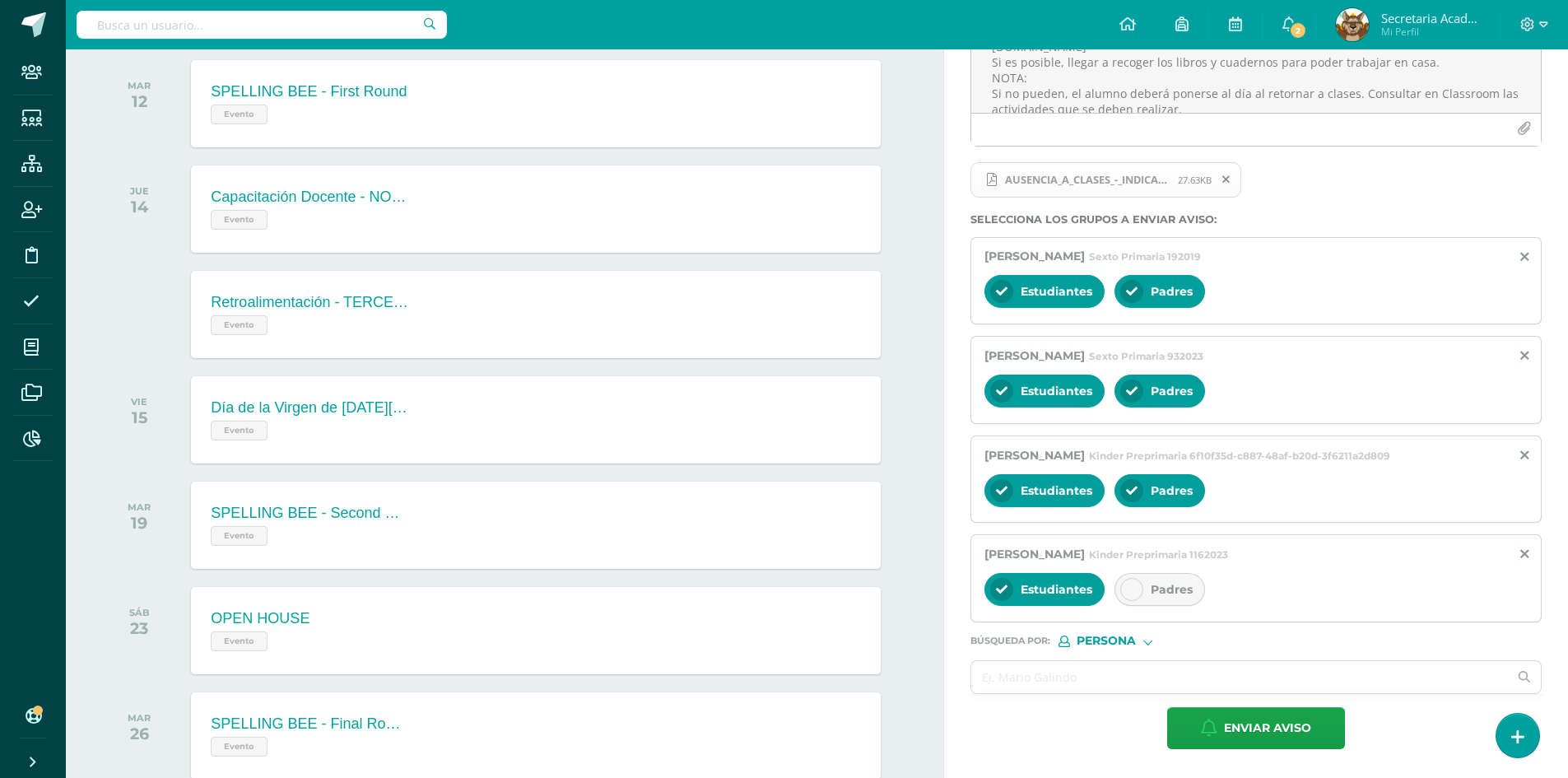
click at [1111, 585] on div "Estudiantes Padres" at bounding box center [1256, 590] width 543 height 40
click at [1143, 592] on div at bounding box center [1132, 589] width 23 height 23
click at [998, 670] on input "text" at bounding box center [1239, 677] width 537 height 32
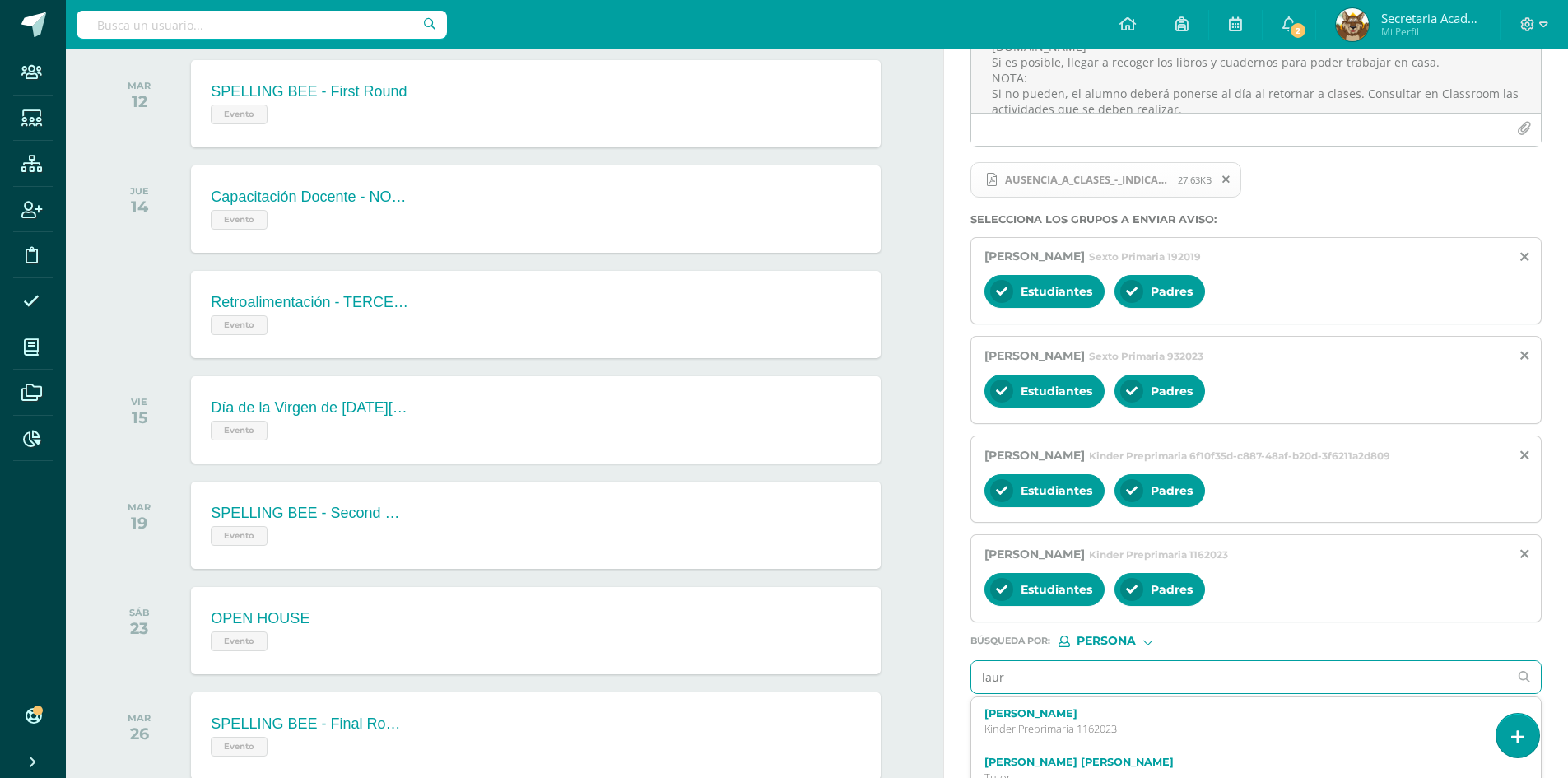
type input "[PERSON_NAME]"
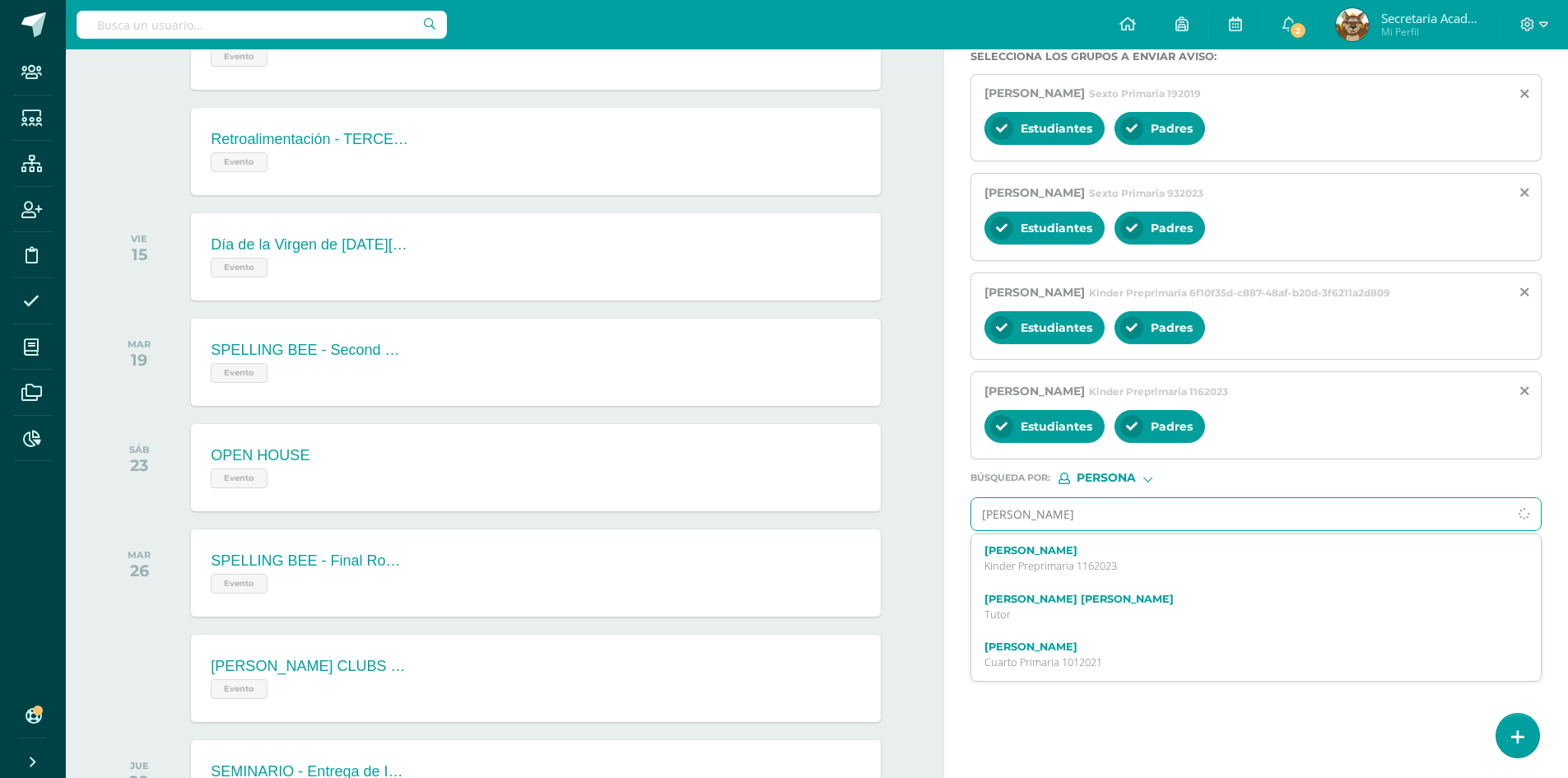
scroll to position [391, 0]
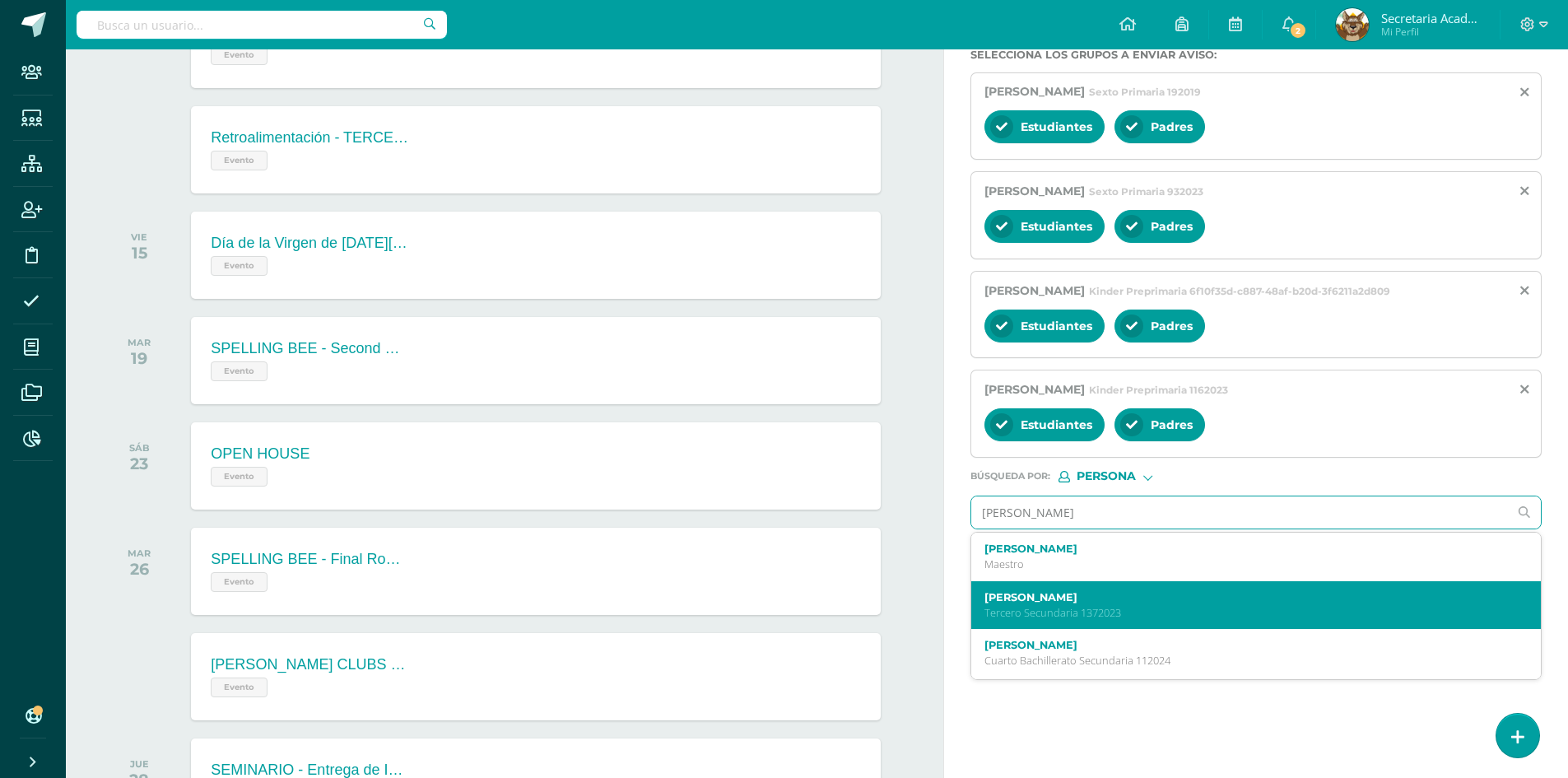
click at [1183, 603] on label "[PERSON_NAME]" at bounding box center [1245, 597] width 520 height 12
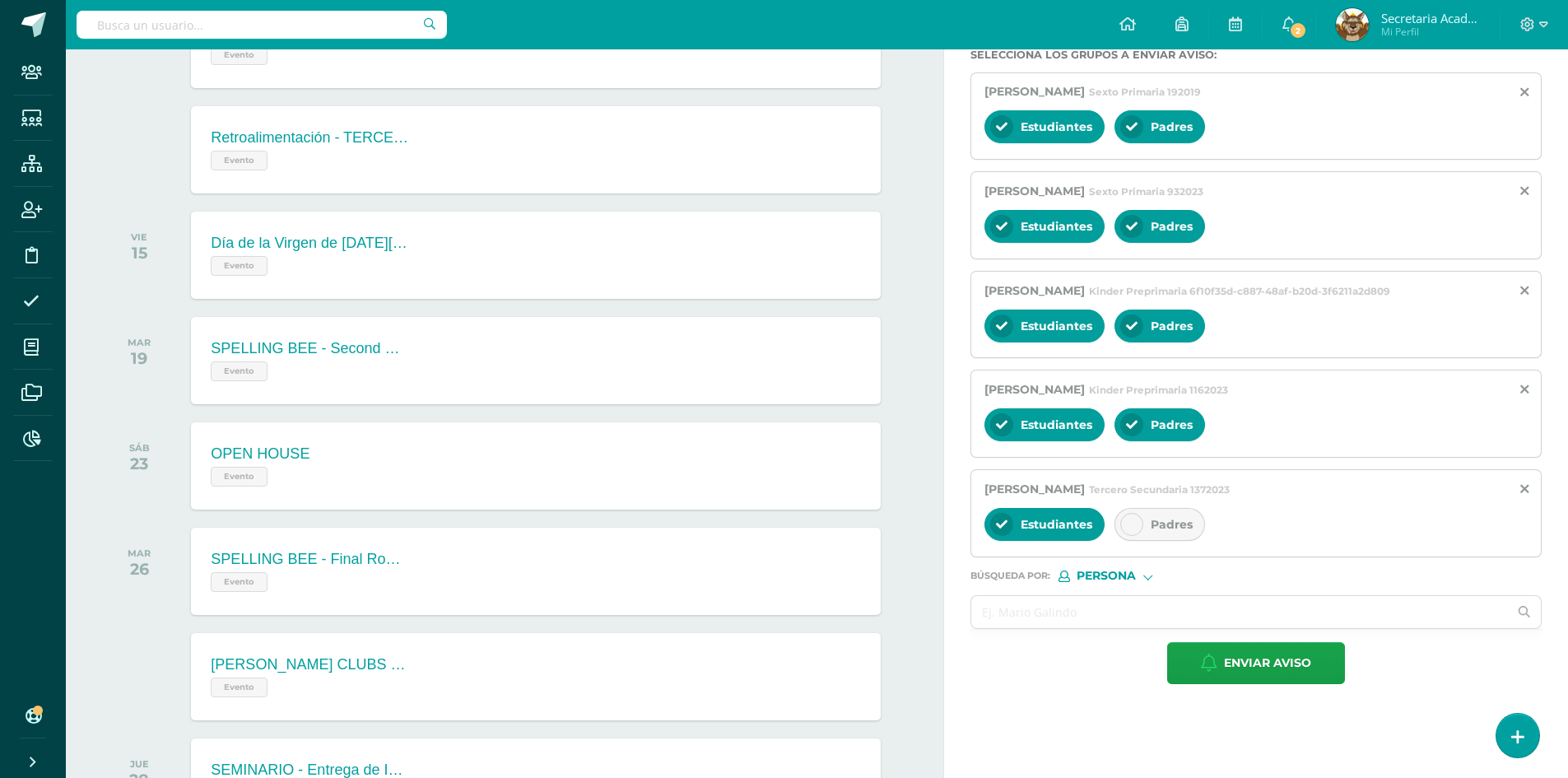
click at [1139, 520] on div at bounding box center [1132, 524] width 23 height 23
click at [1069, 610] on input "text" at bounding box center [1239, 612] width 537 height 32
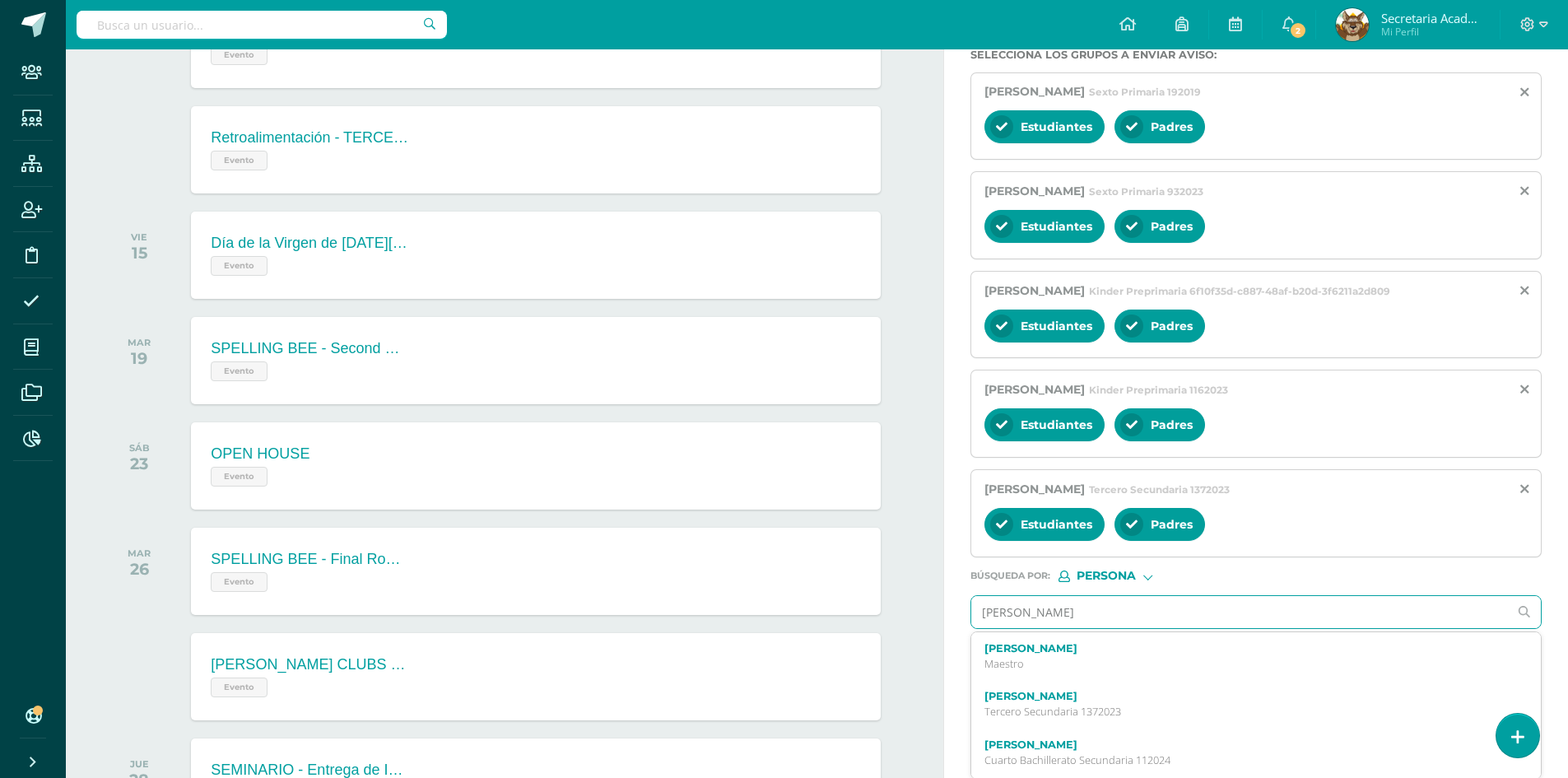
type input "[PERSON_NAME] n"
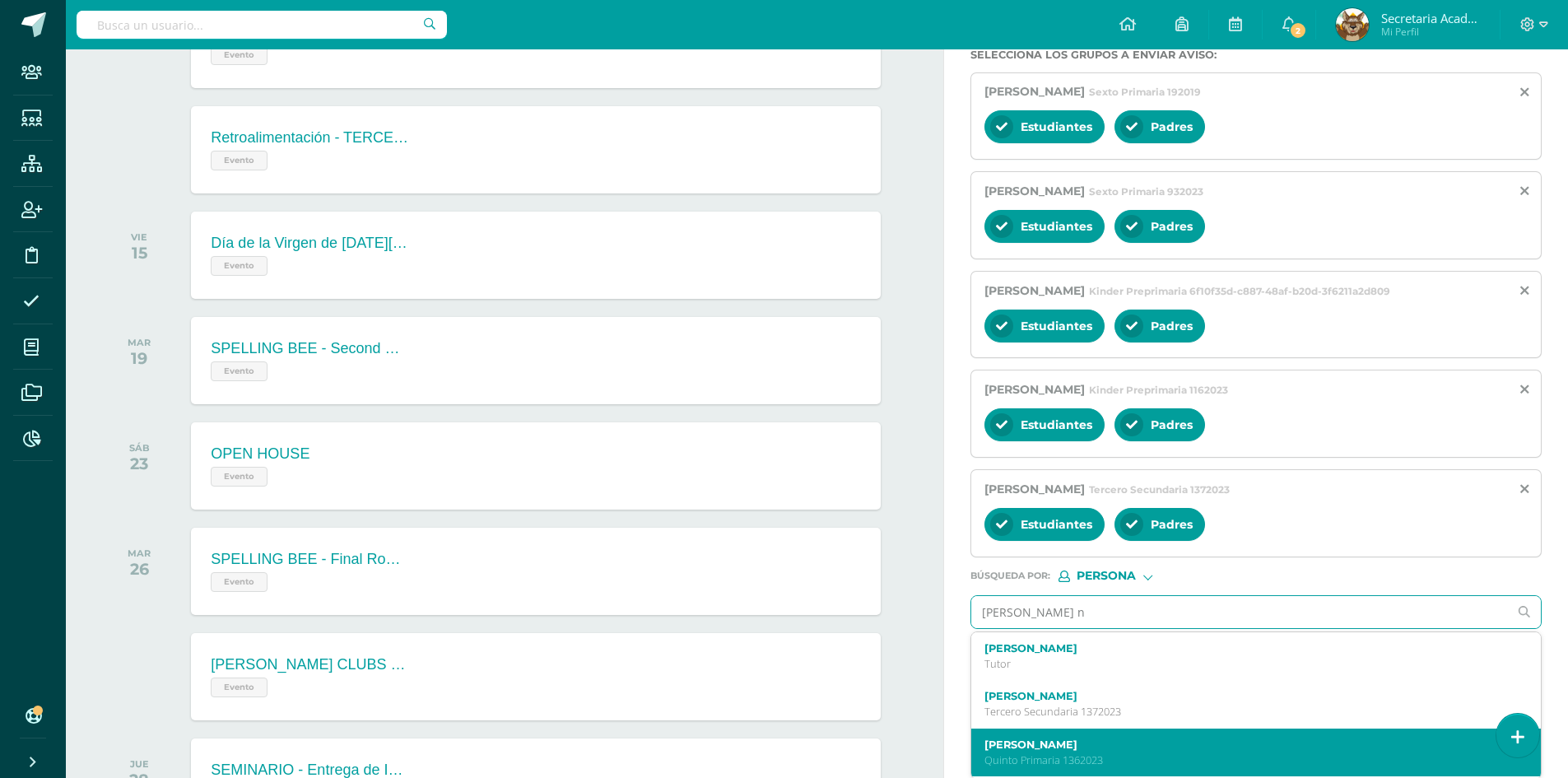
click at [1116, 736] on div "[PERSON_NAME] Primaria 1362023" at bounding box center [1256, 753] width 570 height 48
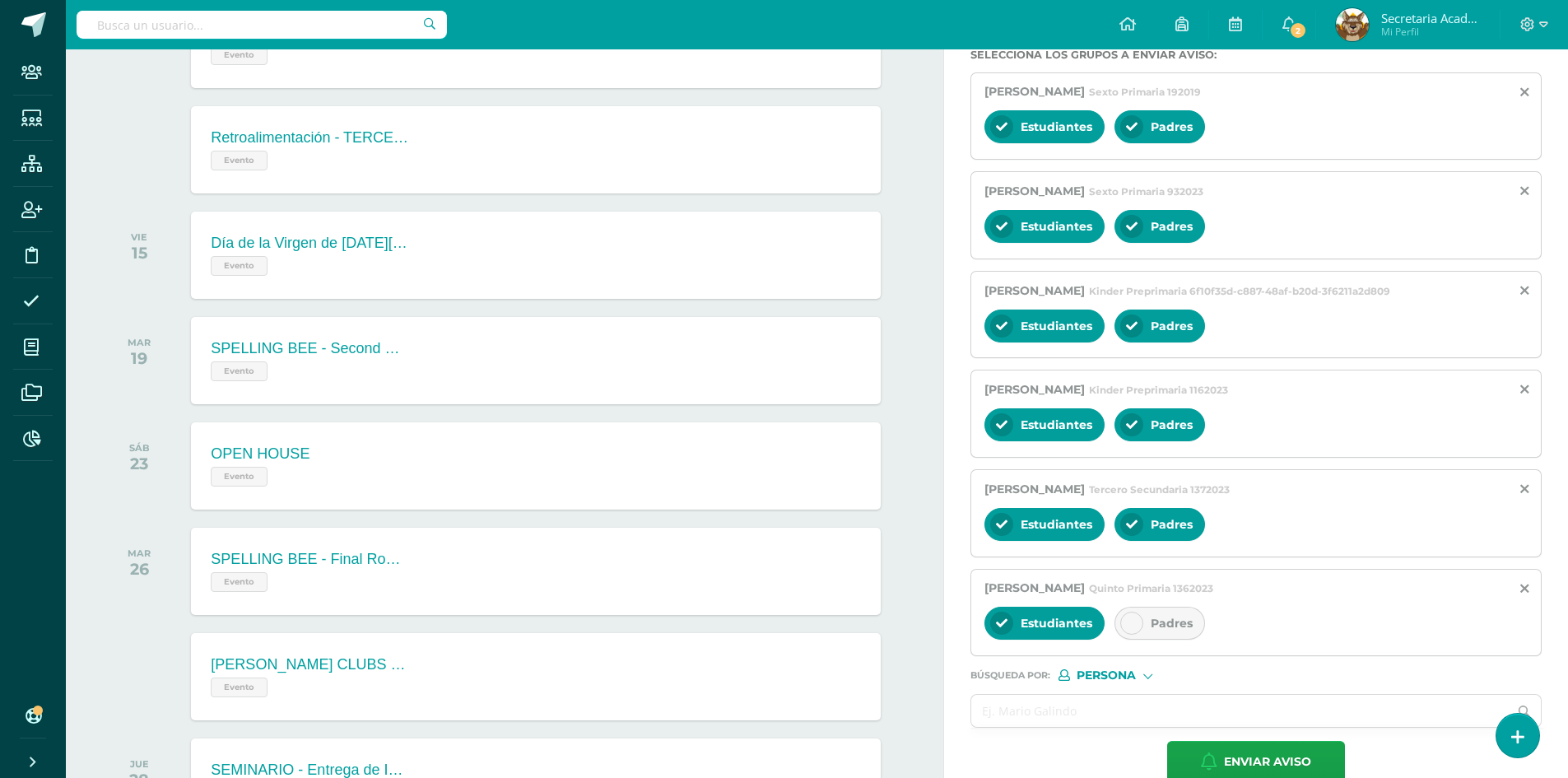
click at [1140, 620] on div at bounding box center [1132, 623] width 23 height 23
click at [1070, 702] on input "text" at bounding box center [1239, 710] width 537 height 32
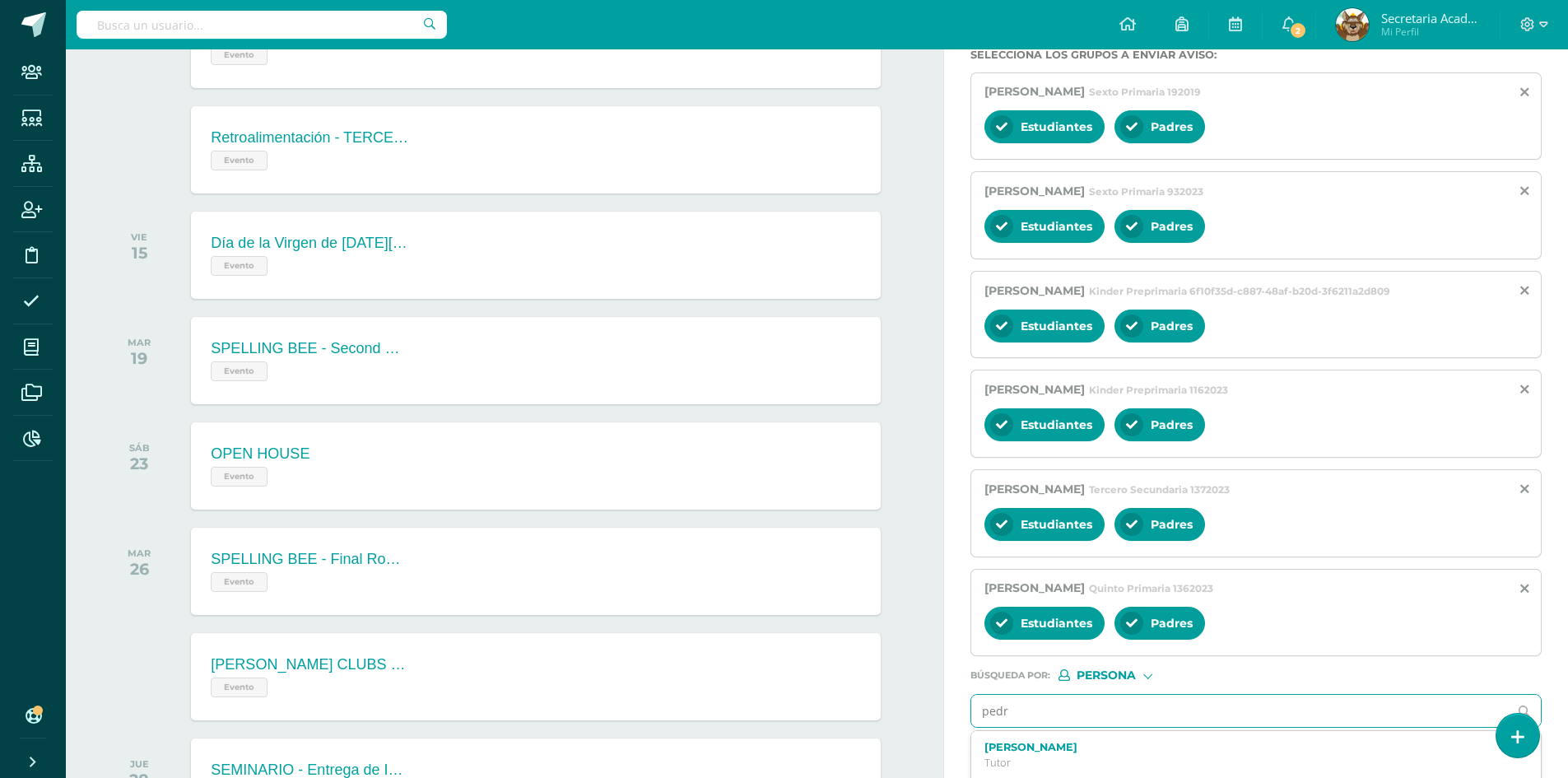
type input "[PERSON_NAME]"
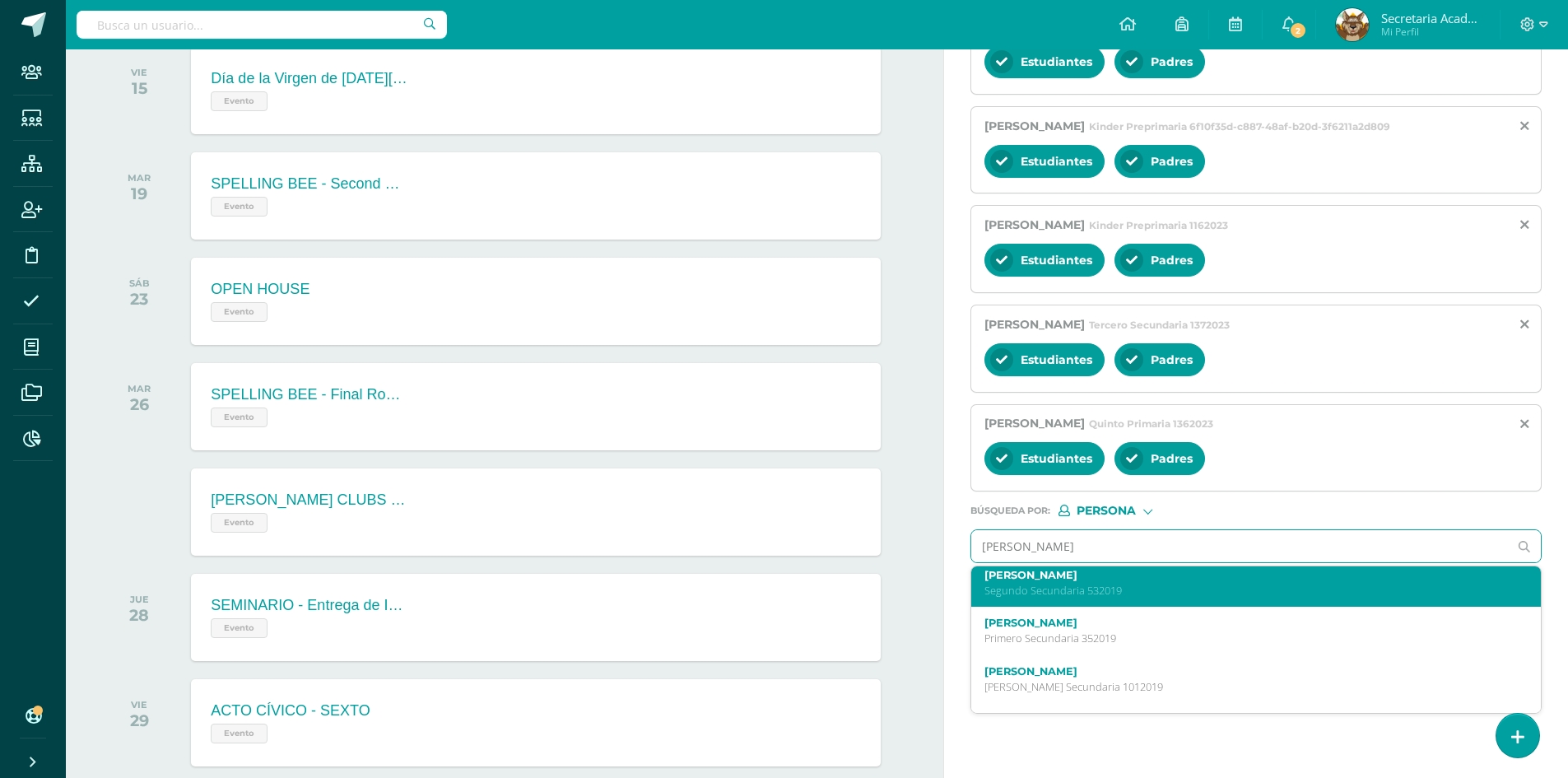
scroll to position [83, 0]
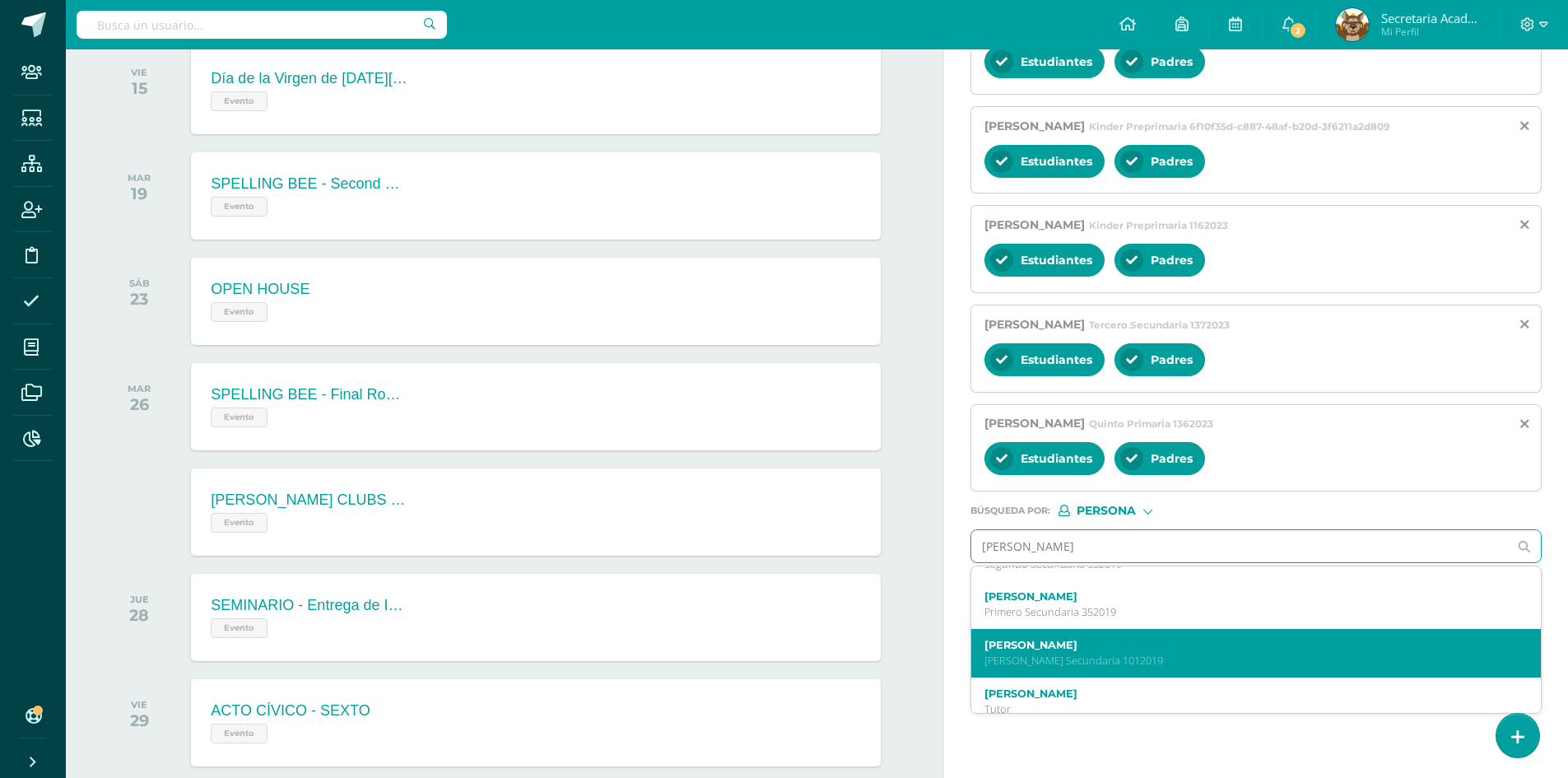
click at [1142, 647] on label "[PERSON_NAME]" at bounding box center [1245, 644] width 520 height 12
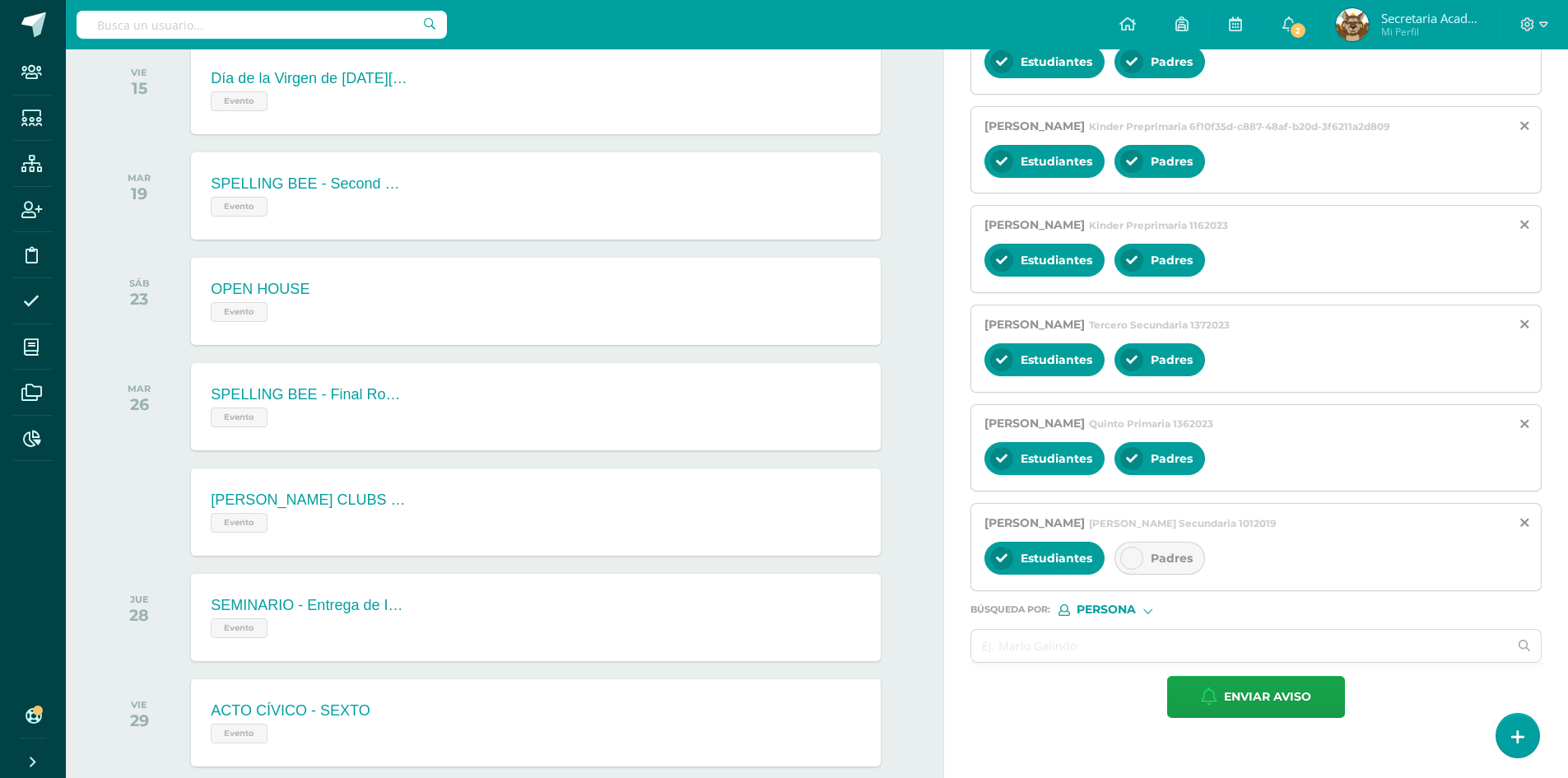
scroll to position [0, 0]
click at [1137, 566] on div at bounding box center [1132, 558] width 23 height 23
click at [1062, 653] on input "text" at bounding box center [1239, 645] width 537 height 32
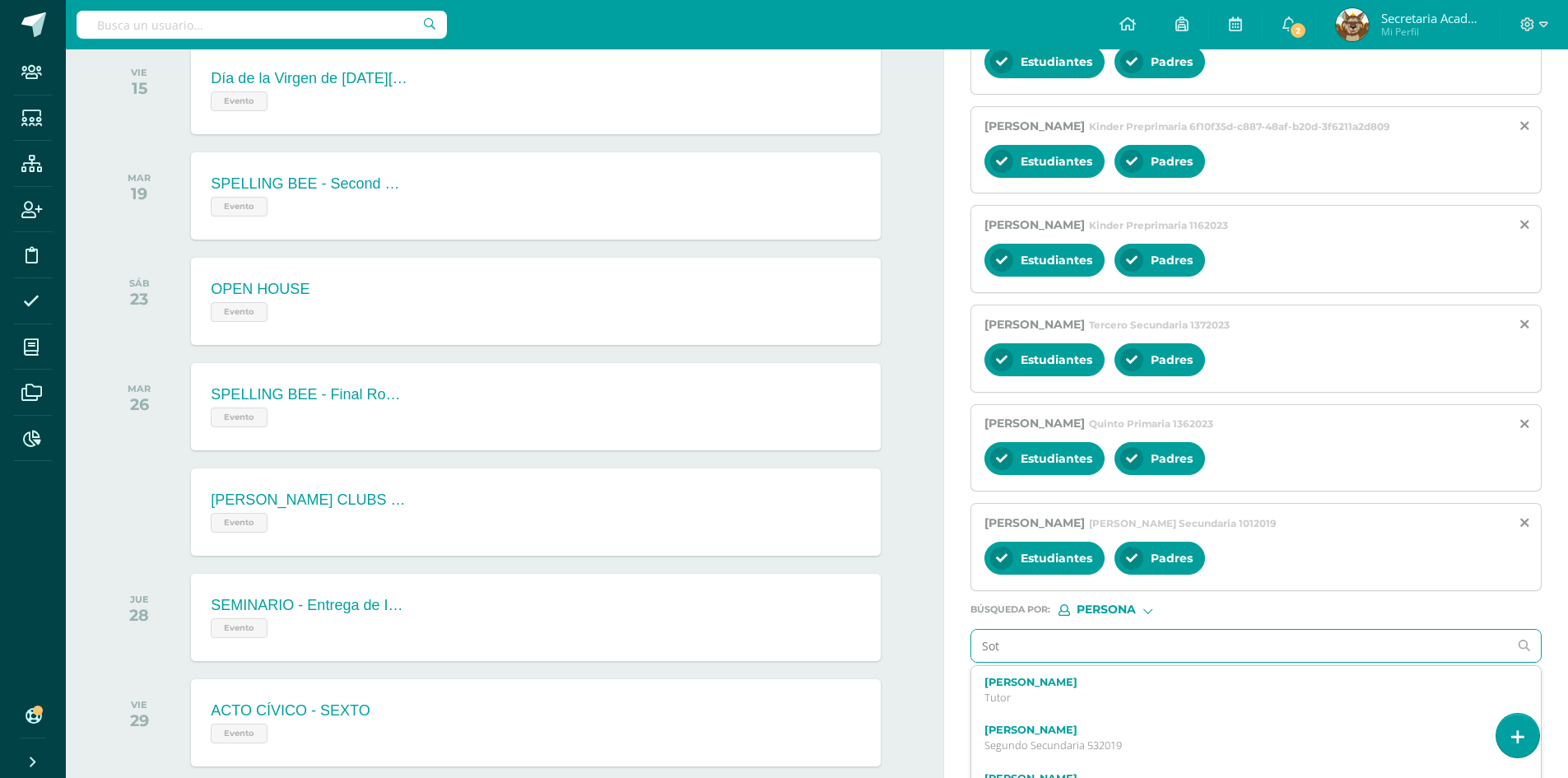
type input "[PERSON_NAME]"
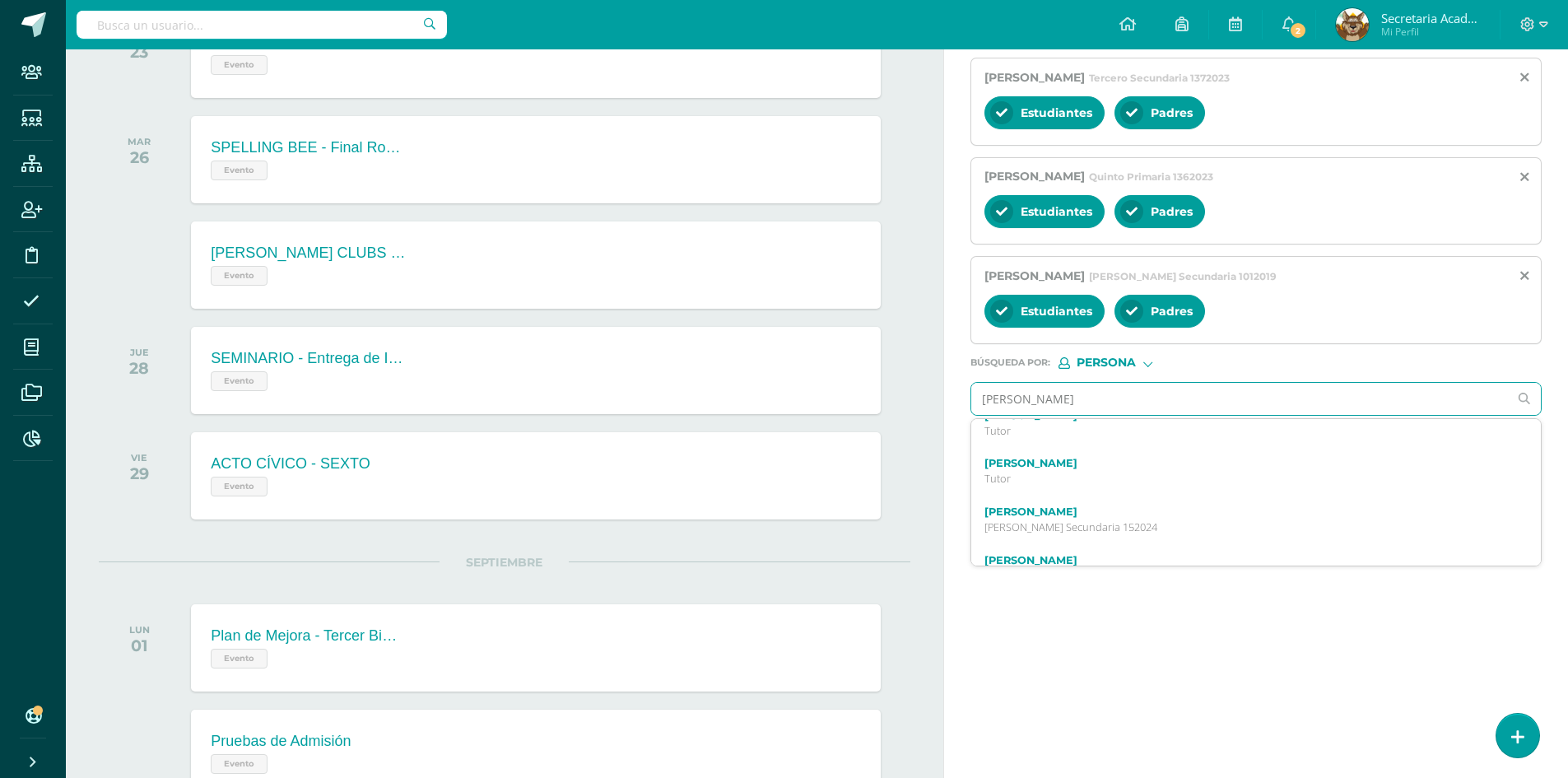
scroll to position [247, 0]
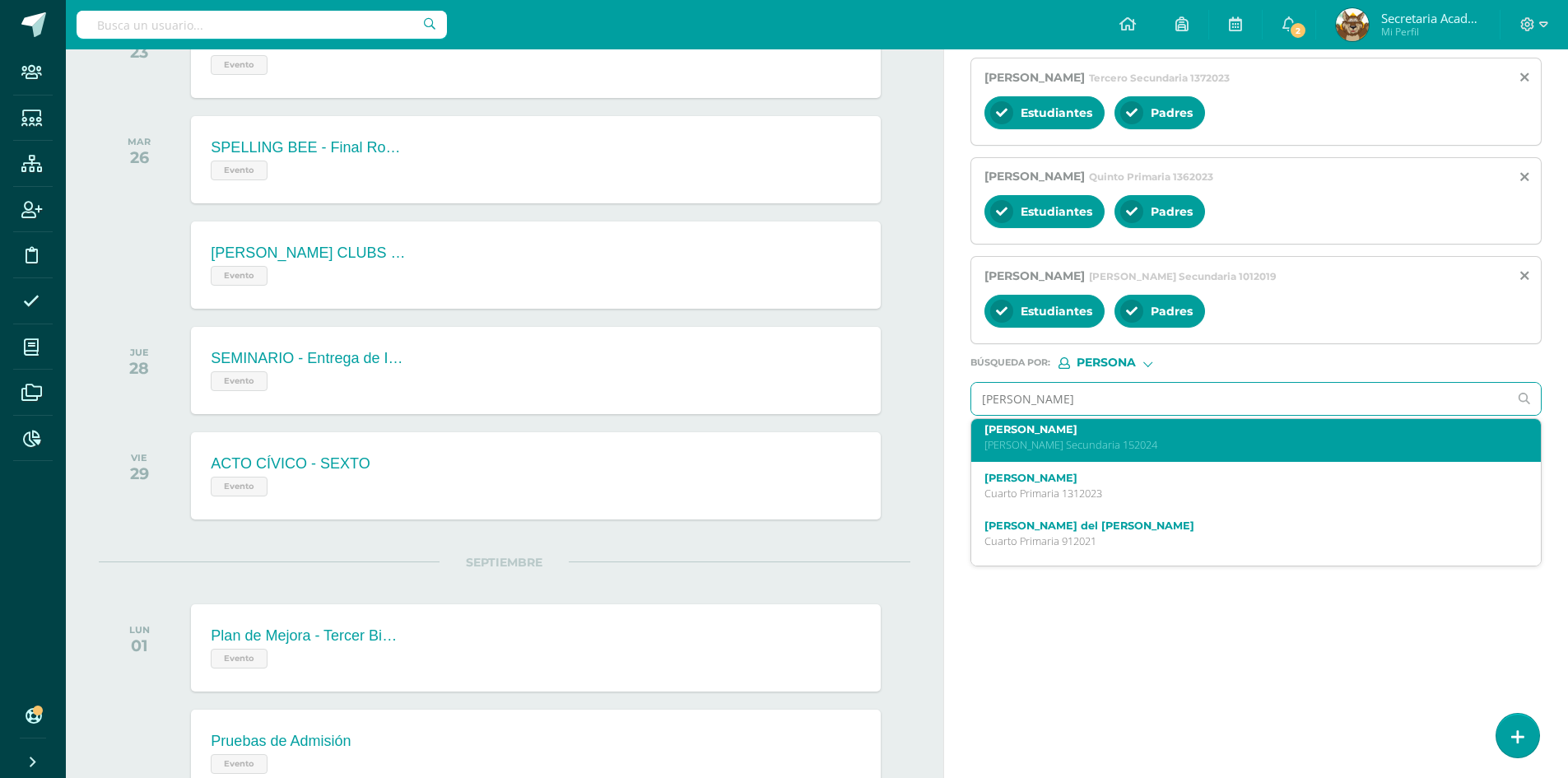
click at [1202, 448] on p "[PERSON_NAME] Secundaria 152024" at bounding box center [1245, 445] width 520 height 14
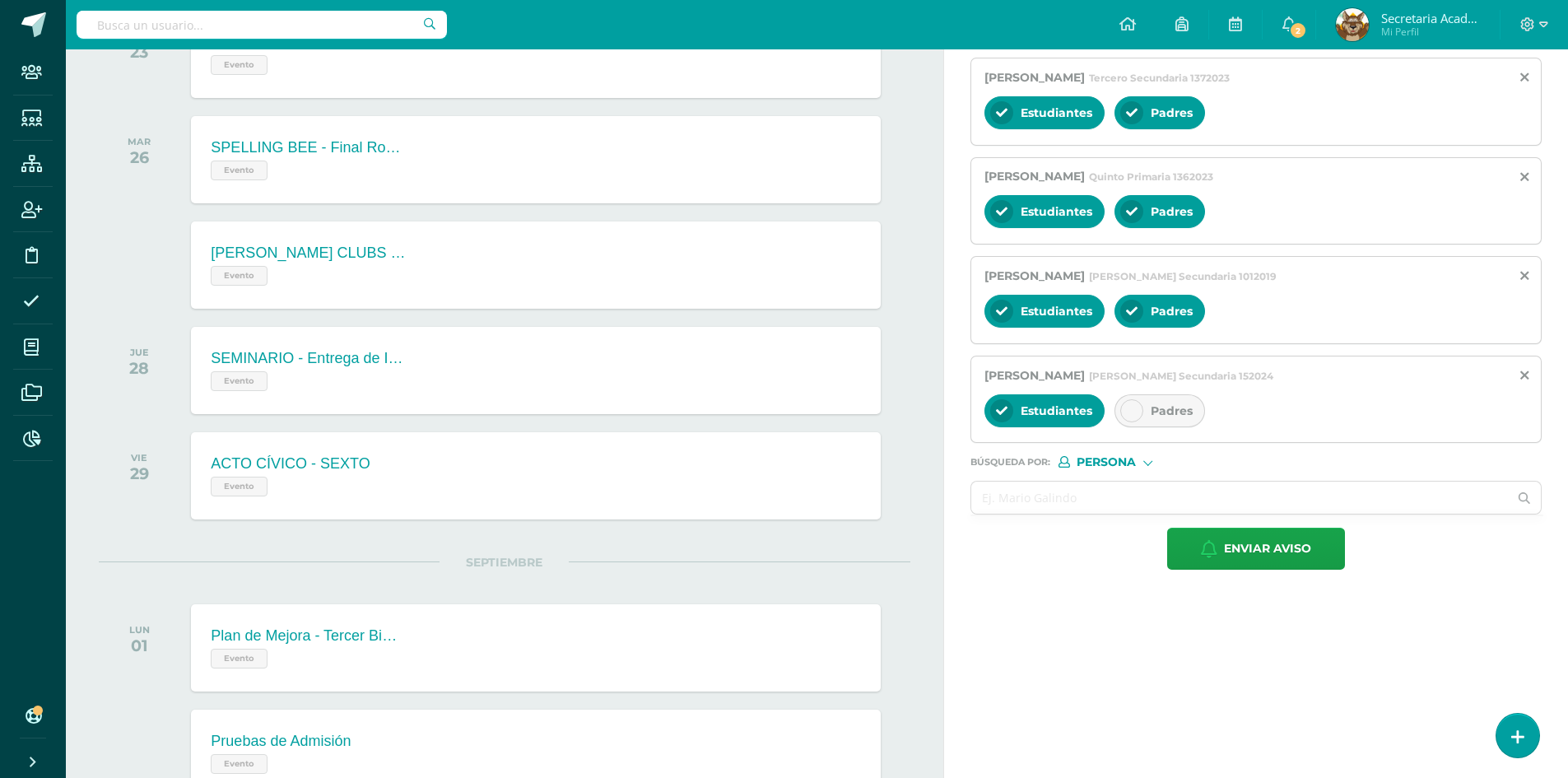
scroll to position [0, 0]
click at [1156, 422] on div "Padres" at bounding box center [1160, 410] width 91 height 32
click at [1072, 496] on input "text" at bounding box center [1239, 498] width 537 height 32
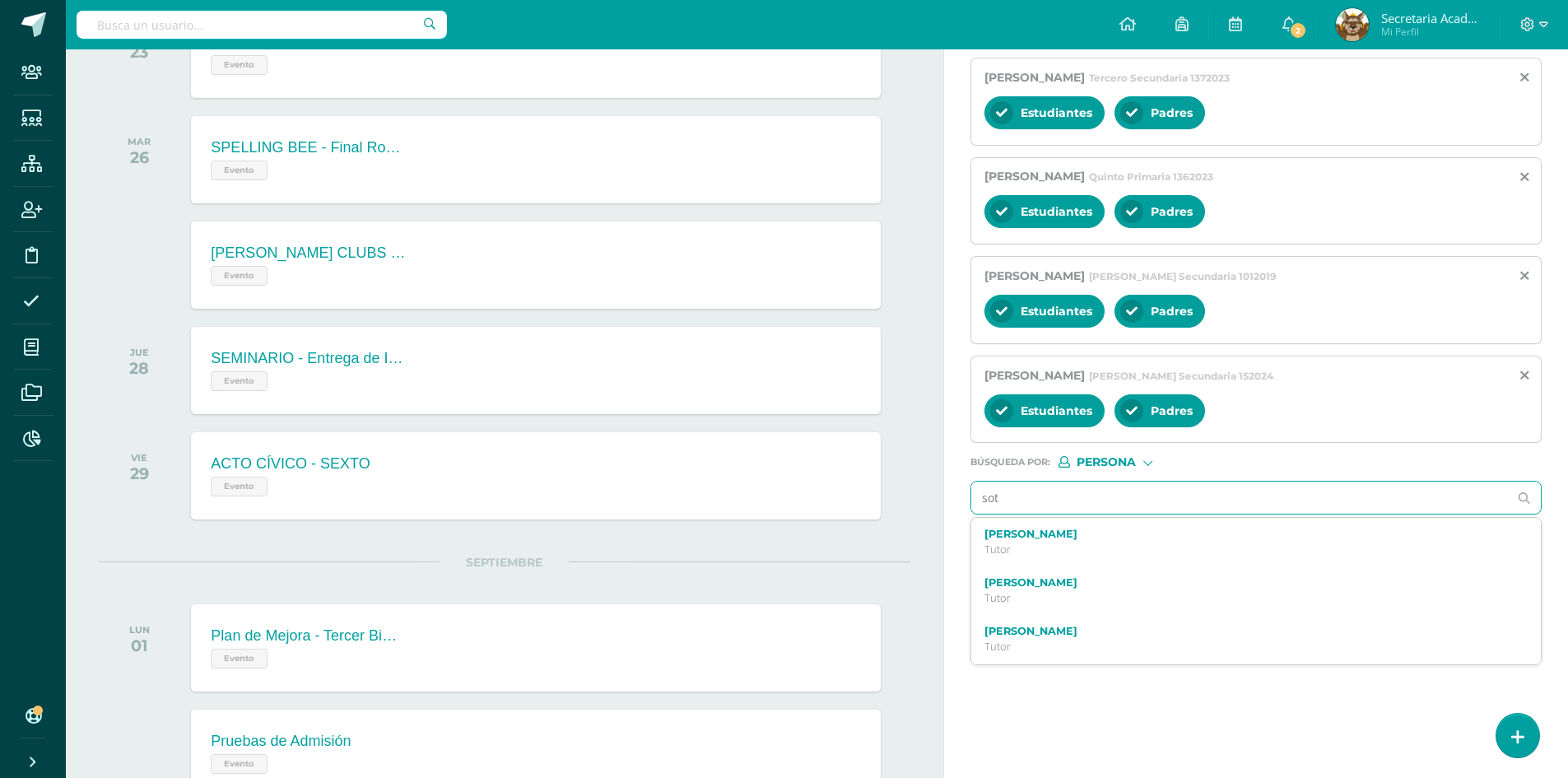
type input "[PERSON_NAME]"
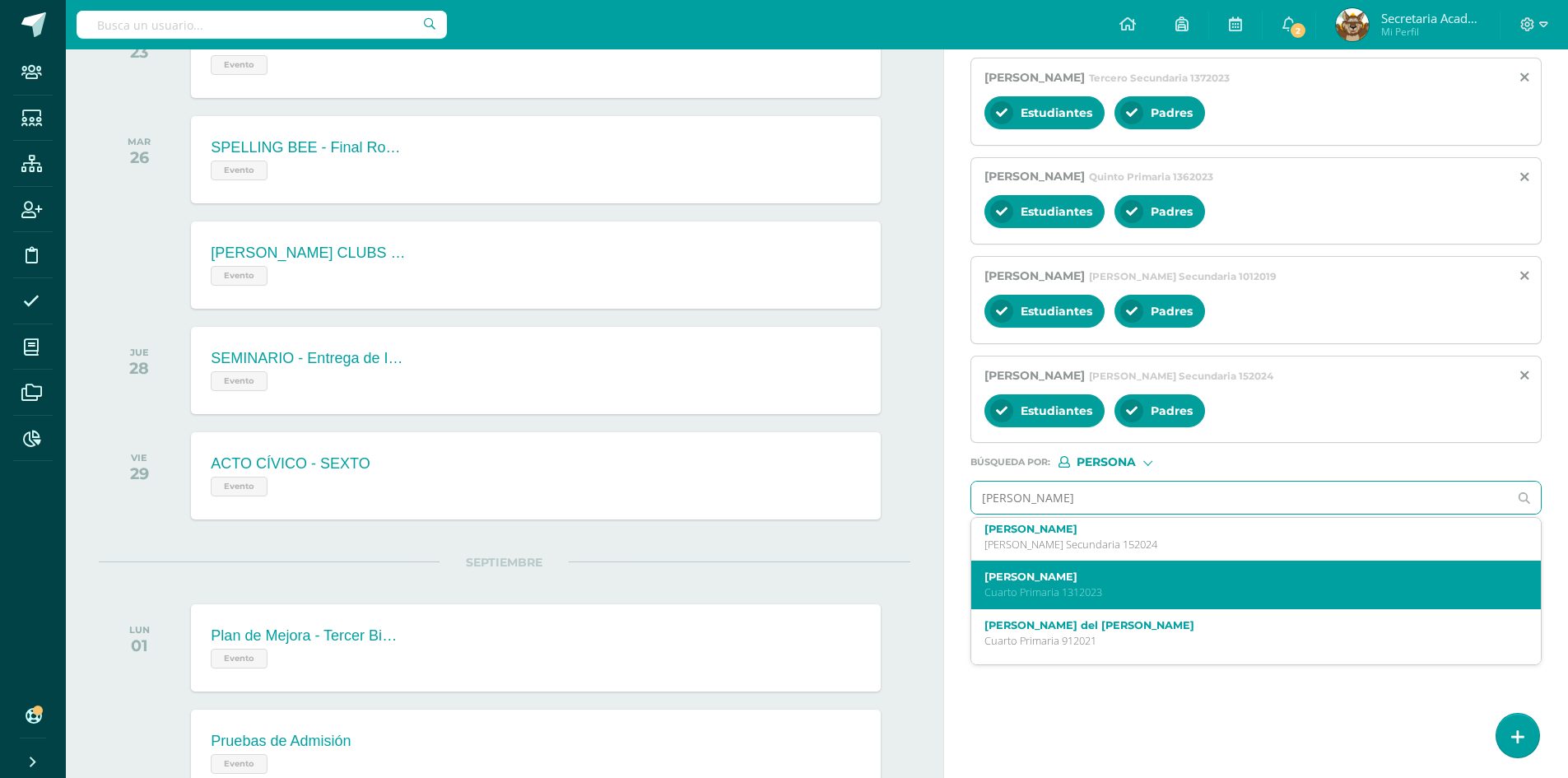
click at [1127, 584] on div "[PERSON_NAME] Cuarto Primaria 1312023" at bounding box center [1245, 584] width 520 height 29
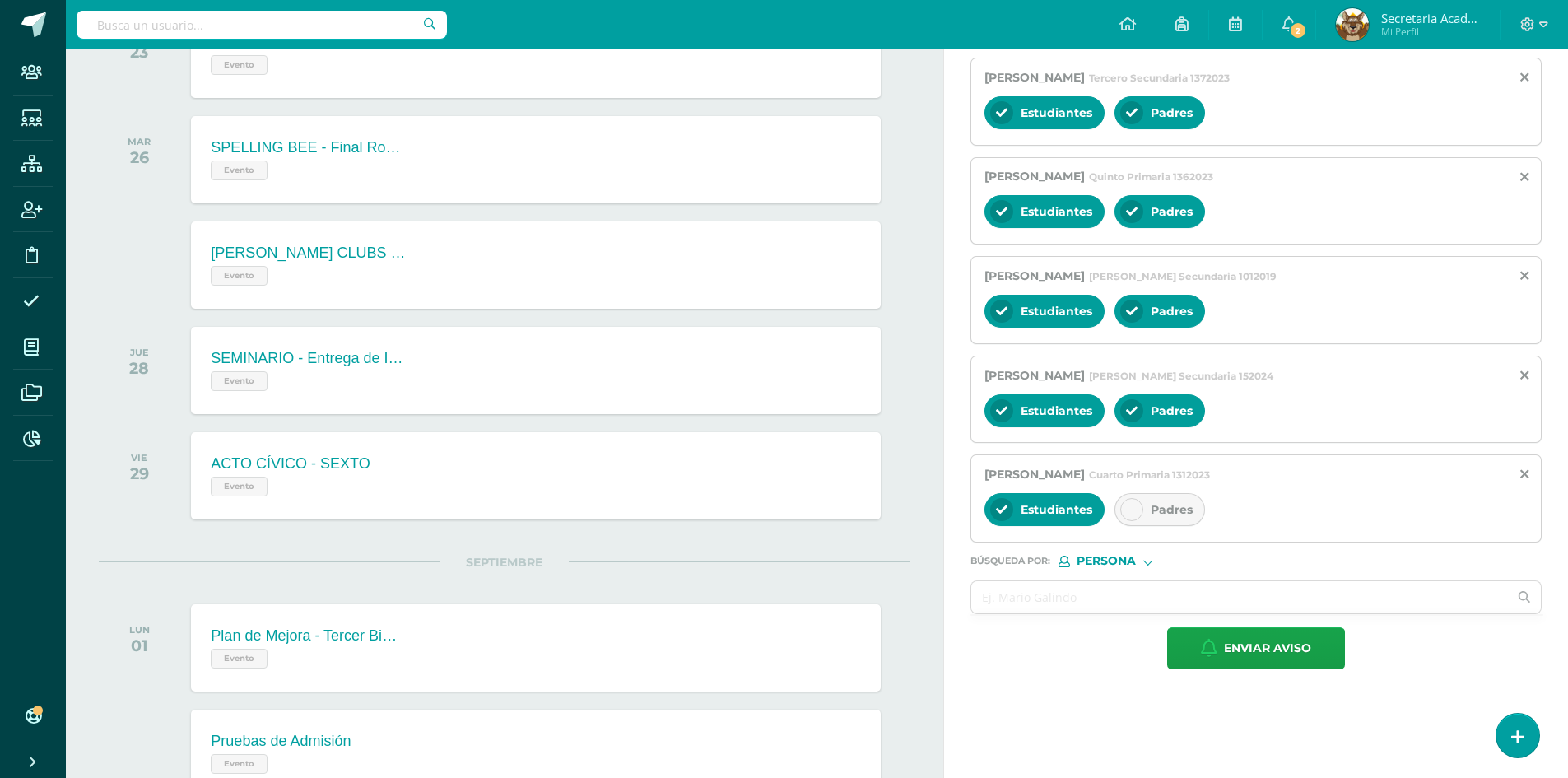
scroll to position [0, 0]
click at [1147, 499] on div "Padres" at bounding box center [1160, 509] width 91 height 32
click at [1072, 603] on input "text" at bounding box center [1239, 597] width 537 height 32
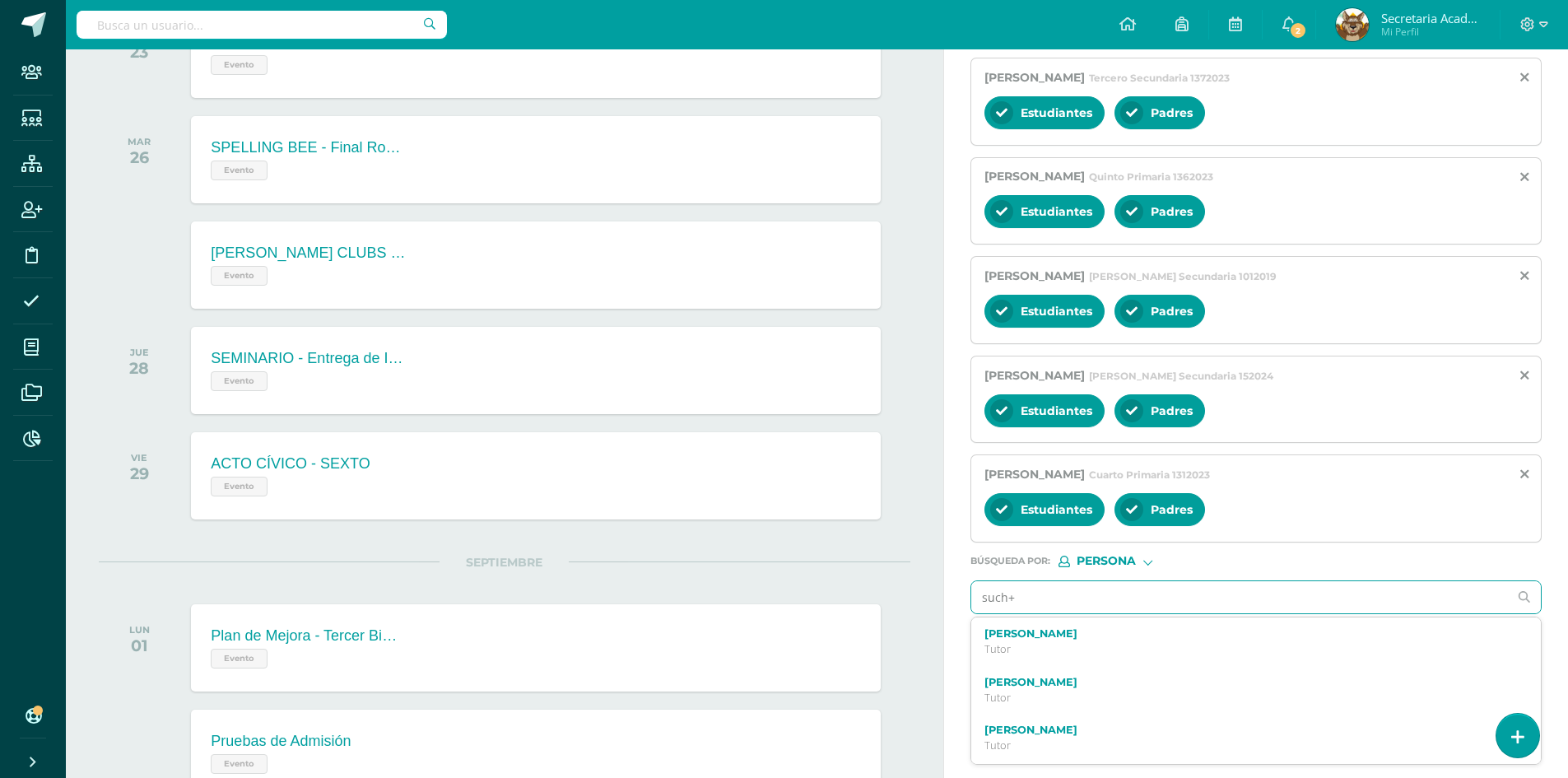
type input "such"
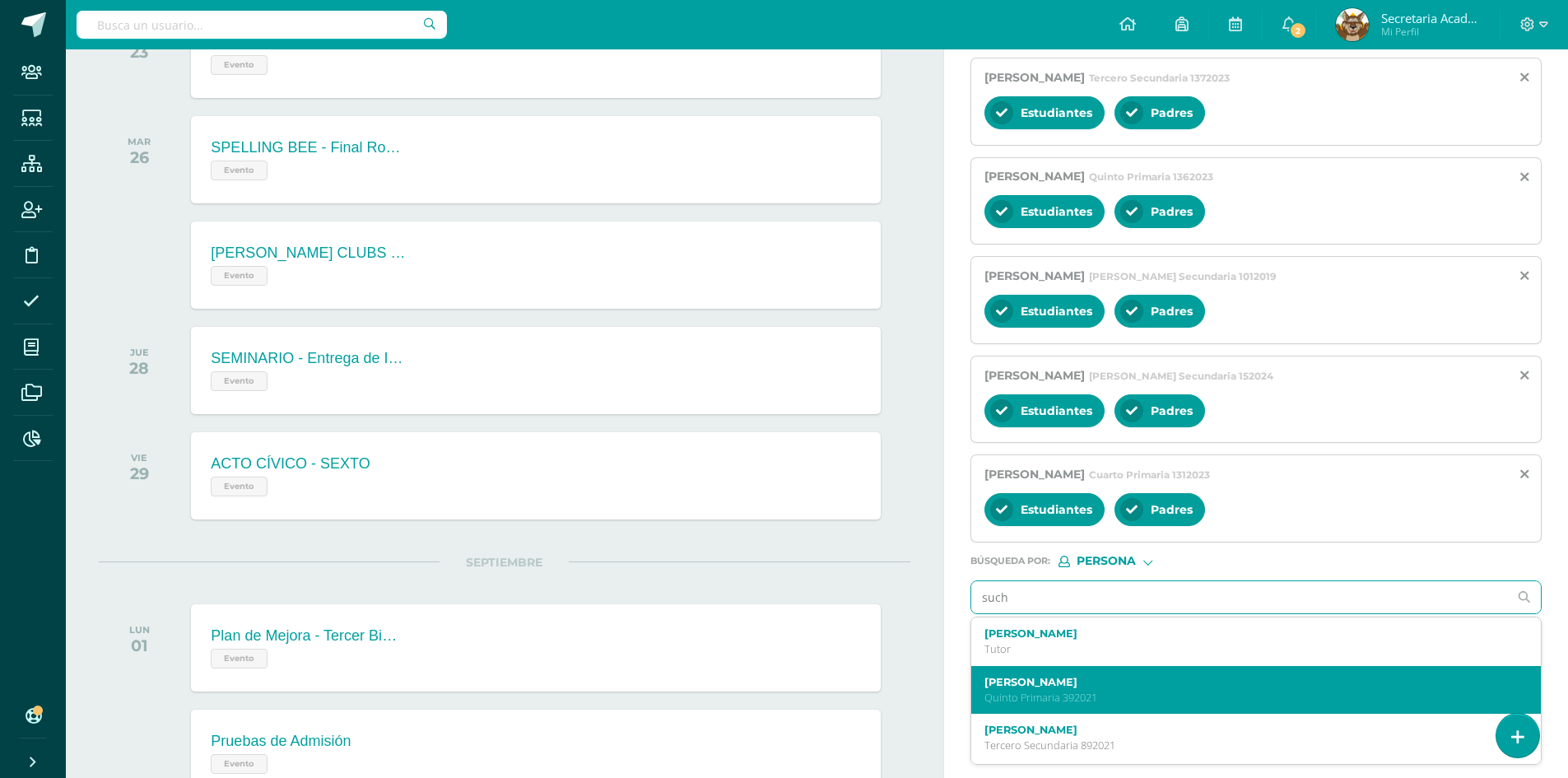
click at [1133, 691] on p "Quinto Primaria 392021" at bounding box center [1245, 697] width 520 height 14
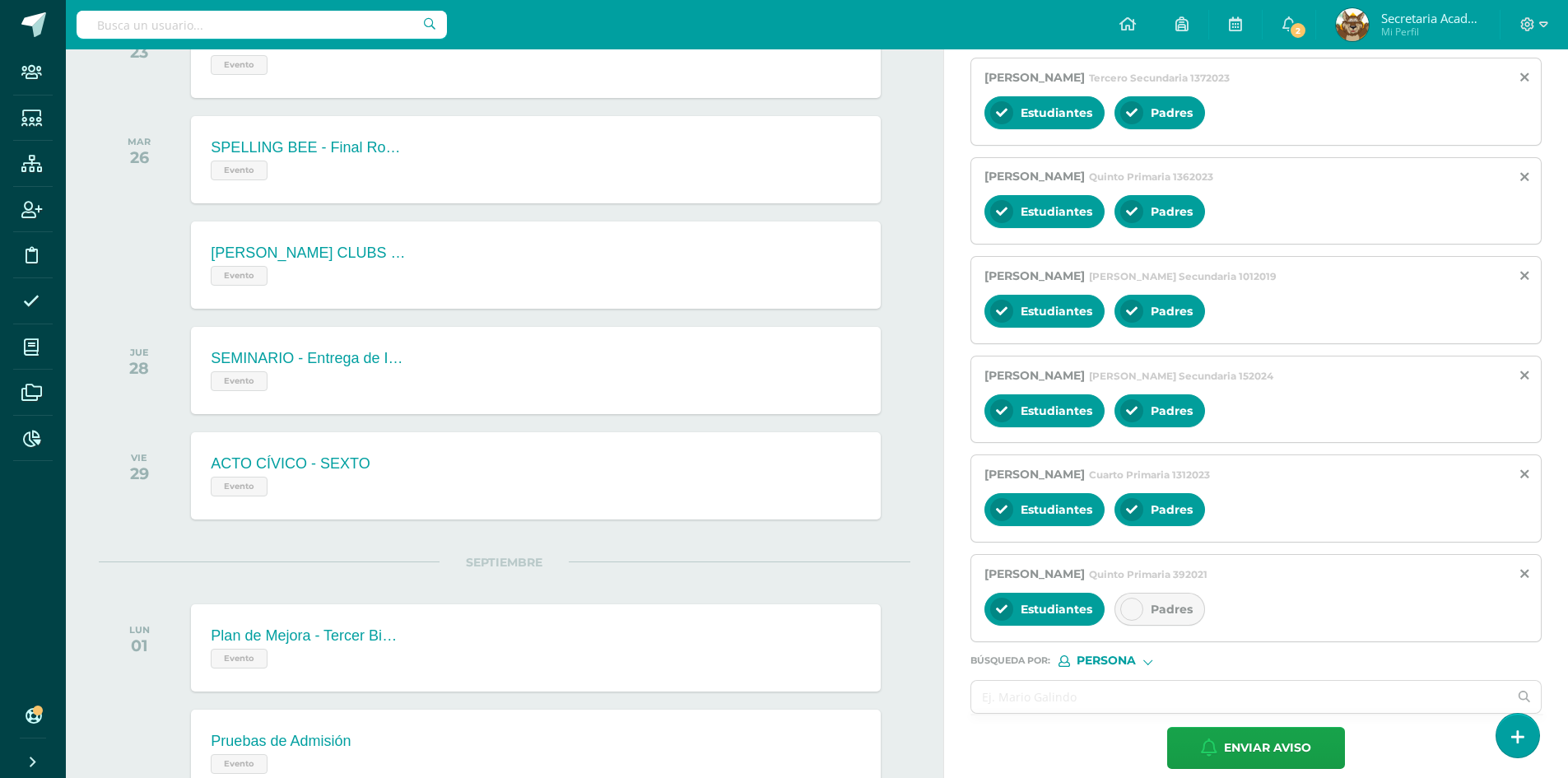
click at [1133, 603] on icon at bounding box center [1132, 609] width 11 height 11
click at [1030, 702] on input "text" at bounding box center [1239, 696] width 537 height 32
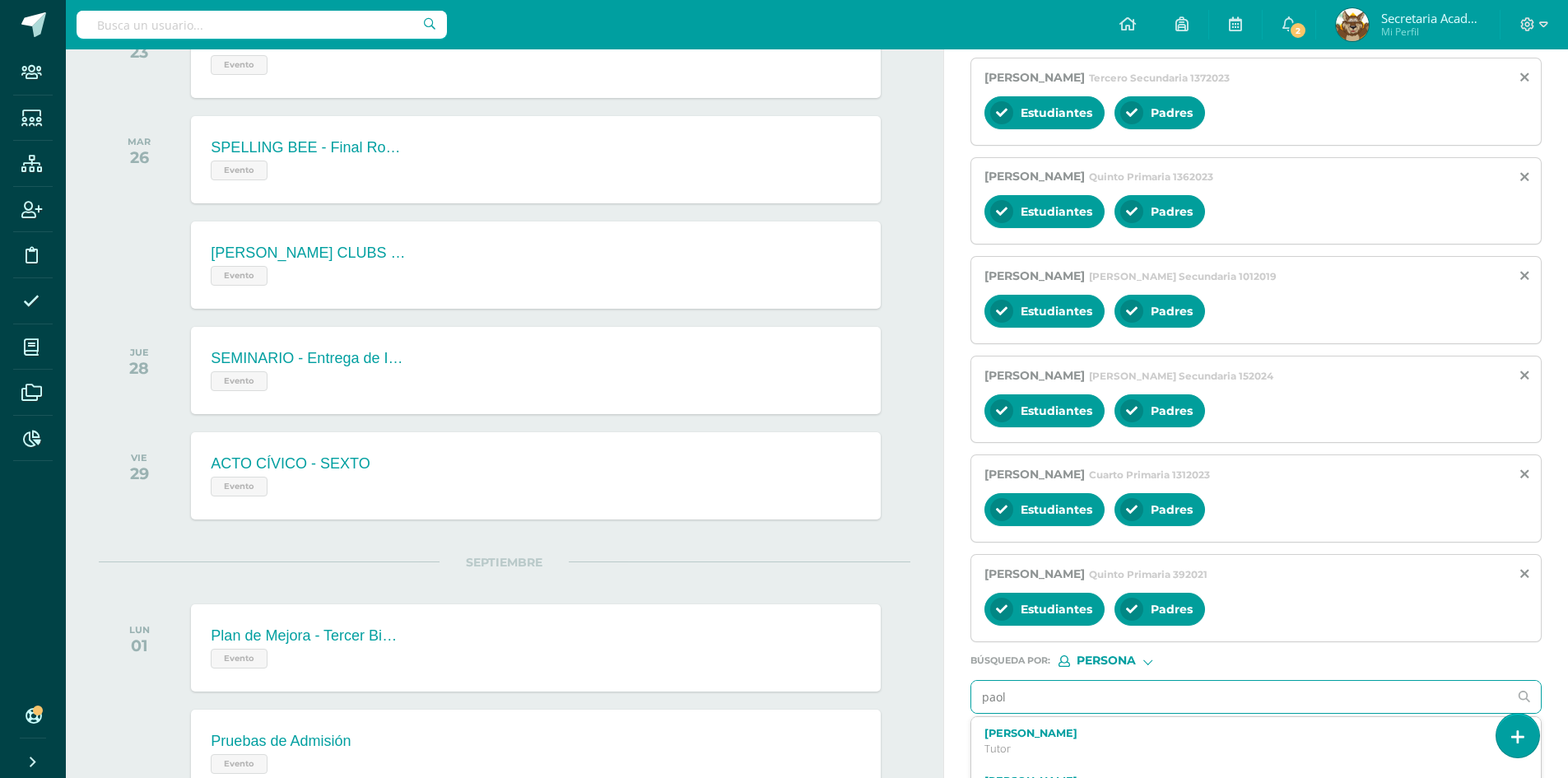
type input "[PERSON_NAME]"
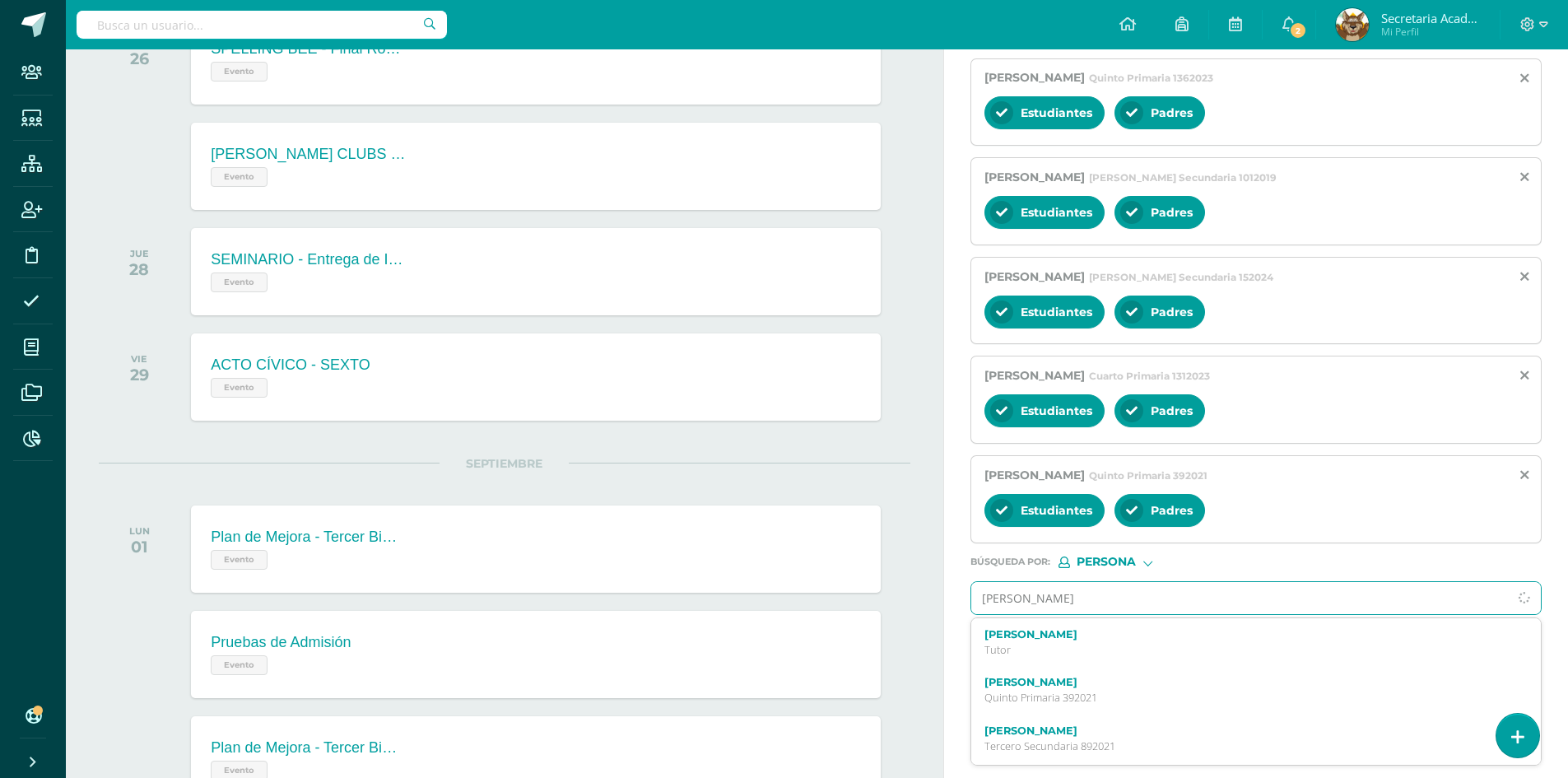
scroll to position [1050, 0]
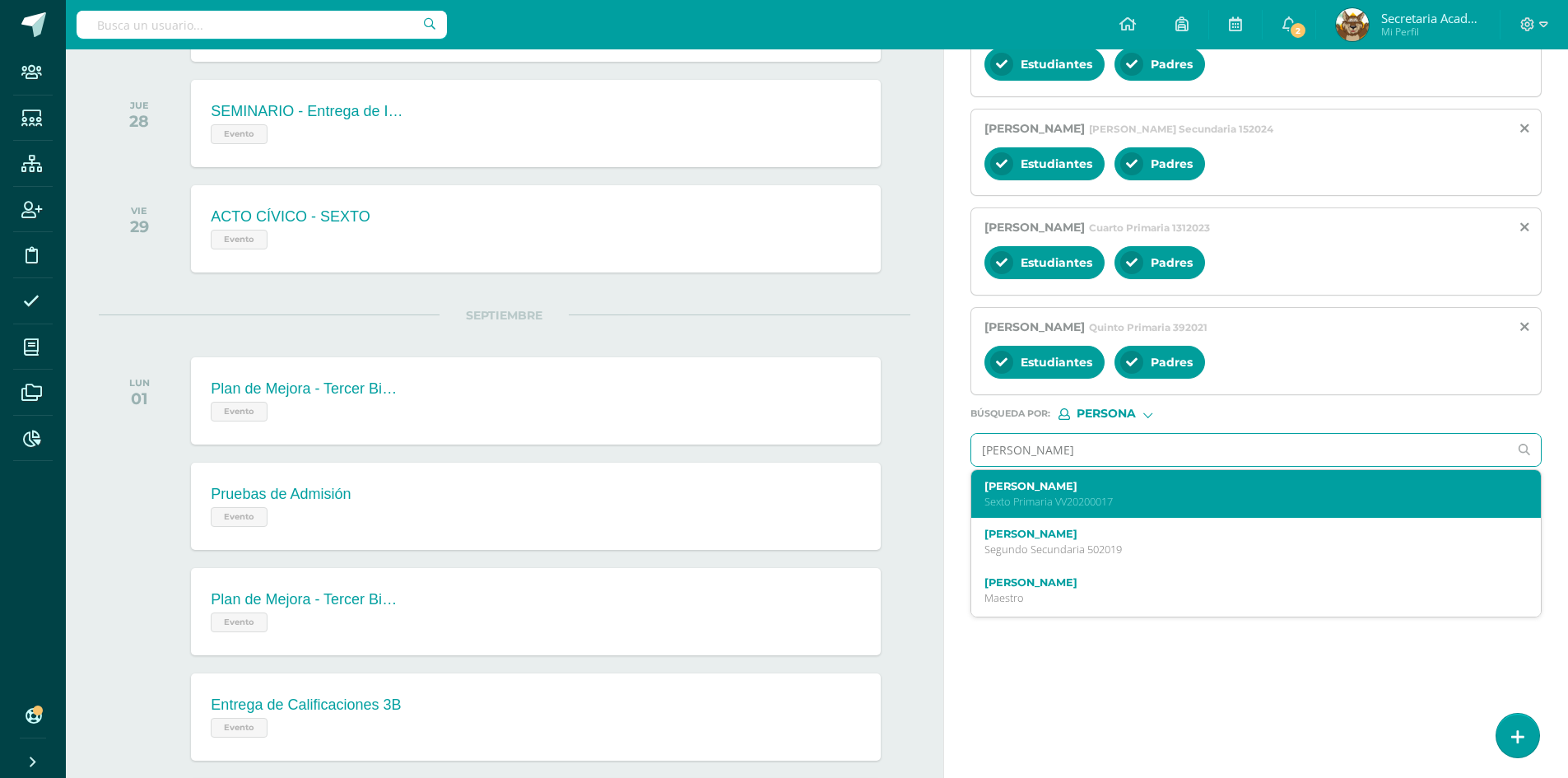
click at [1142, 495] on p "Sexto Primaria VV20200017" at bounding box center [1245, 501] width 520 height 14
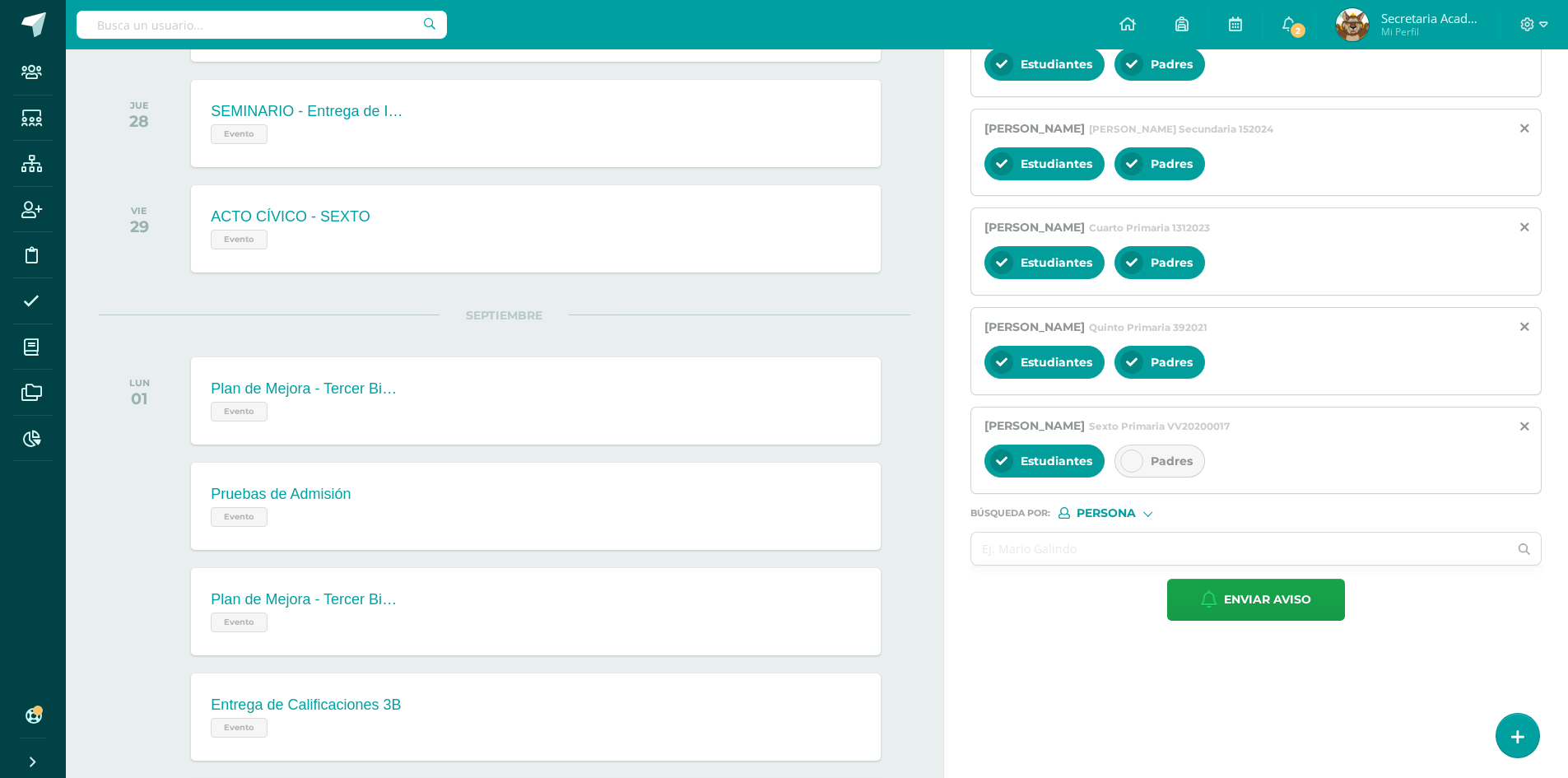
click at [1136, 468] on div at bounding box center [1132, 460] width 23 height 23
click at [1014, 548] on input "text" at bounding box center [1239, 549] width 537 height 32
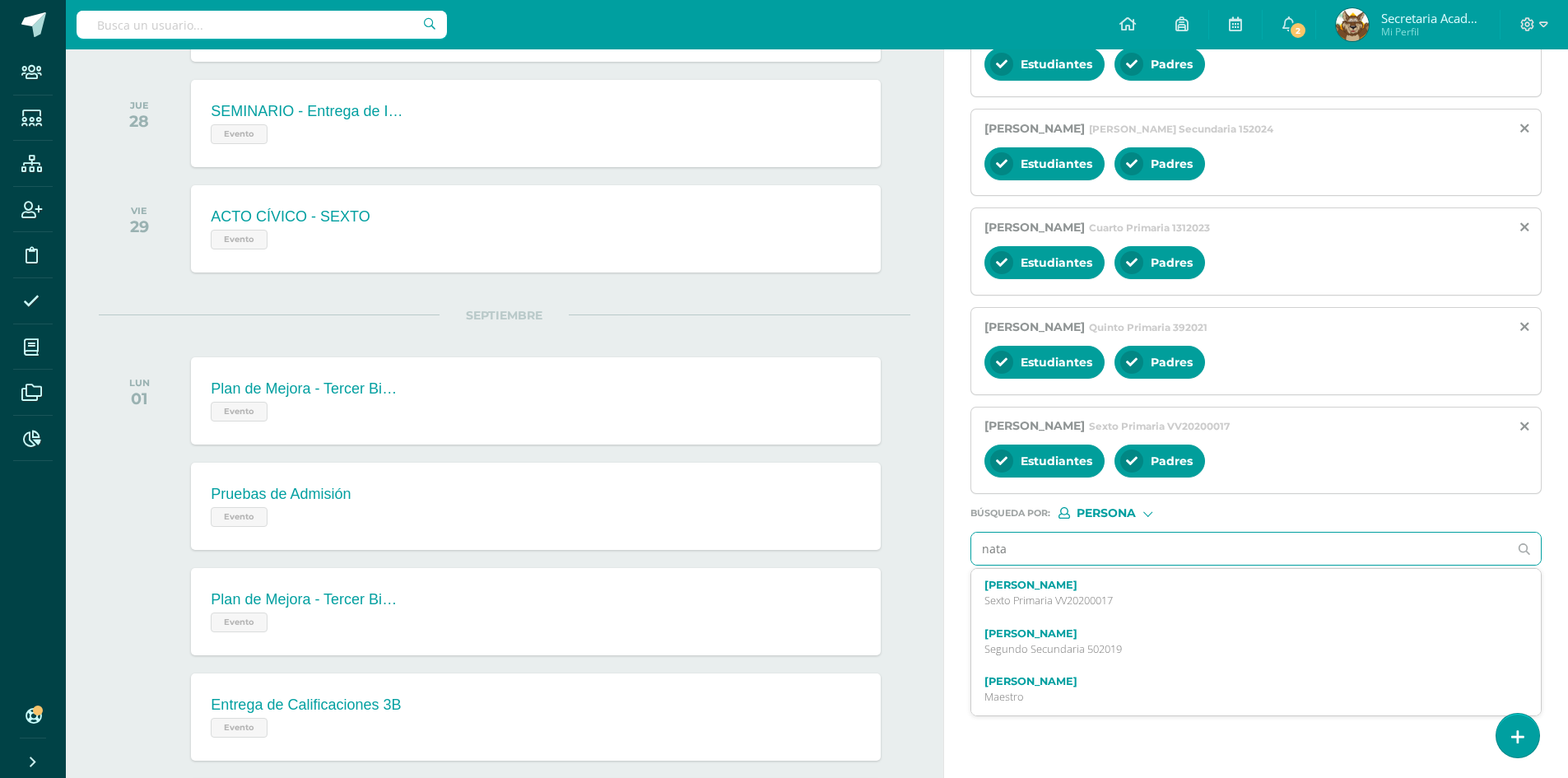
type input "[DATE]"
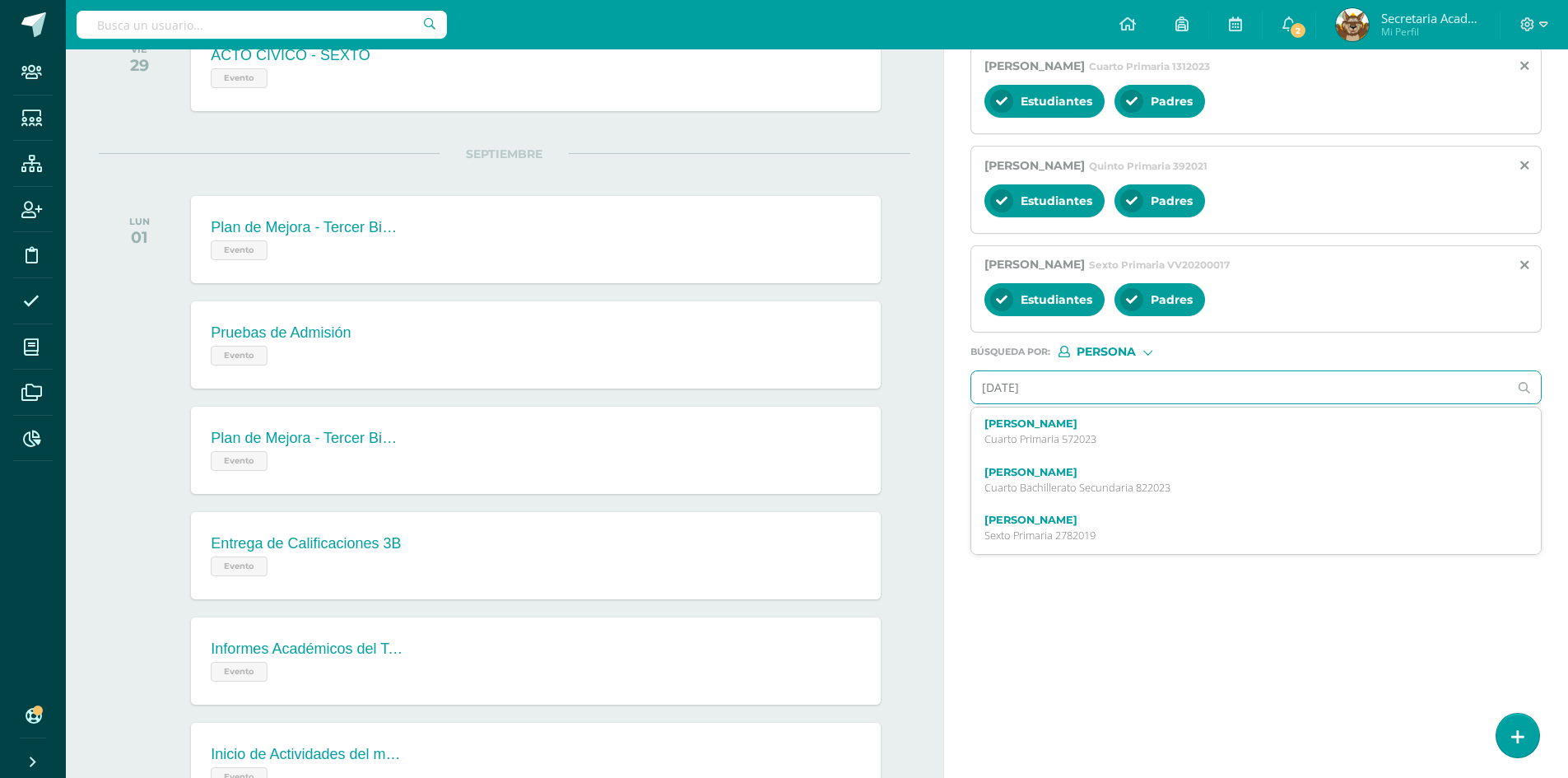
scroll to position [1214, 0]
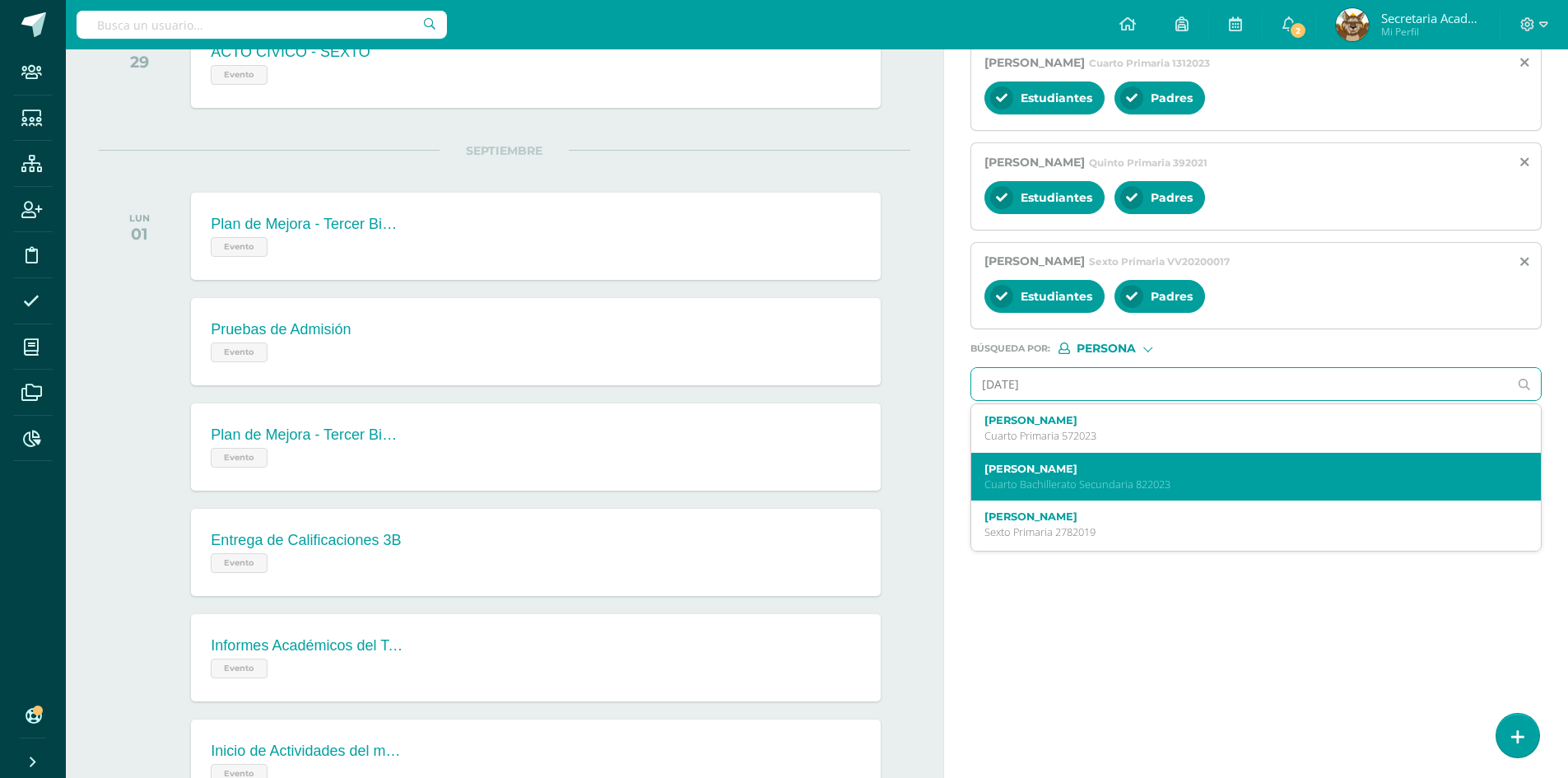
click at [1188, 467] on label "[PERSON_NAME]" at bounding box center [1245, 468] width 520 height 12
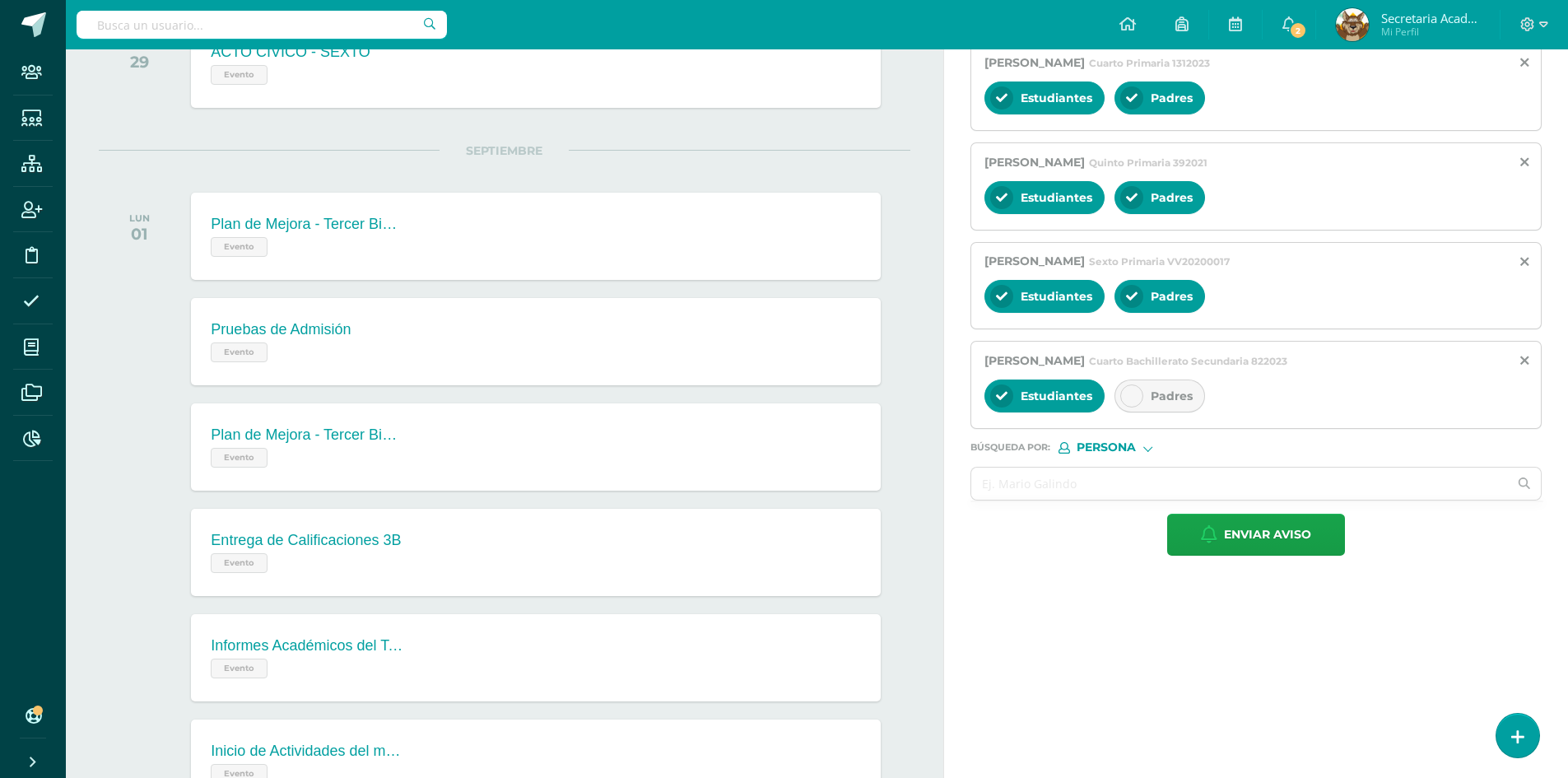
click at [1137, 387] on div at bounding box center [1132, 395] width 23 height 23
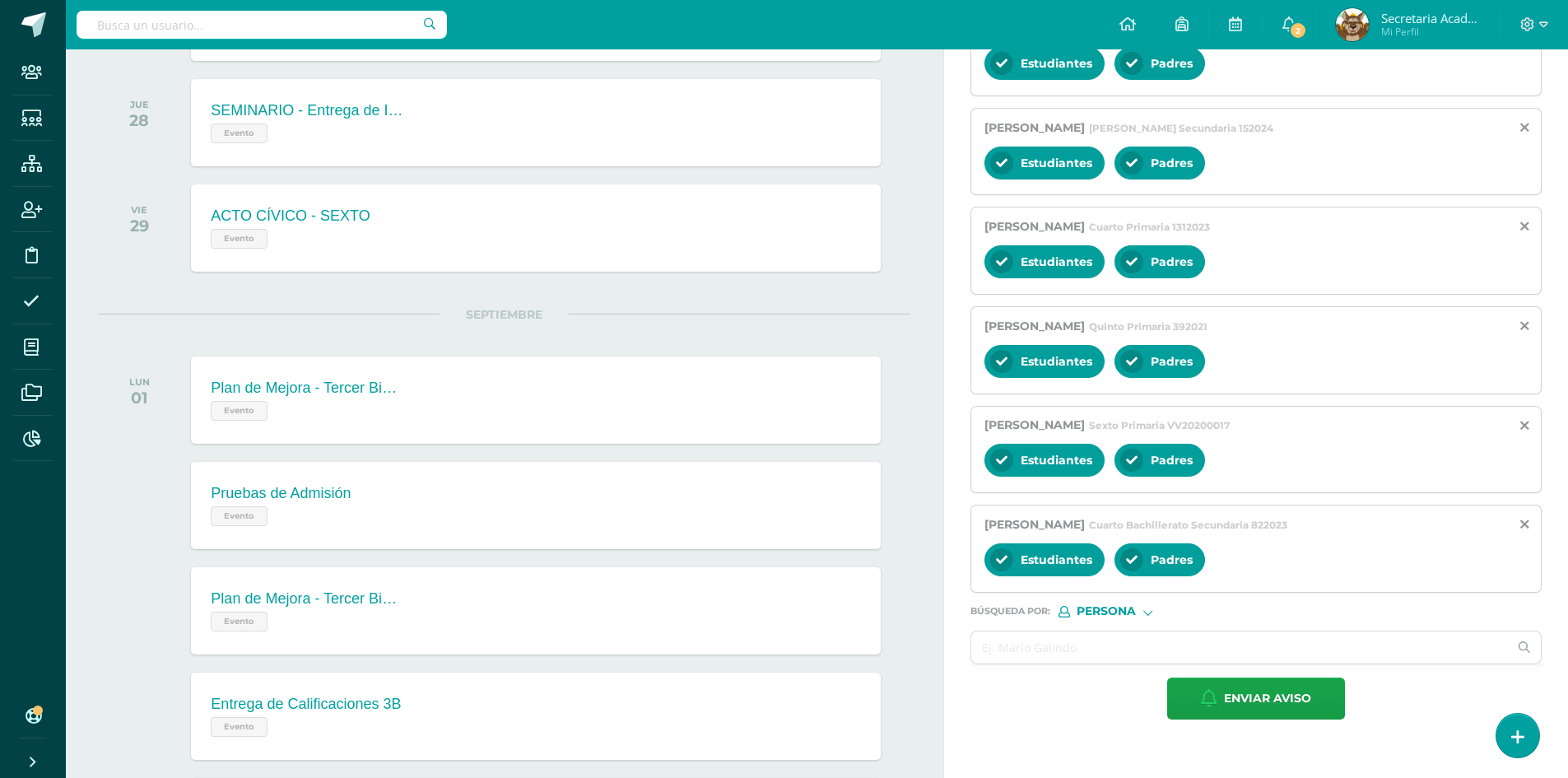
scroll to position [1050, 0]
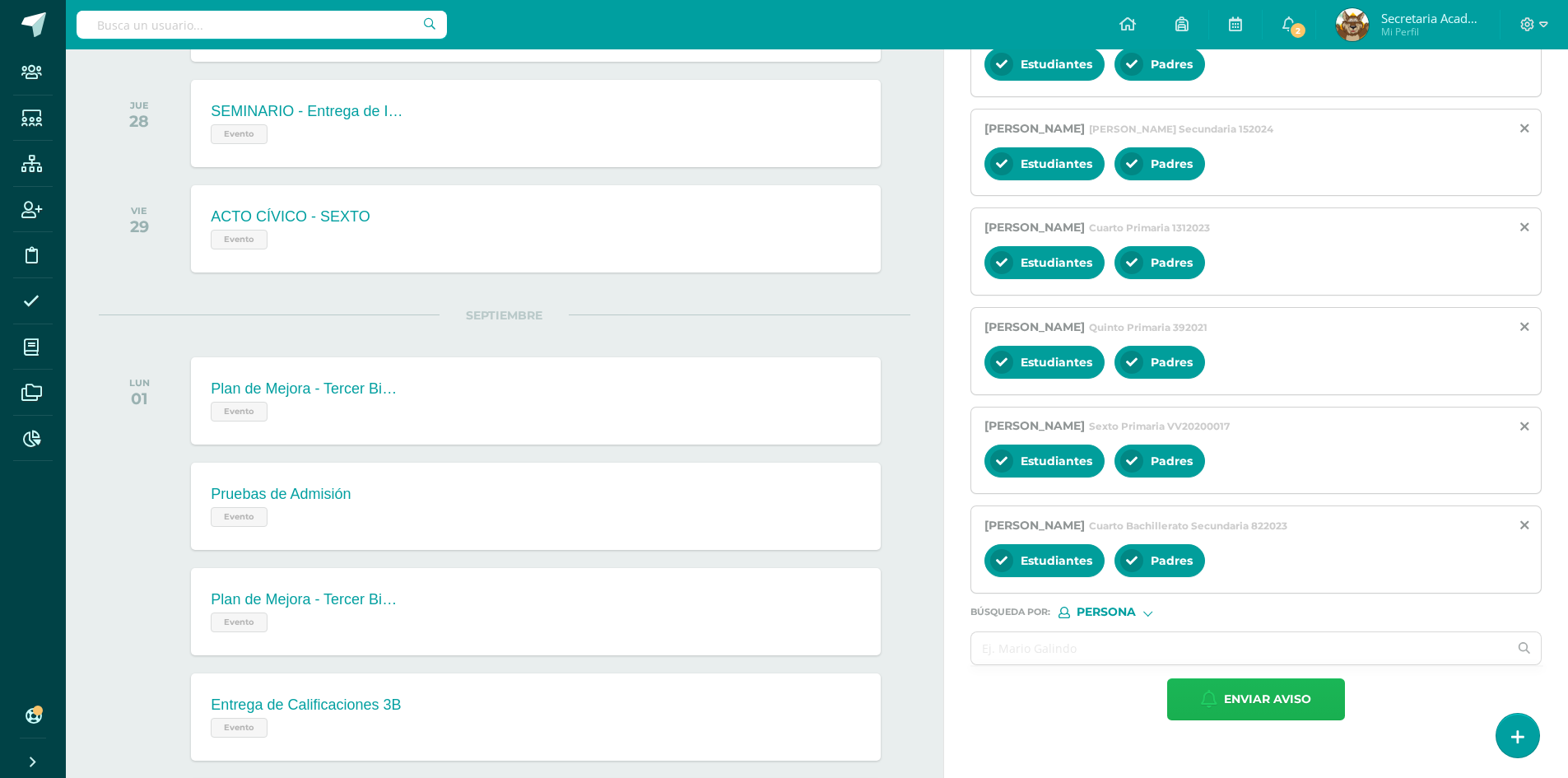
click at [1225, 702] on span "Enviar aviso" at bounding box center [1268, 699] width 87 height 40
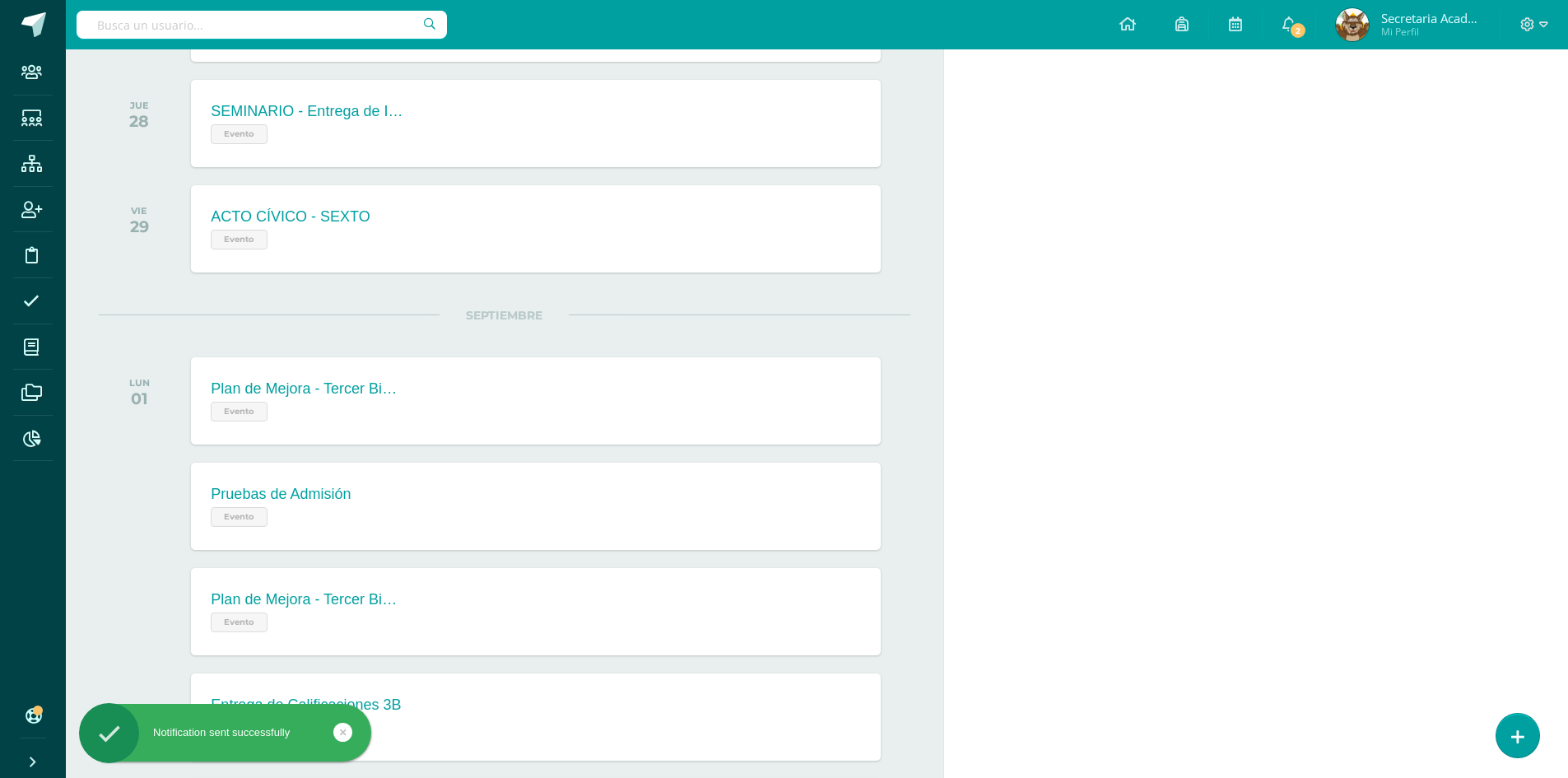
scroll to position [0, 0]
